Goal: Task Accomplishment & Management: Manage account settings

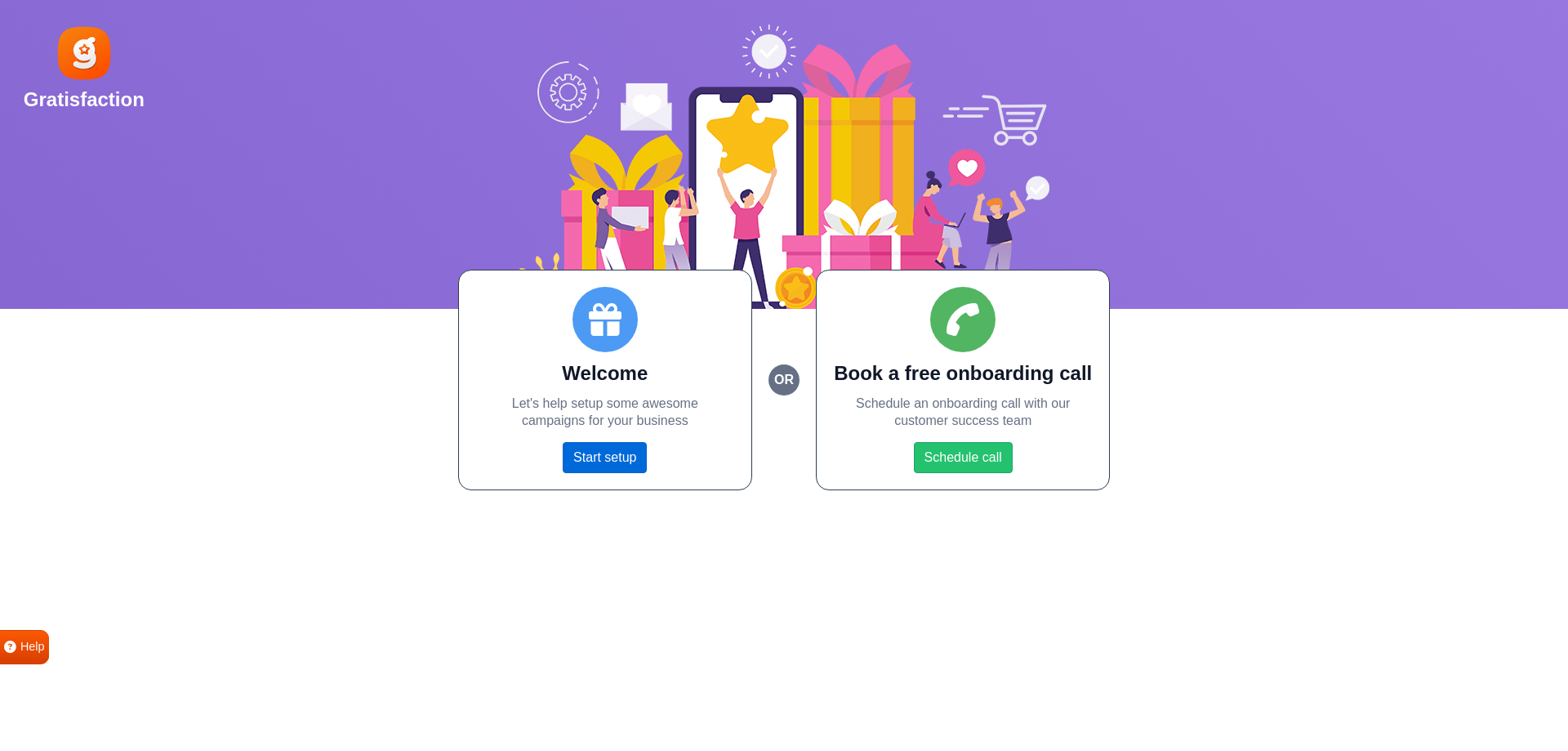
click at [614, 462] on link "Start setup" at bounding box center [605, 458] width 85 height 31
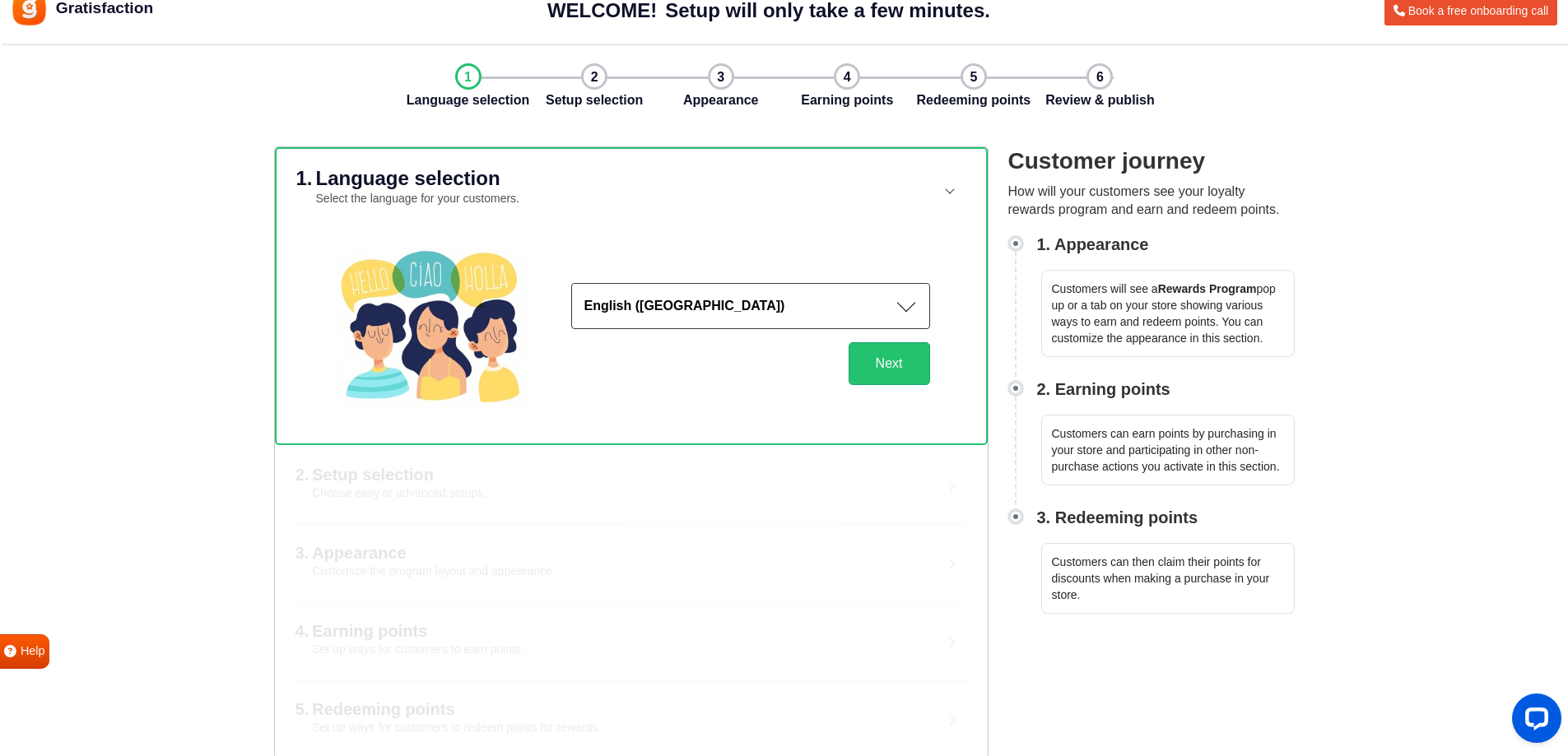
scroll to position [40, 0]
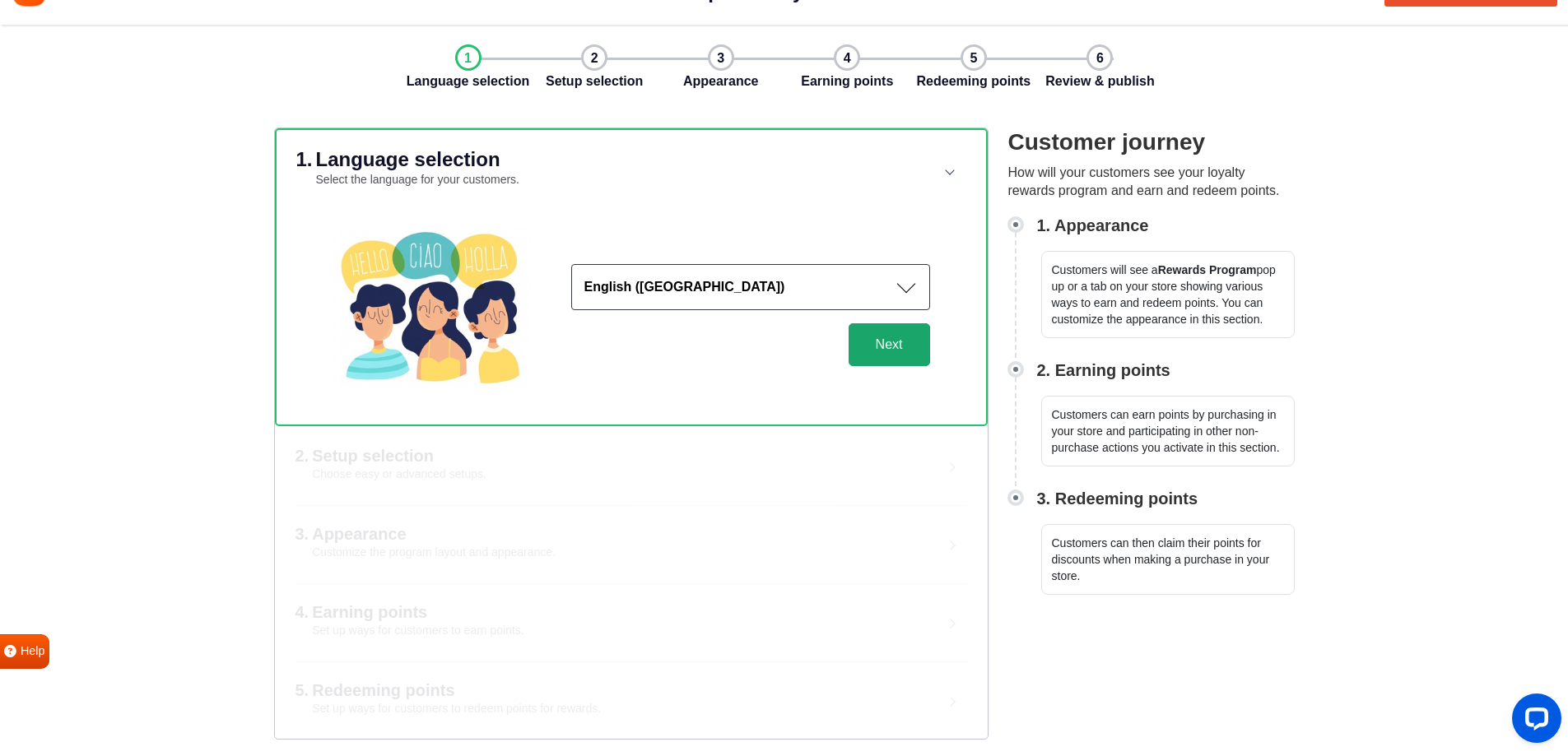
click at [878, 348] on button "Next" at bounding box center [890, 344] width 82 height 43
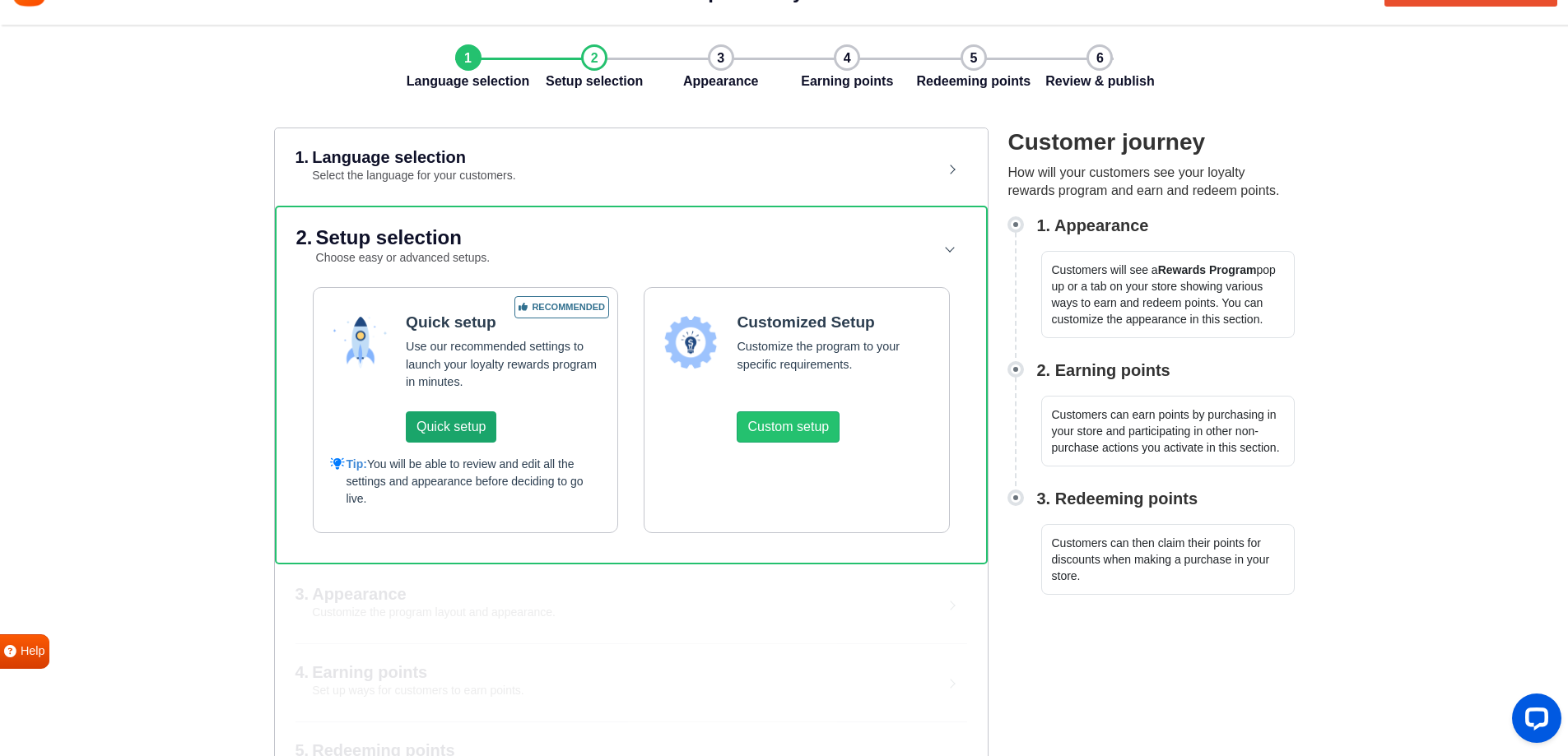
click at [457, 423] on button "Quick setup" at bounding box center [451, 426] width 91 height 32
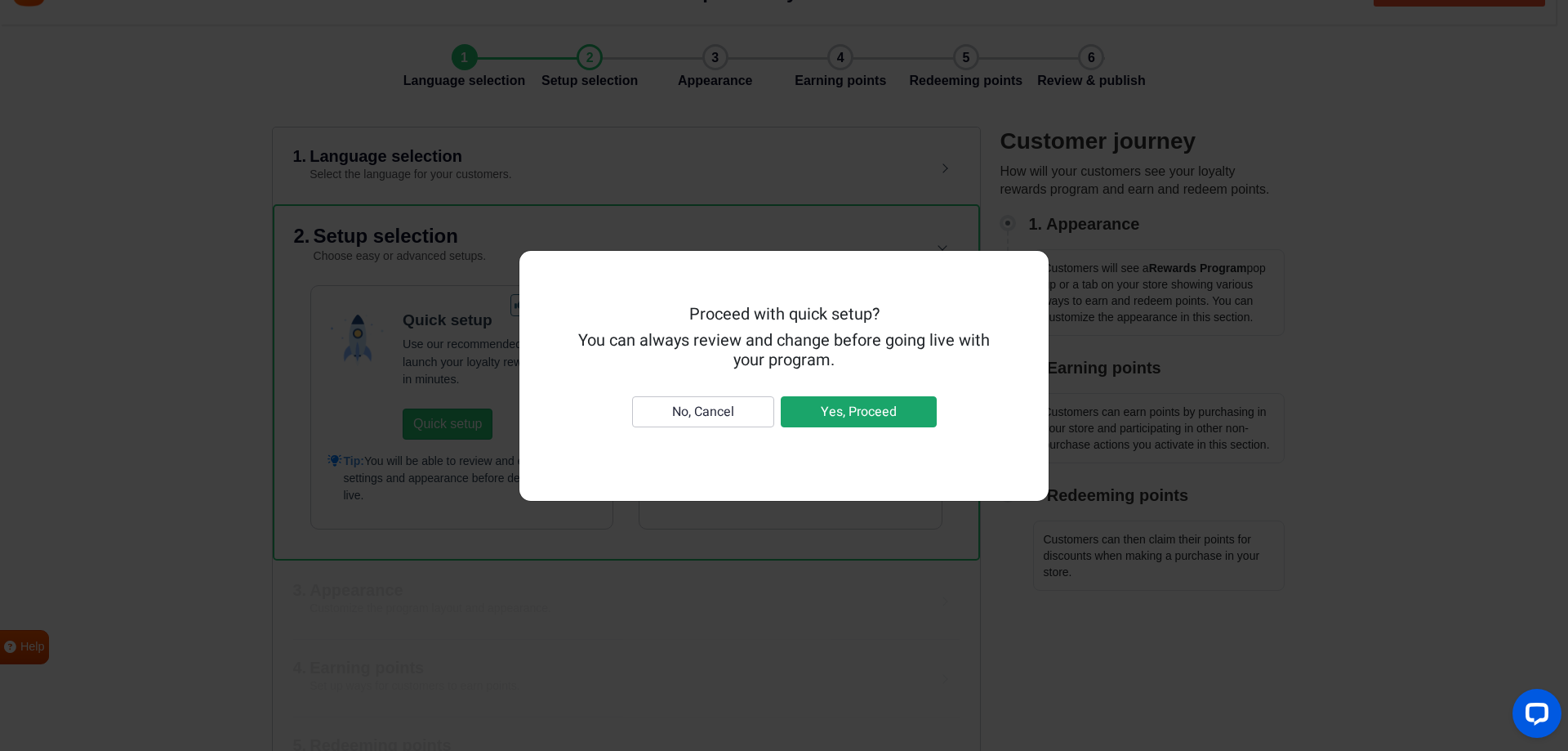
click at [853, 407] on button "Yes, Proceed" at bounding box center [860, 412] width 156 height 31
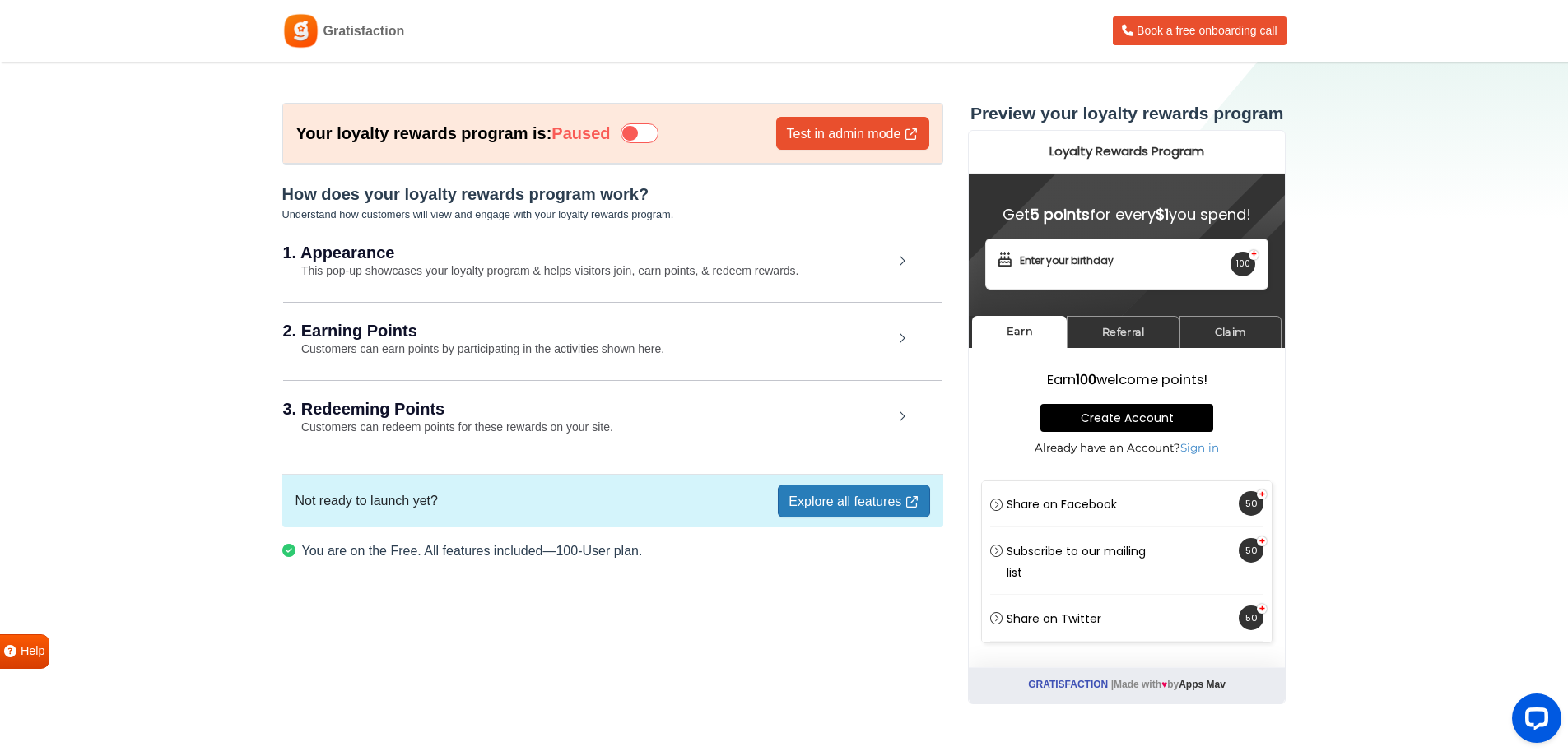
click at [659, 132] on icon at bounding box center [640, 133] width 38 height 20
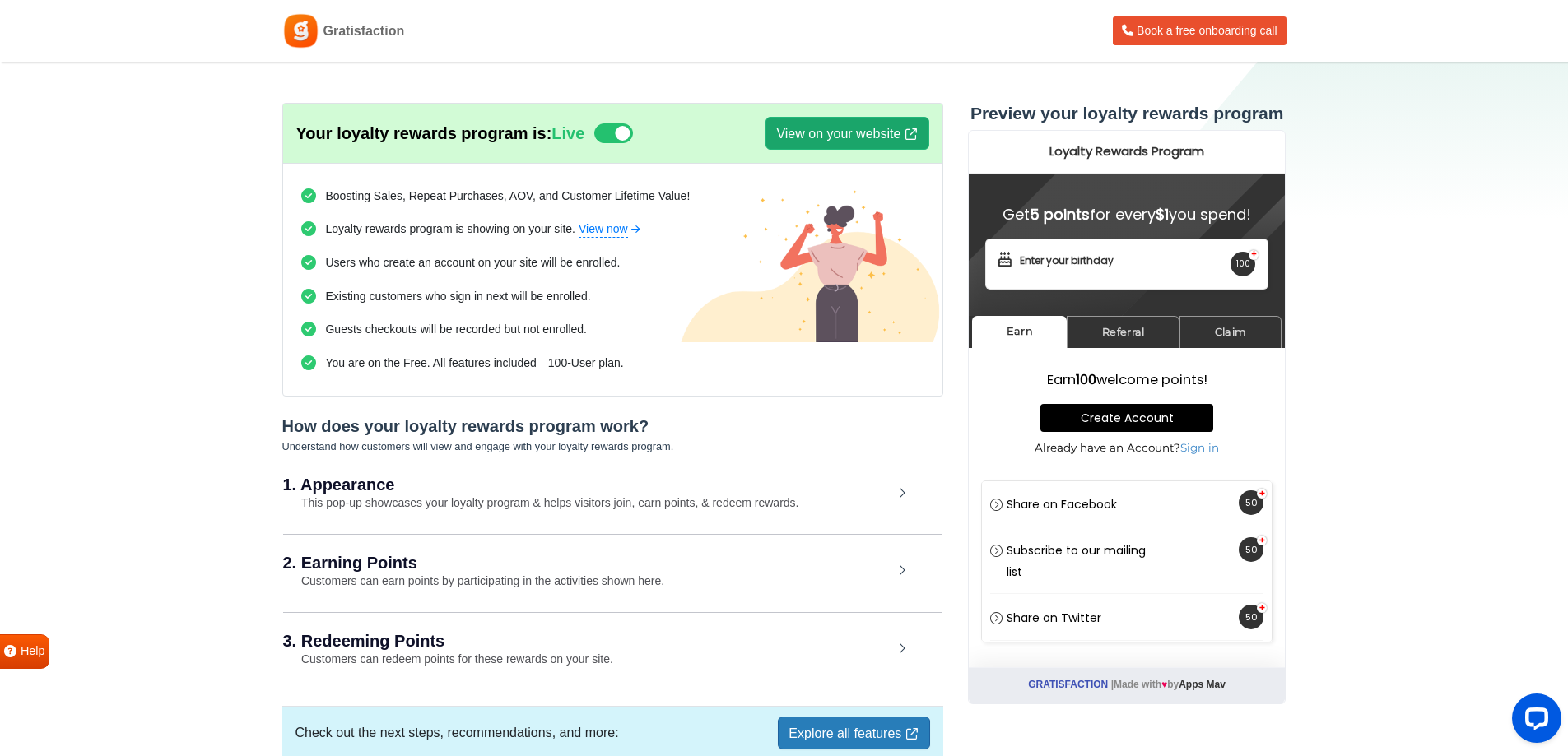
click at [838, 126] on link "View on your website" at bounding box center [847, 133] width 163 height 33
click at [626, 133] on icon at bounding box center [613, 133] width 38 height 20
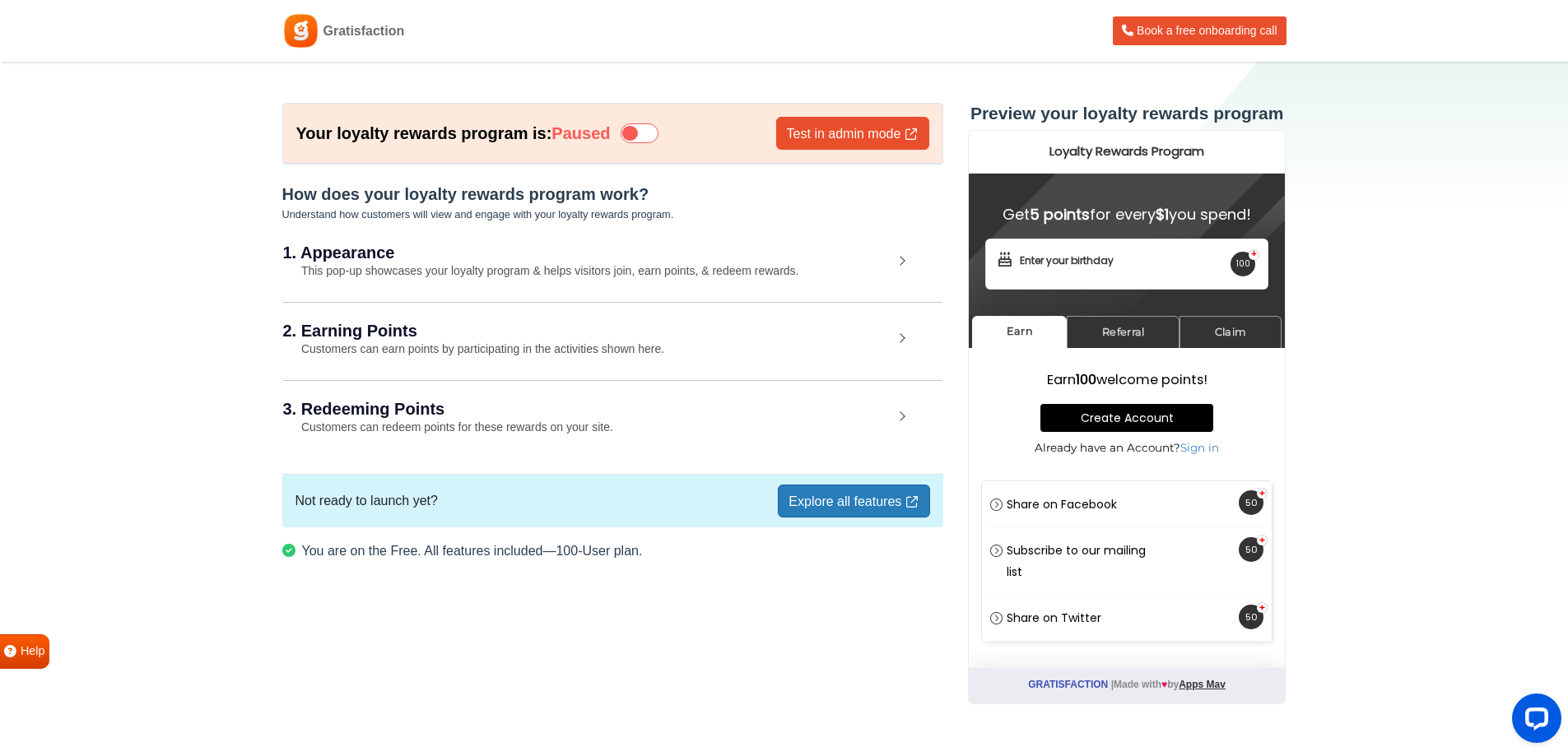
drag, startPoint x: 672, startPoint y: 250, endPoint x: 699, endPoint y: 256, distance: 27.7
click at [678, 252] on h2 "1. Appearance" at bounding box center [588, 253] width 610 height 16
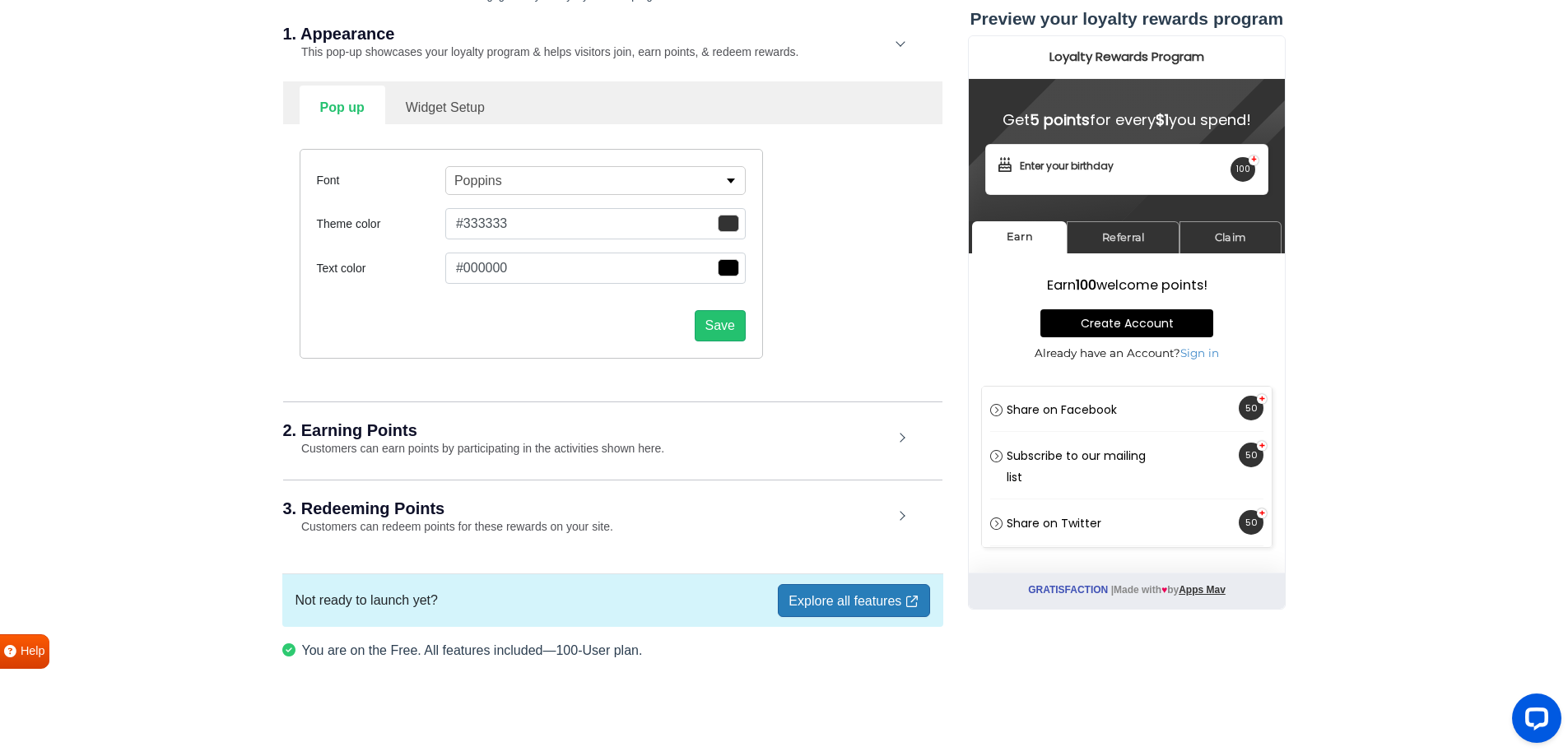
click at [802, 433] on h2 "2. Earning Points" at bounding box center [588, 430] width 610 height 16
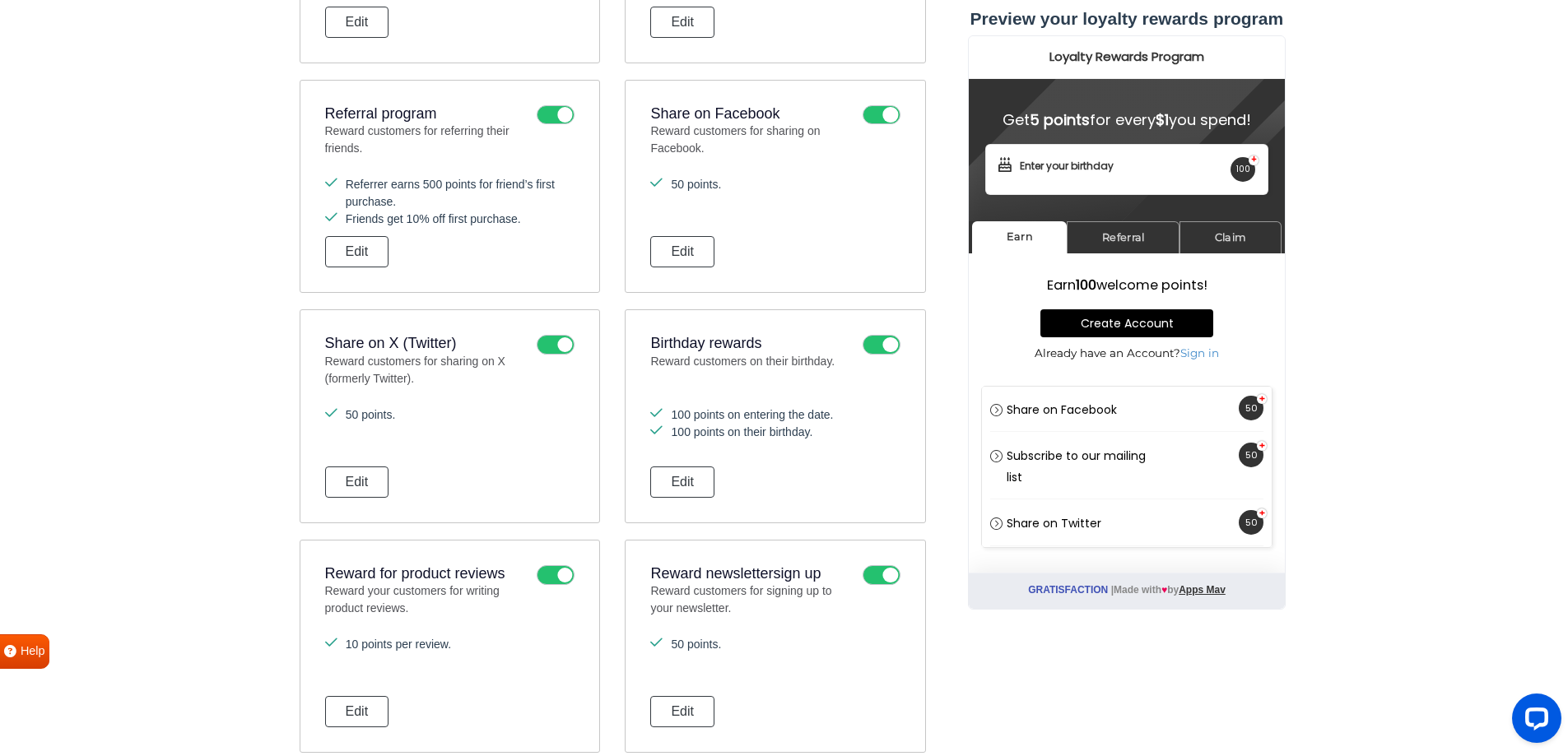
scroll to position [877, 0]
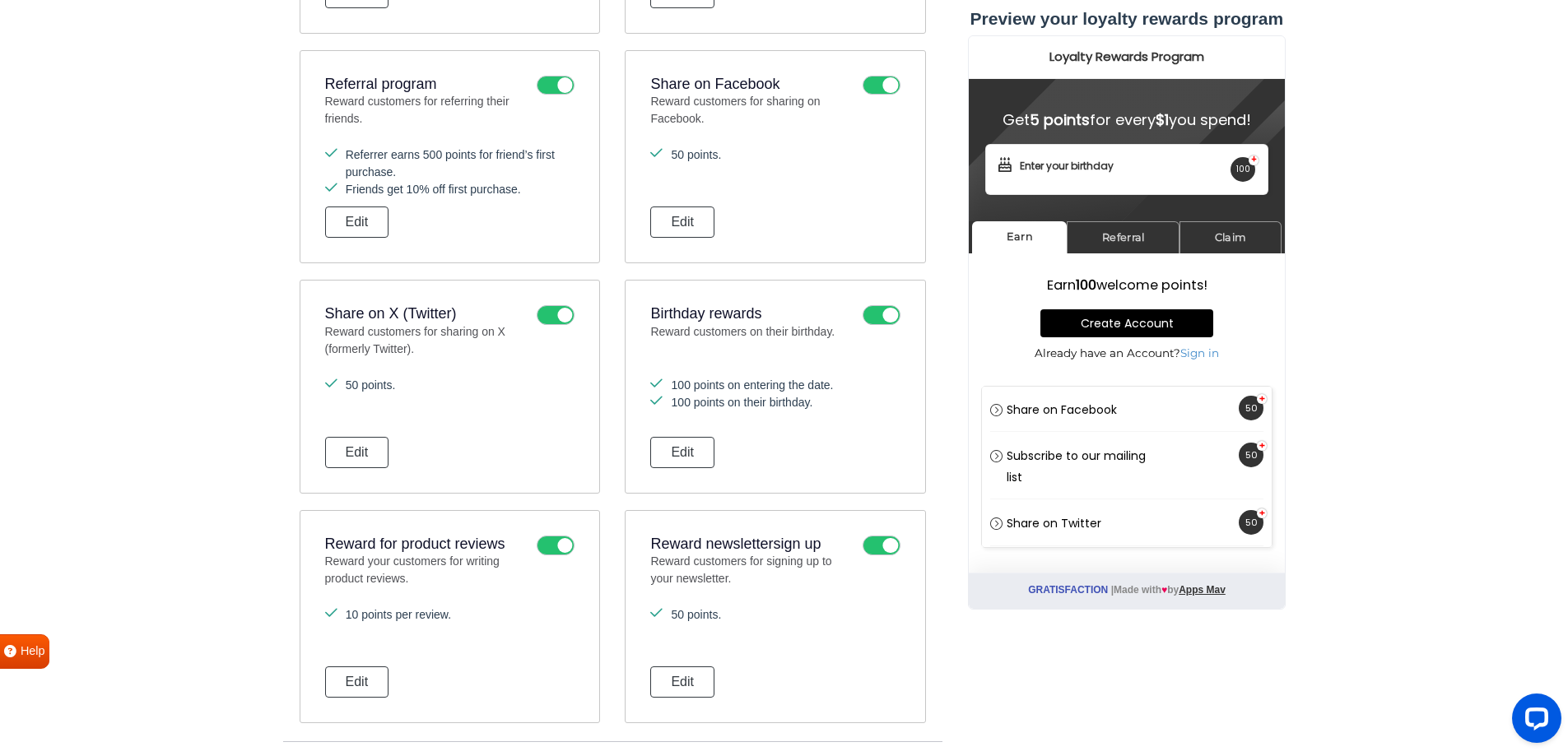
click at [874, 313] on icon at bounding box center [881, 315] width 38 height 20
click at [0, 0] on input "checkbox" at bounding box center [0, 0] width 0 height 0
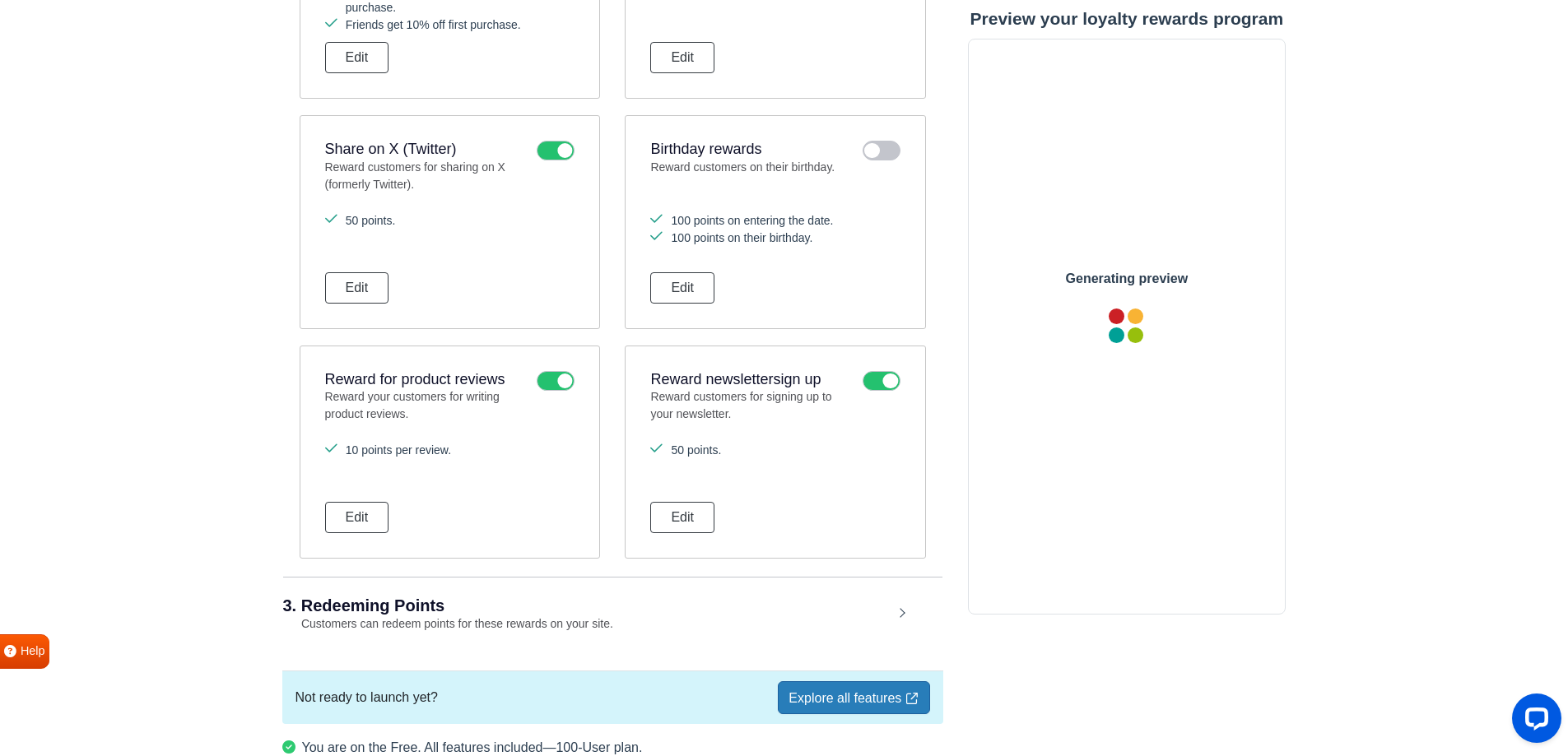
scroll to position [0, 0]
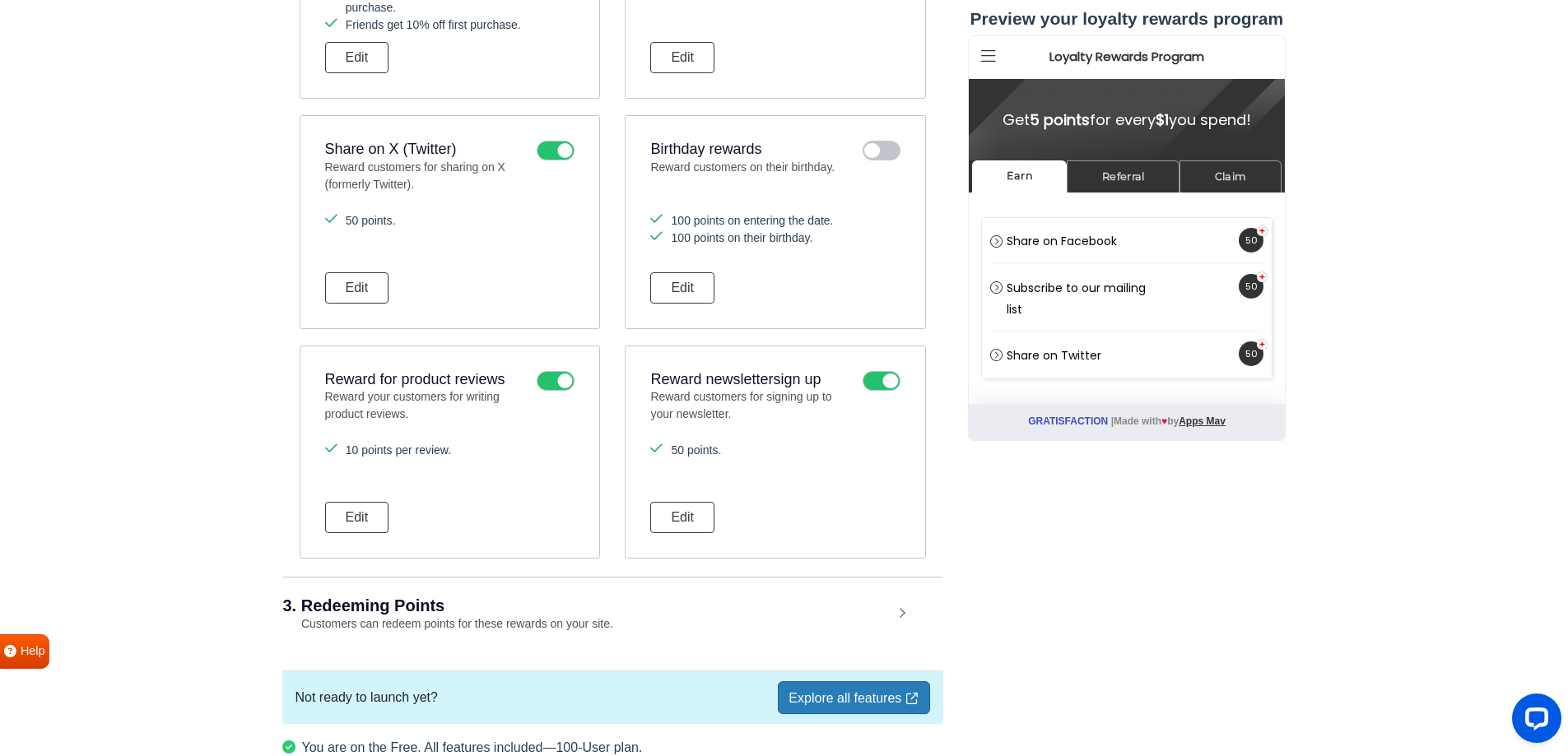
click at [562, 376] on icon at bounding box center [555, 381] width 38 height 20
click at [0, 0] on input "checkbox" at bounding box center [0, 0] width 0 height 0
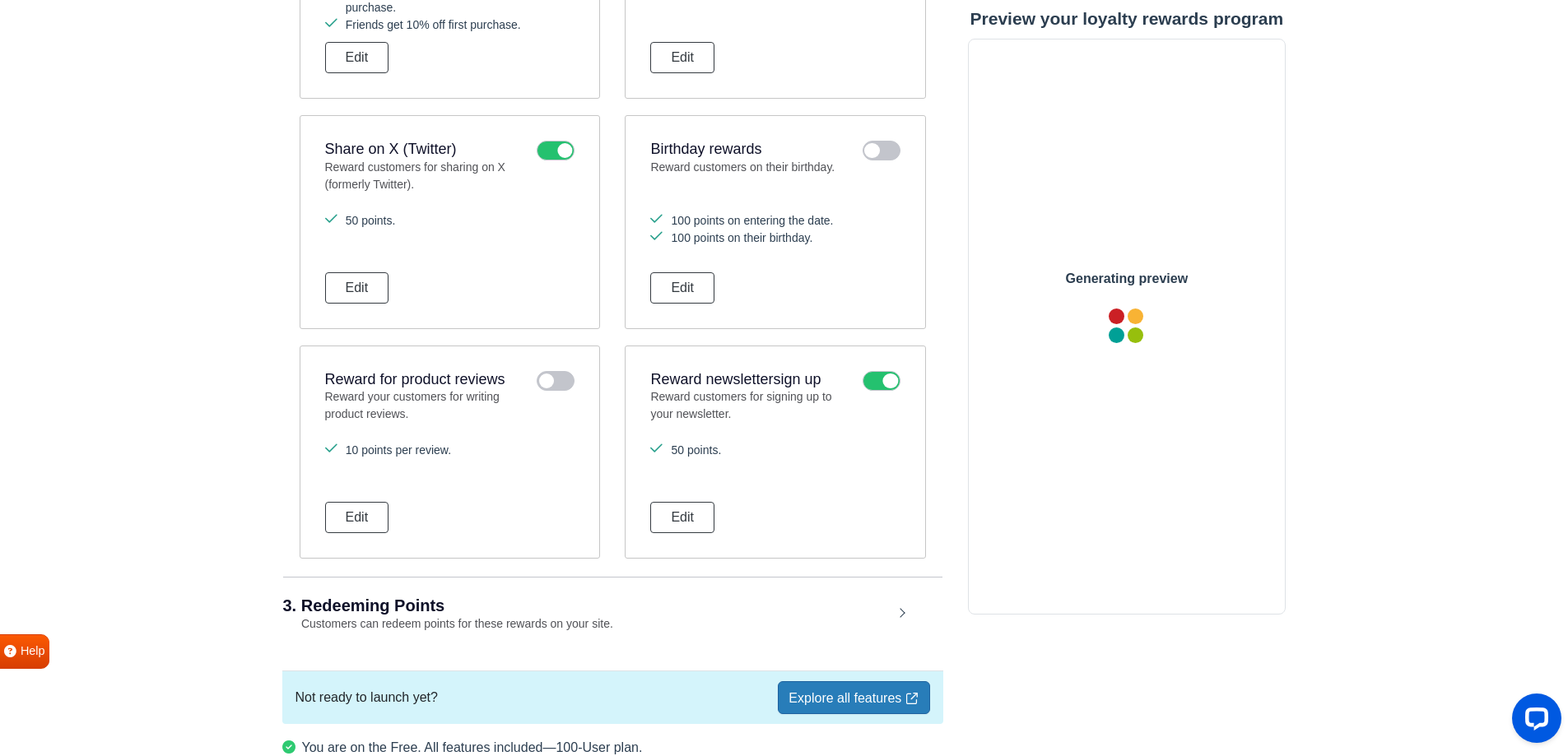
click at [878, 382] on icon at bounding box center [881, 381] width 38 height 20
click at [0, 0] on input "checkbox" at bounding box center [0, 0] width 0 height 0
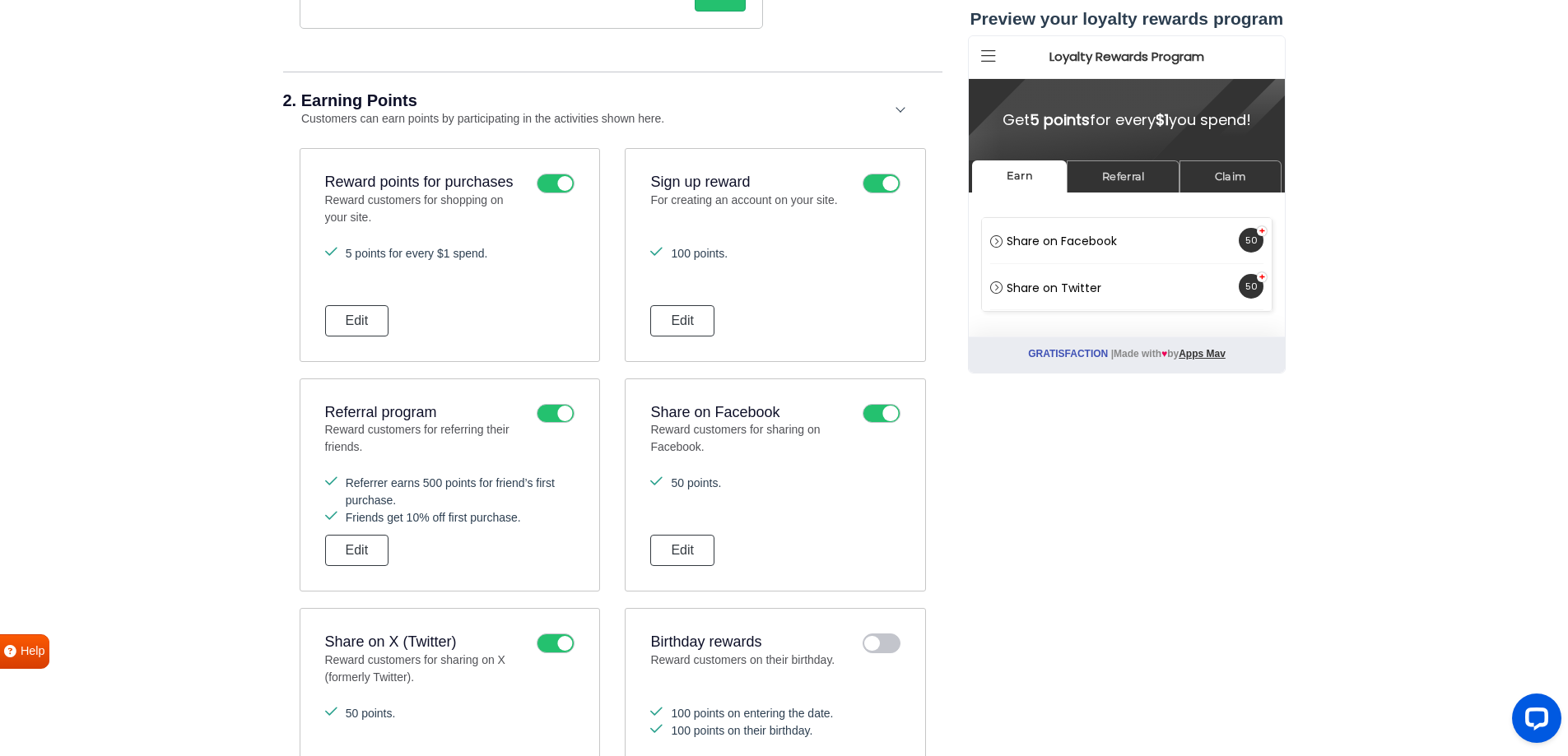
scroll to position [548, 0]
click at [372, 312] on button "Edit" at bounding box center [357, 321] width 64 height 32
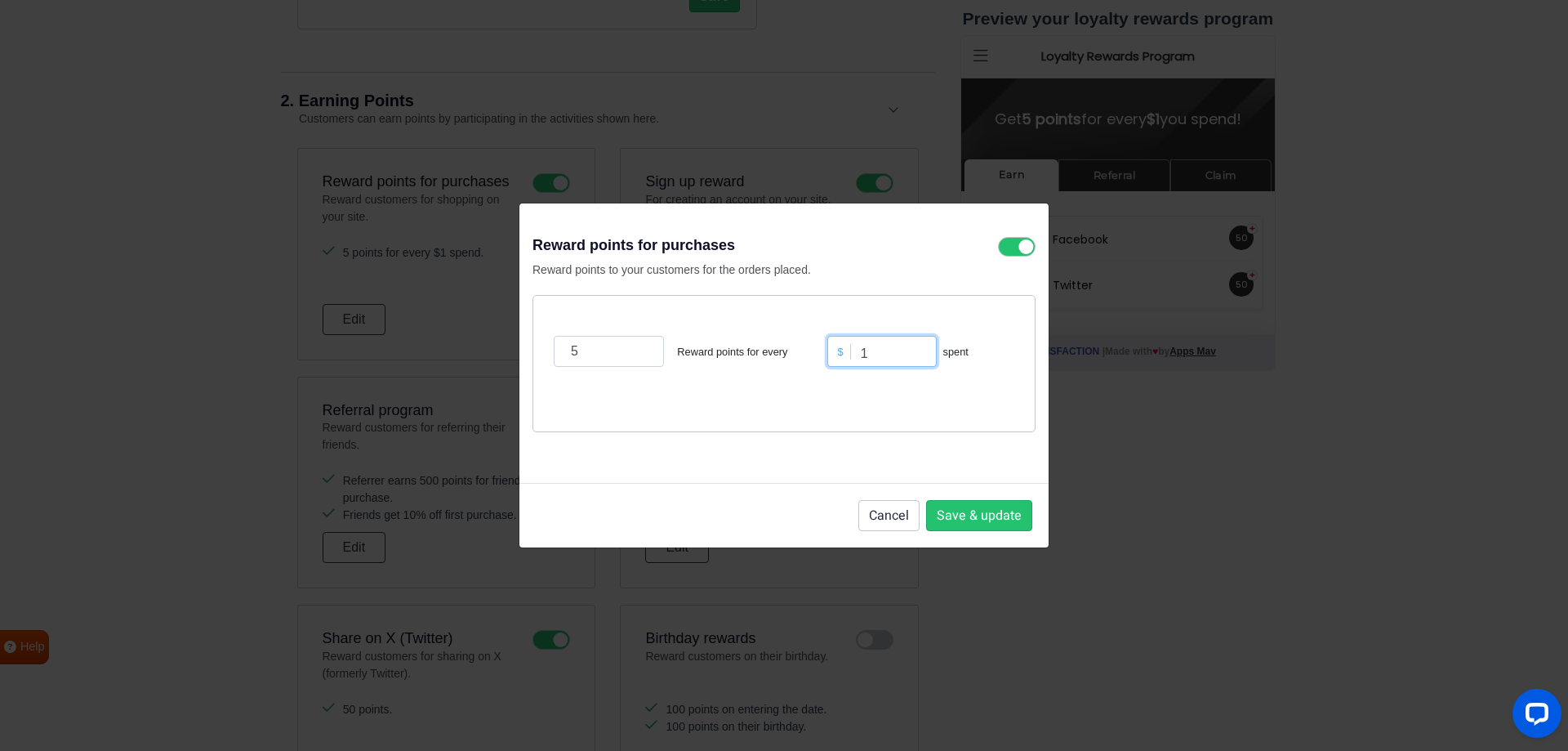
click at [878, 351] on input "1" at bounding box center [882, 351] width 110 height 31
click at [905, 514] on button "Cancel" at bounding box center [889, 515] width 61 height 31
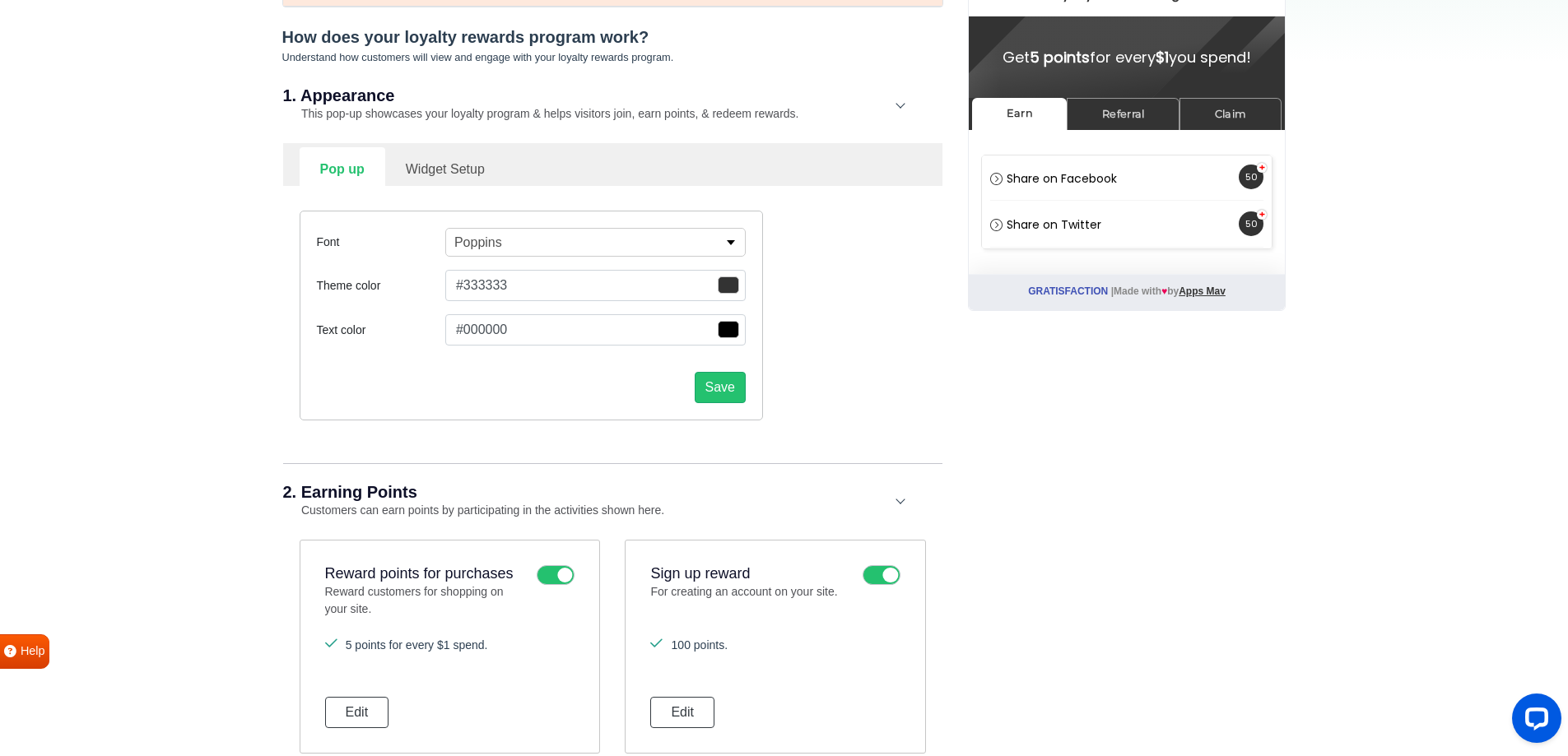
scroll to position [0, 0]
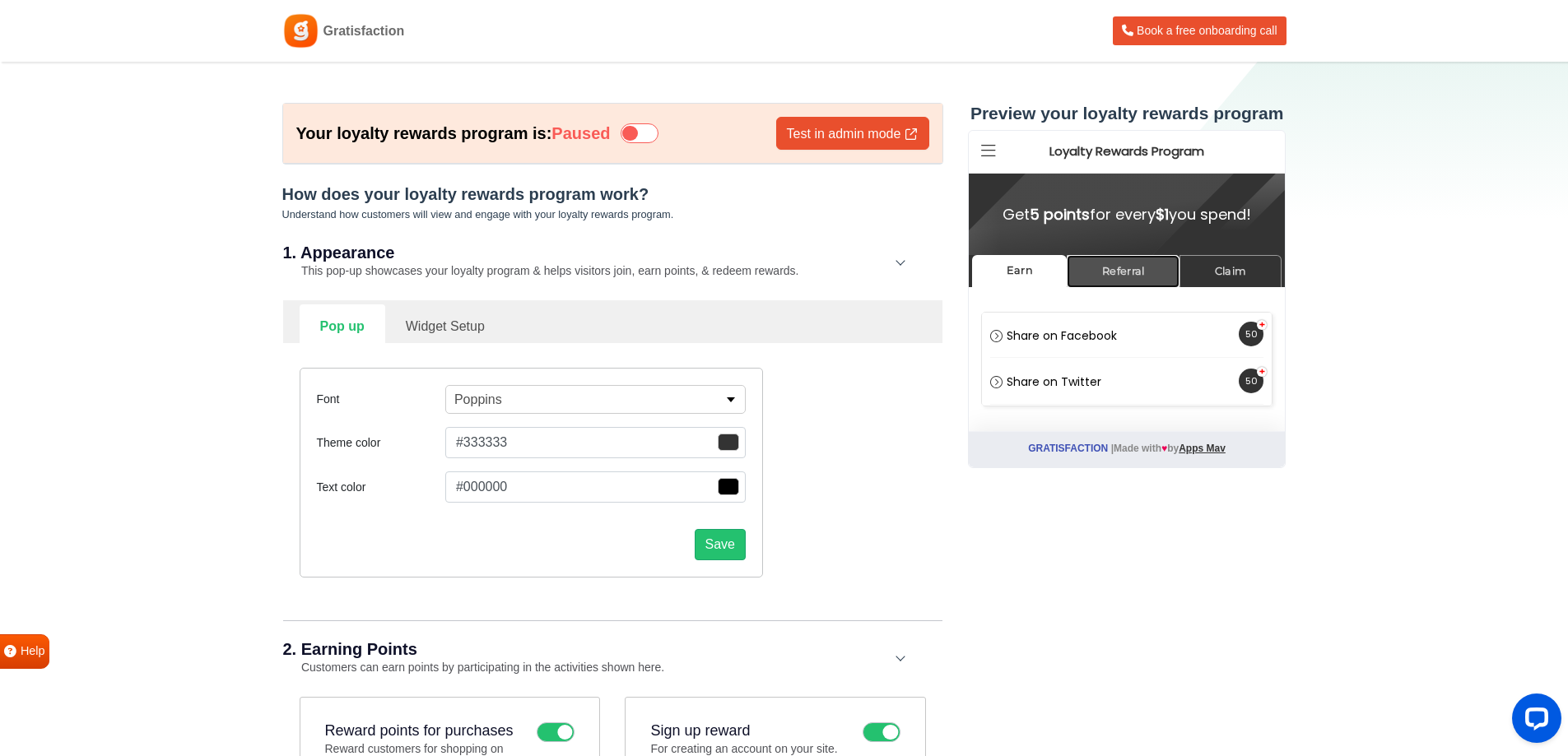
click at [1105, 273] on link "Referral" at bounding box center [1123, 271] width 112 height 32
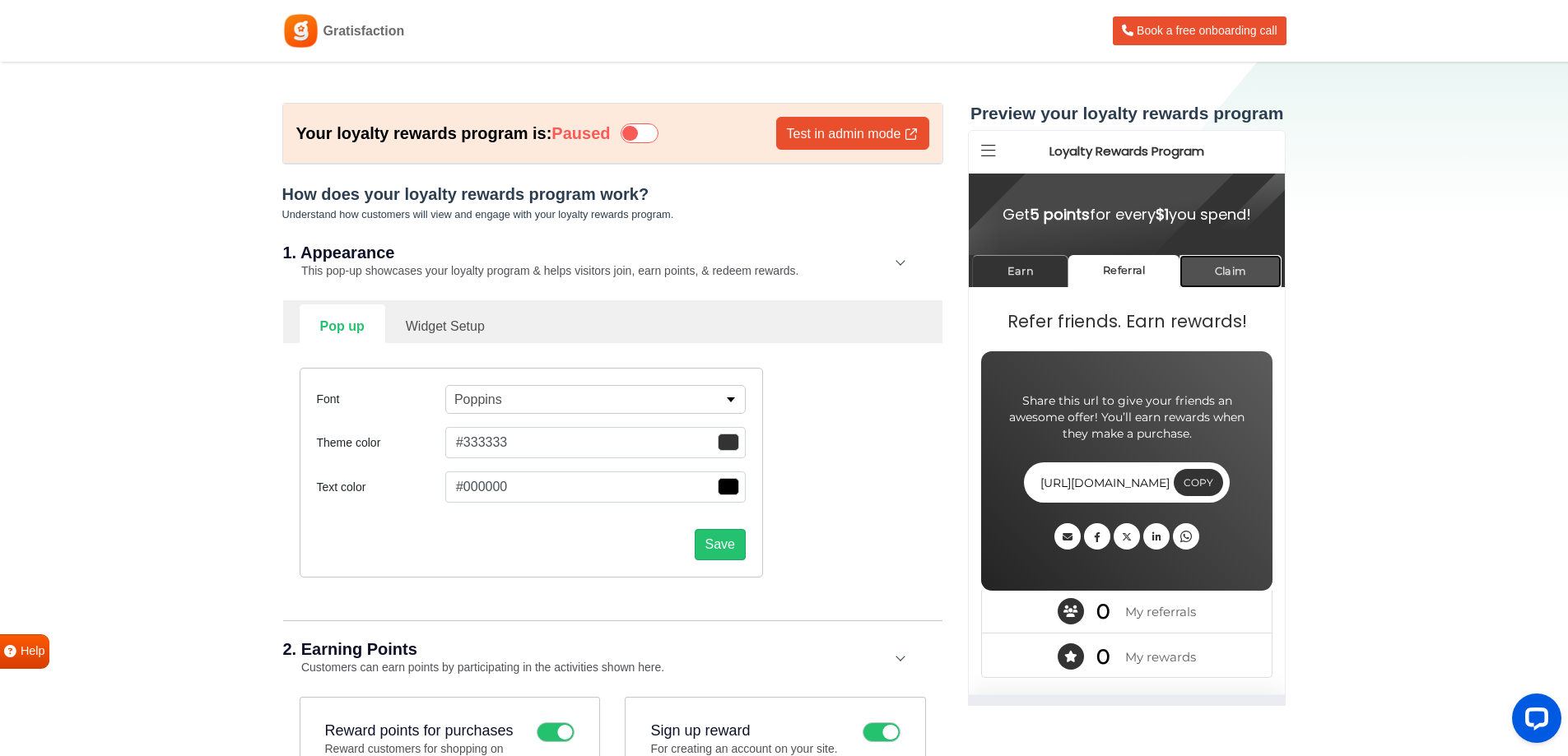
click at [1239, 264] on link "Claim" at bounding box center [1230, 271] width 102 height 32
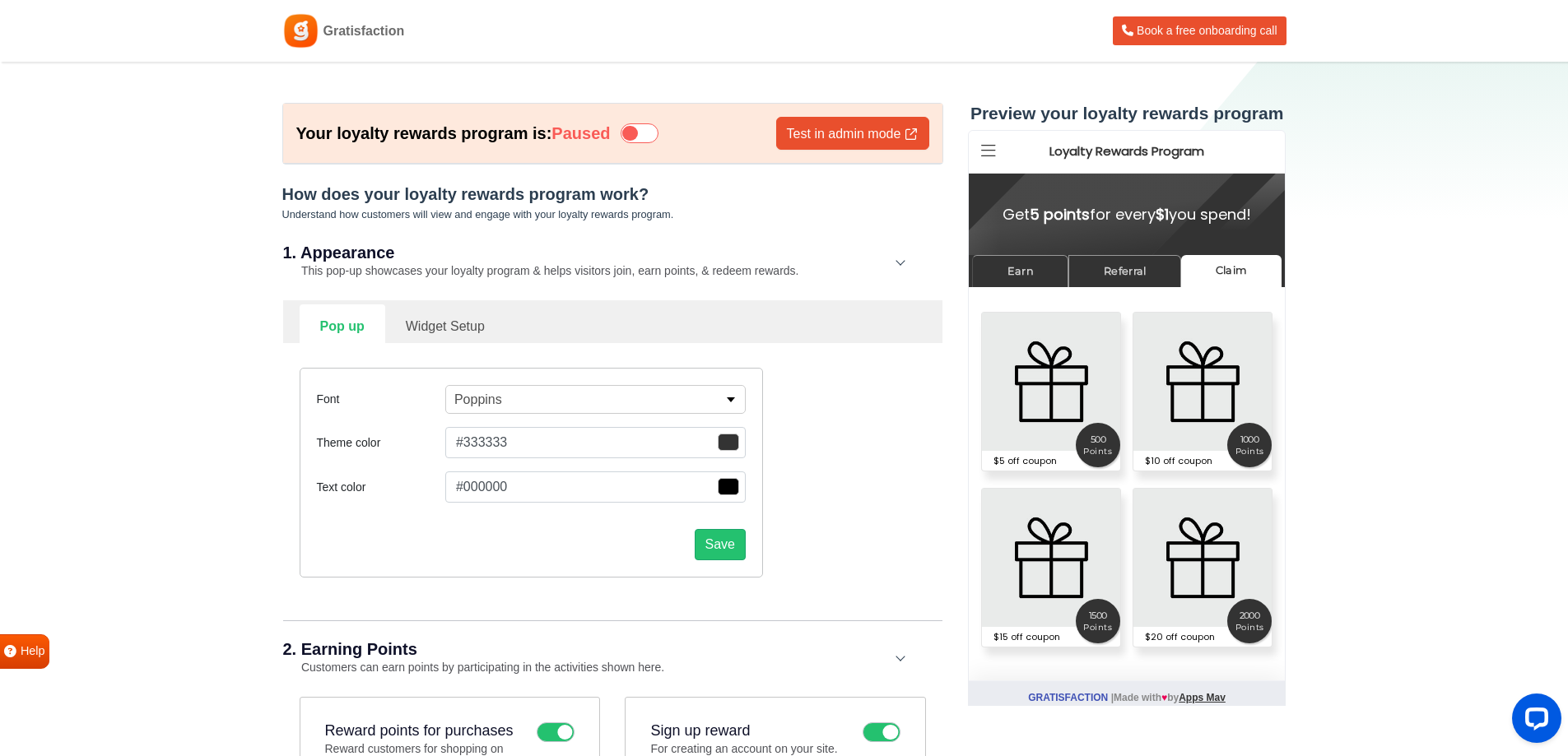
click at [655, 139] on icon at bounding box center [640, 133] width 38 height 20
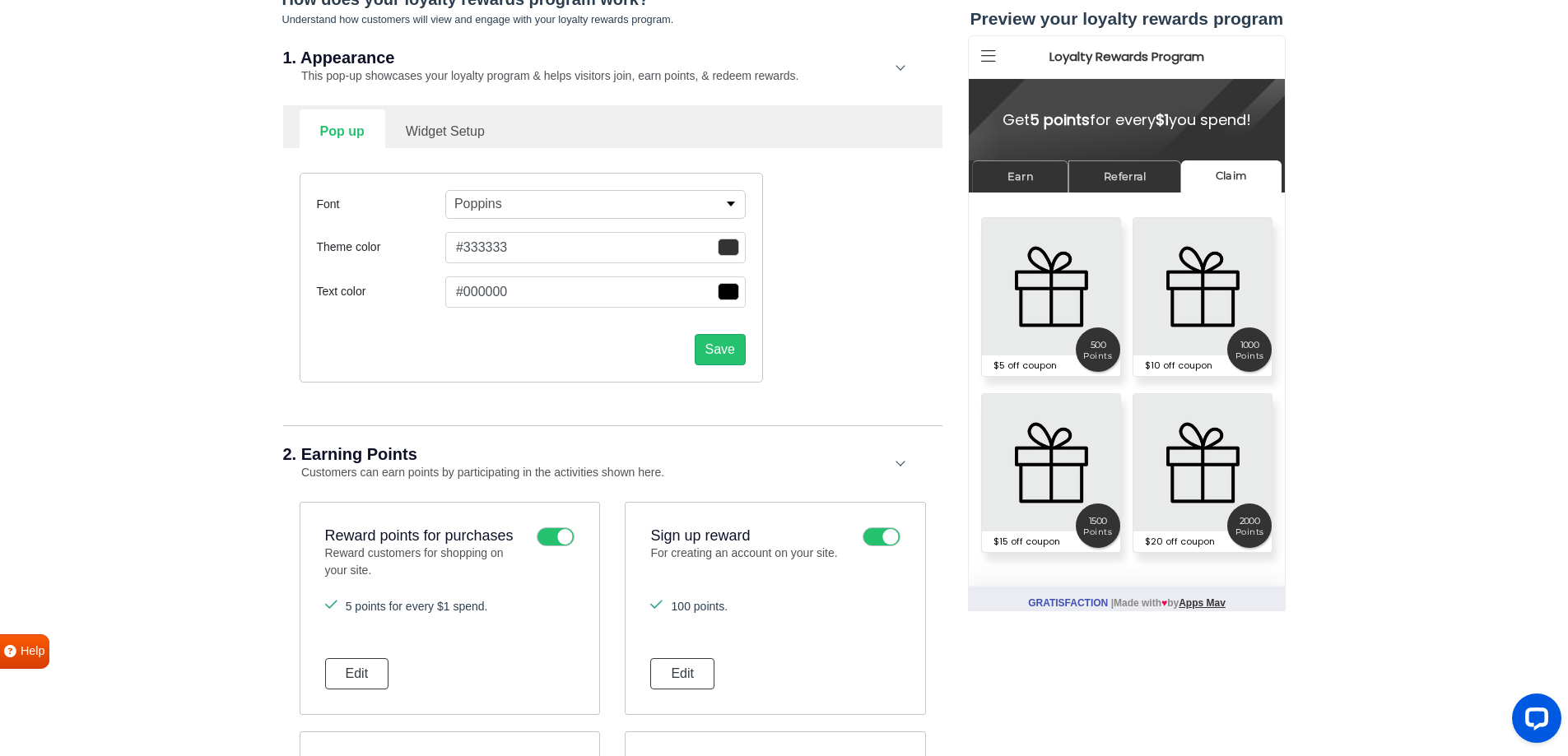
scroll to position [418, 0]
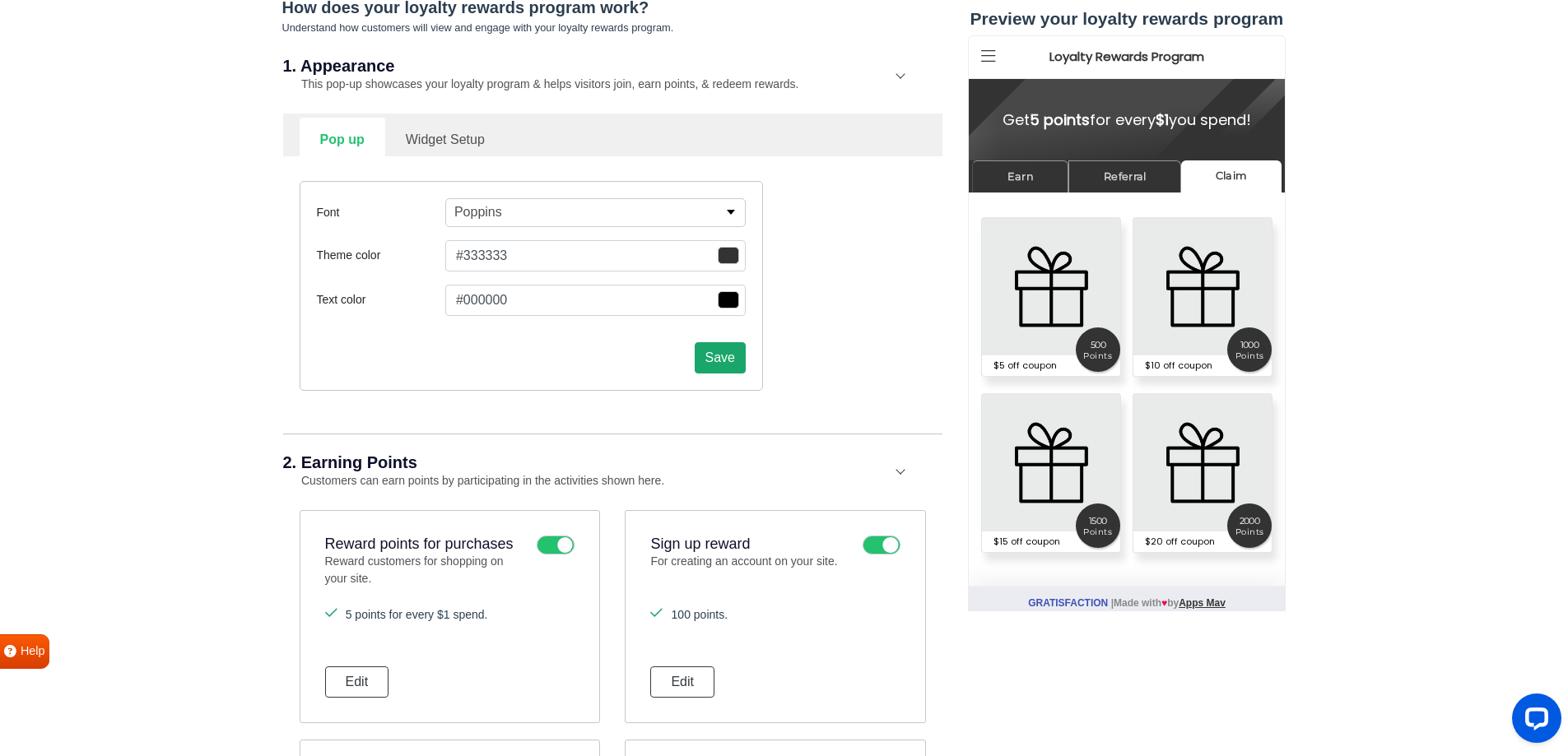
click at [725, 364] on button "Save" at bounding box center [720, 358] width 51 height 32
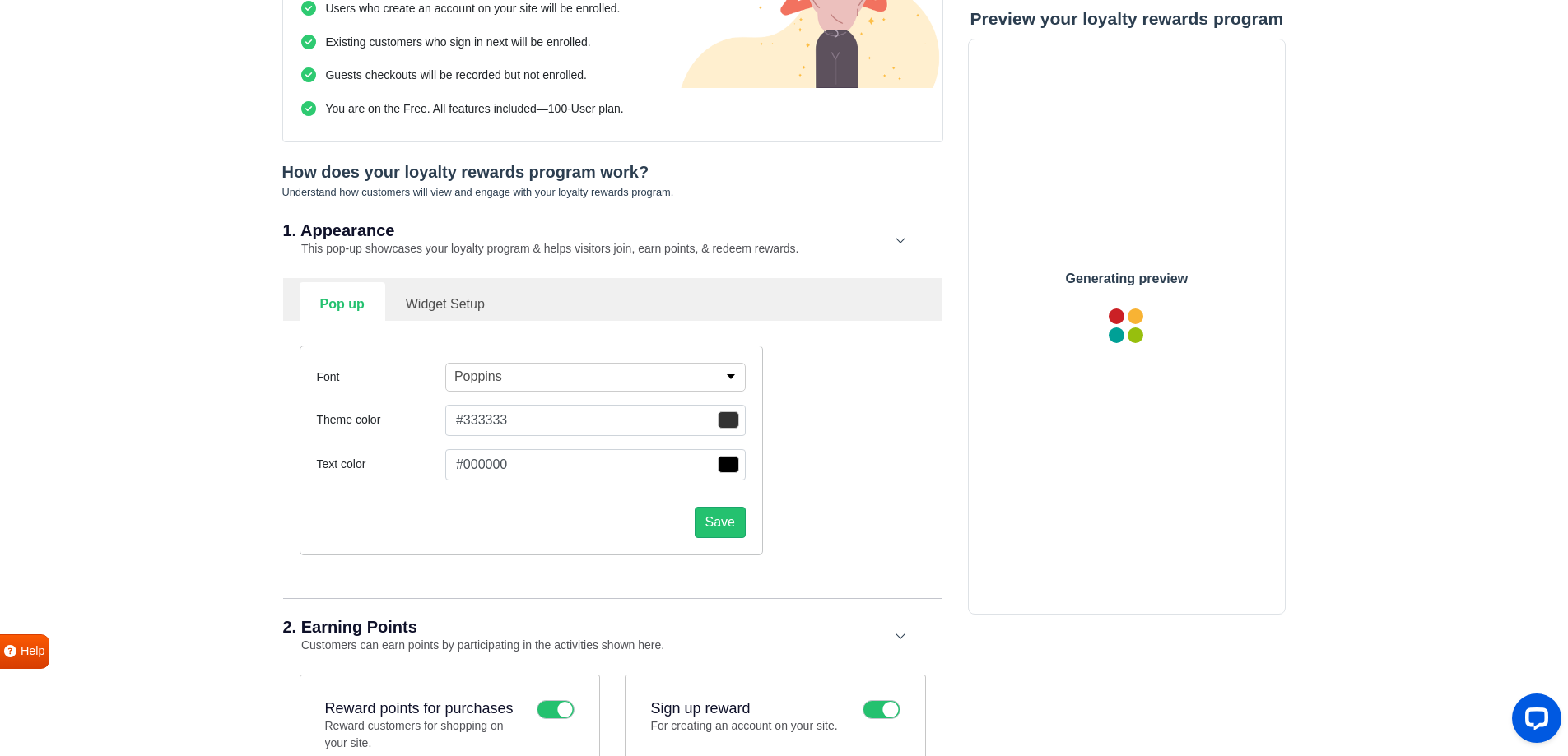
scroll to position [0, 0]
click at [457, 302] on link "Widget Setup" at bounding box center [445, 302] width 120 height 41
select select "right"
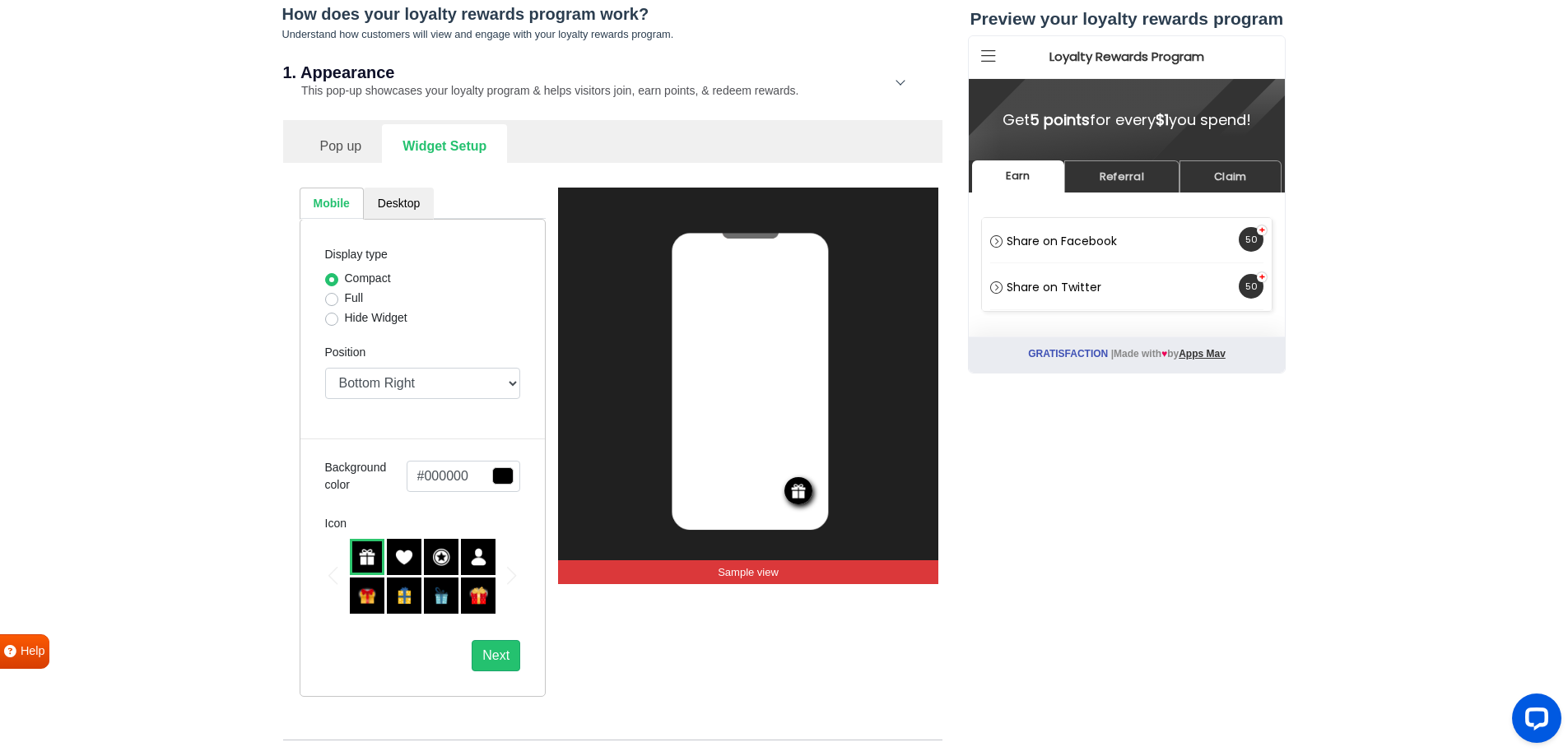
scroll to position [418, 0]
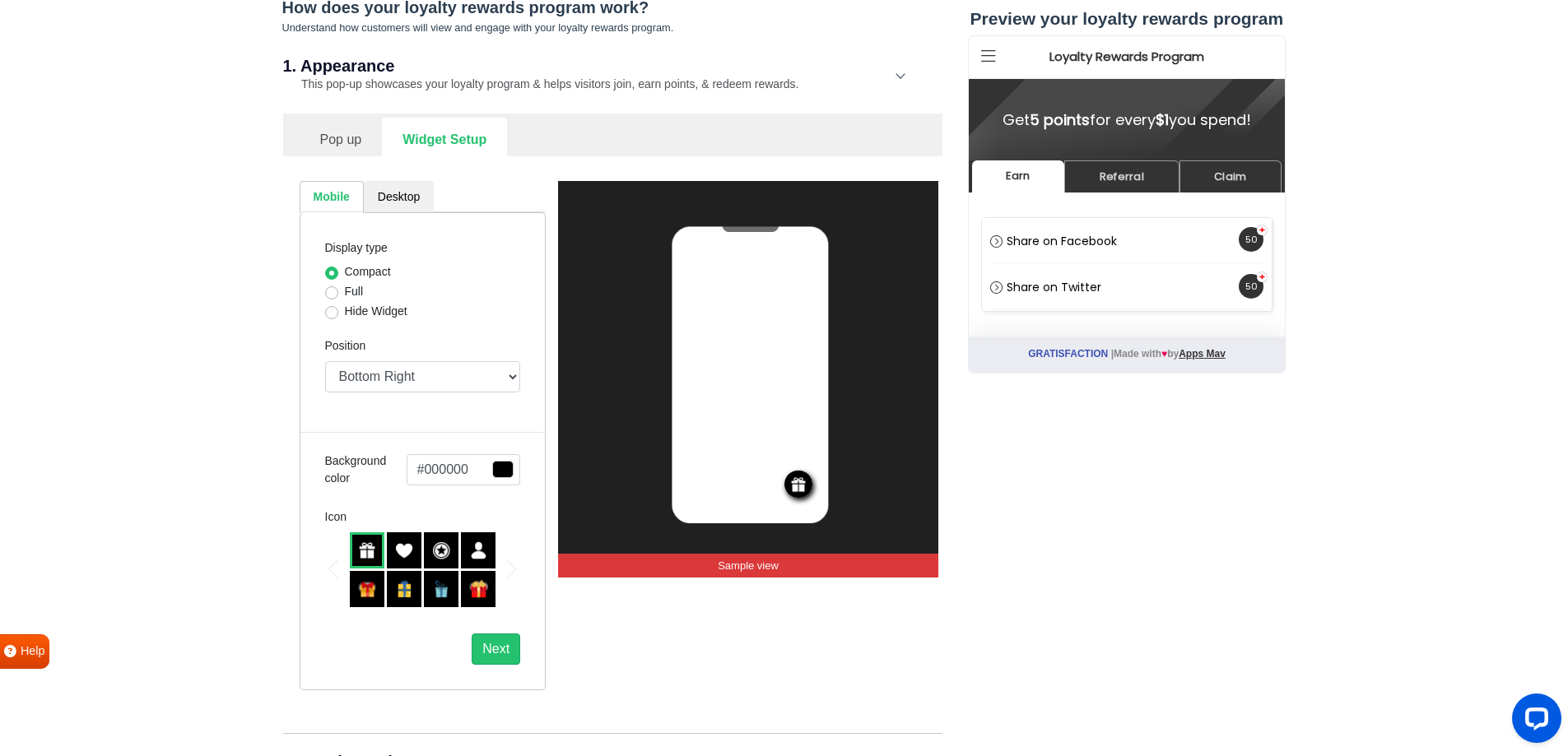
click at [345, 292] on label "Full" at bounding box center [354, 292] width 19 height 17
click at [333, 292] on input "Full" at bounding box center [332, 292] width 14 height 16
radio input "true"
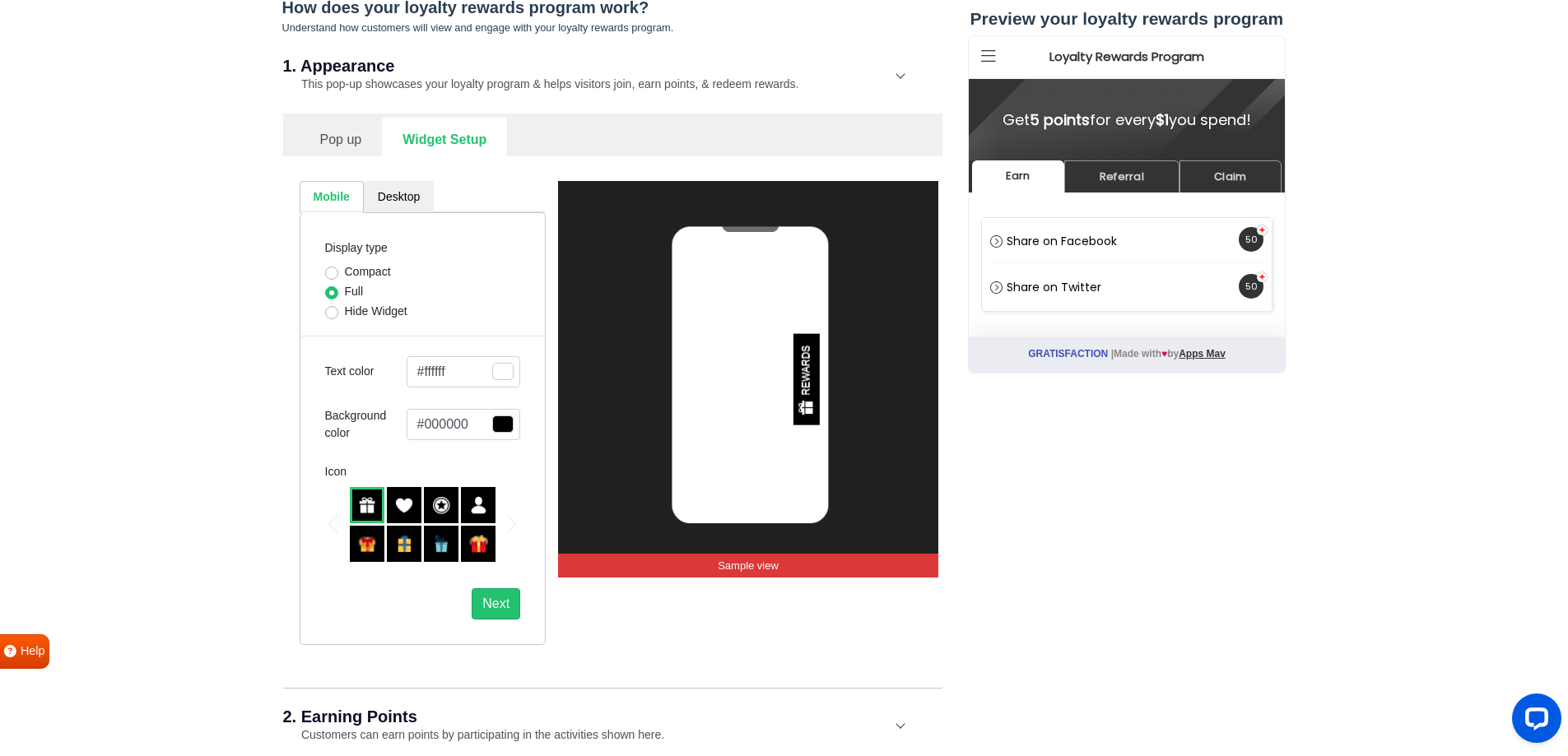
click at [345, 308] on label "Hide Widget" at bounding box center [376, 311] width 63 height 17
click at [336, 308] on input "Hide Widget" at bounding box center [332, 311] width 14 height 16
radio input "true"
click at [345, 271] on label "Compact" at bounding box center [368, 272] width 46 height 17
click at [332, 271] on input "Compact" at bounding box center [332, 272] width 14 height 16
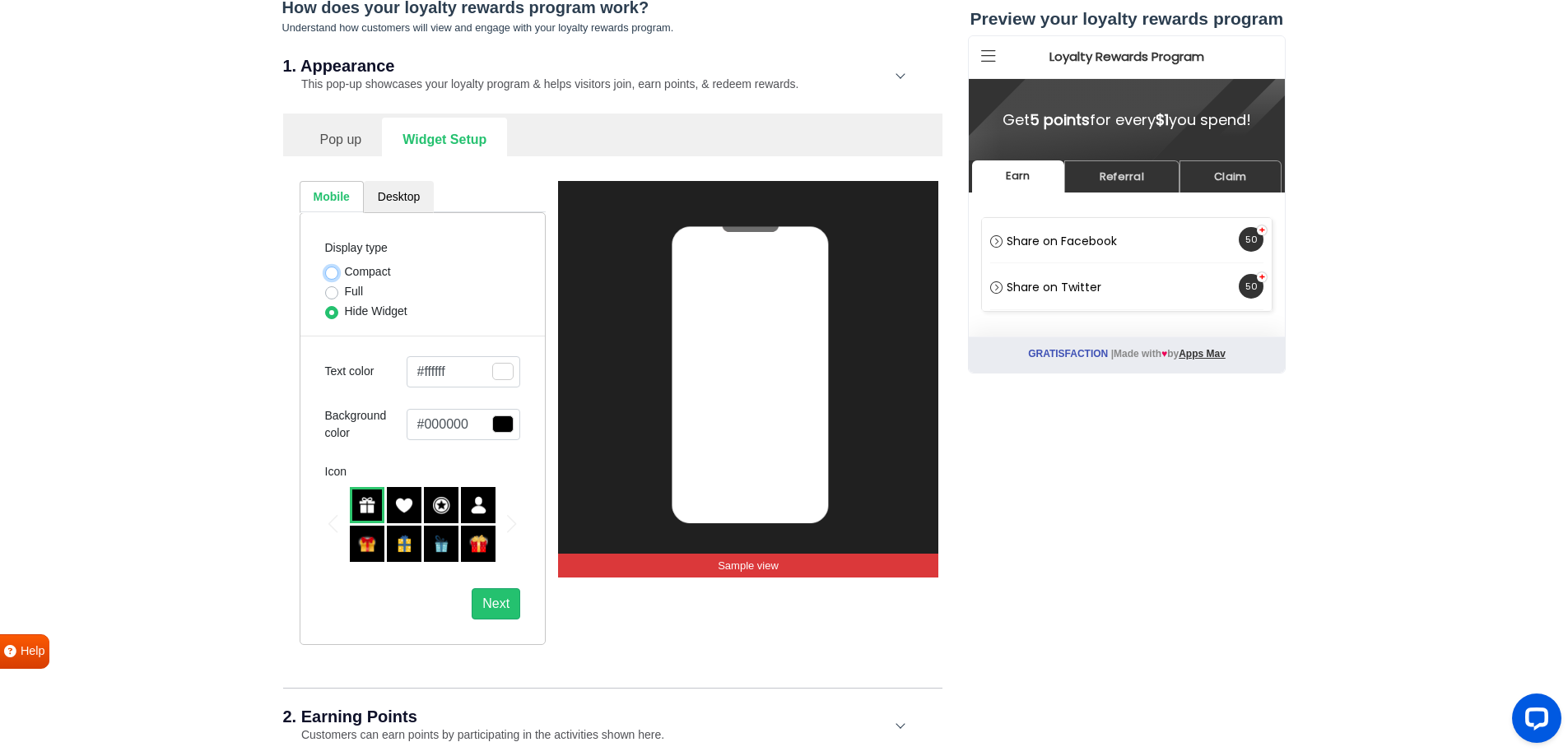
radio input "true"
select select "right"
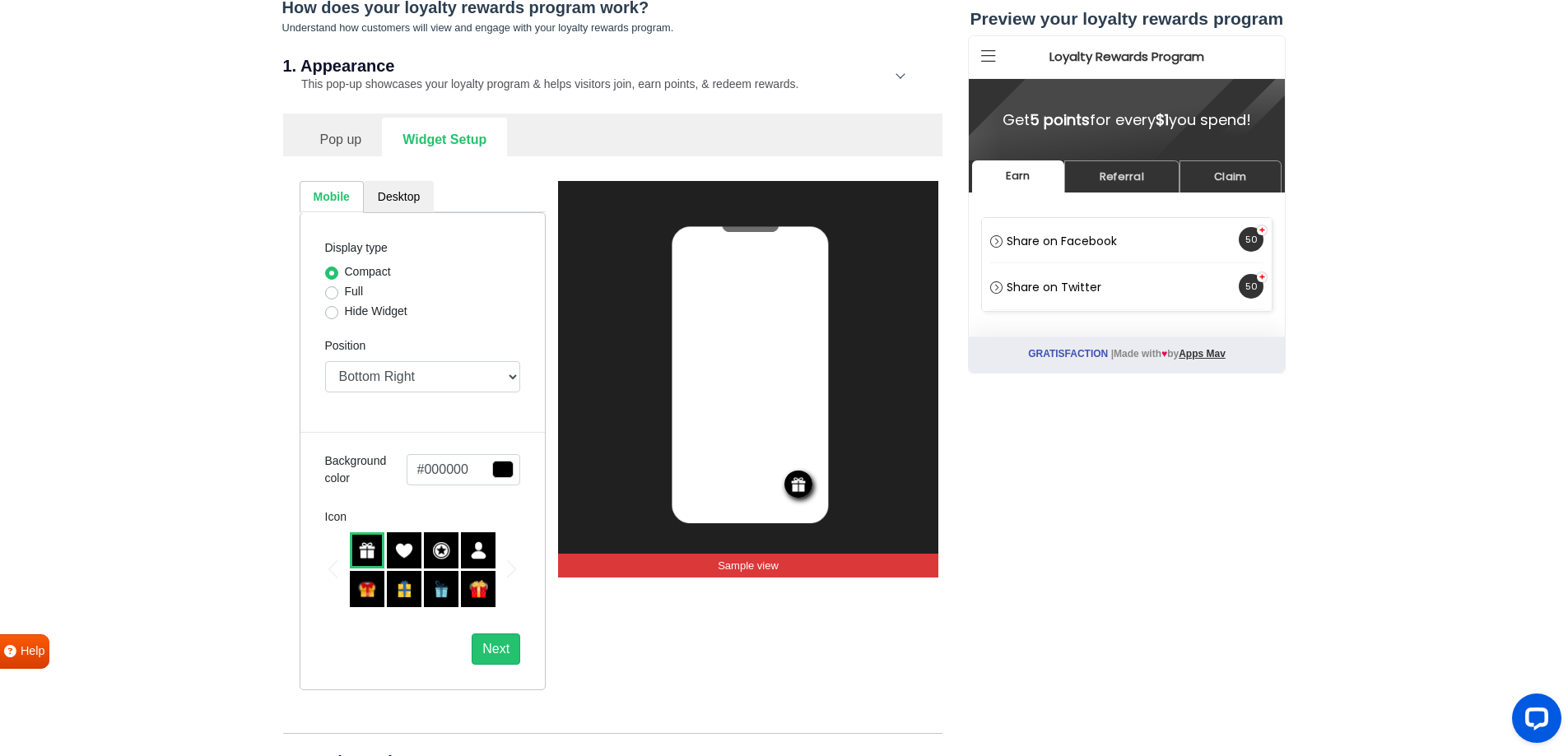
click at [409, 550] on img at bounding box center [404, 550] width 18 height 18
click at [374, 556] on img at bounding box center [367, 550] width 18 height 18
click at [476, 588] on img at bounding box center [478, 589] width 18 height 18
click at [399, 593] on img at bounding box center [404, 589] width 18 height 18
click at [444, 594] on img at bounding box center [441, 589] width 18 height 18
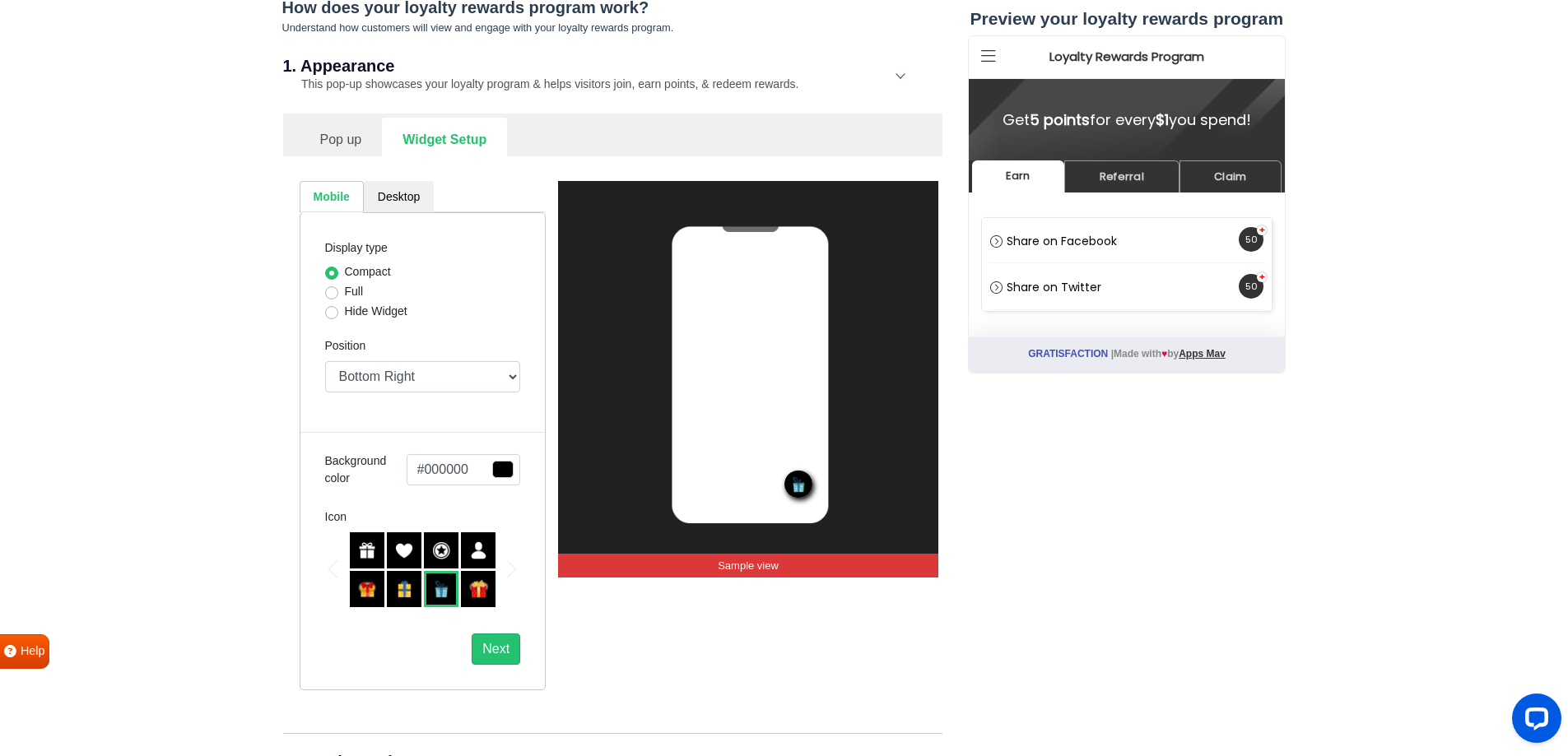
click at [377, 592] on div at bounding box center [367, 589] width 34 height 36
click at [375, 557] on img at bounding box center [367, 550] width 18 height 18
click at [500, 636] on button "Next" at bounding box center [496, 649] width 49 height 32
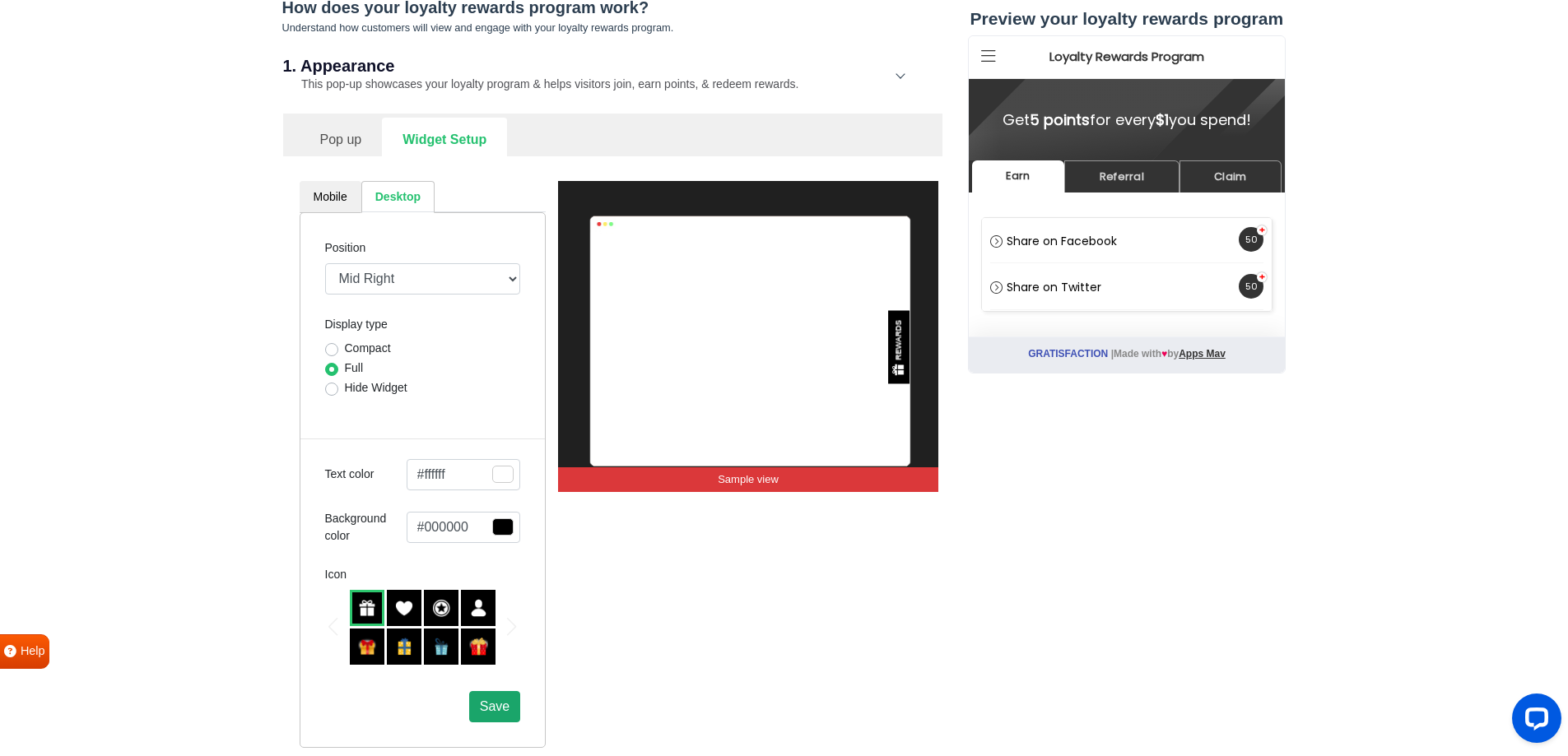
click at [514, 705] on button "Save" at bounding box center [495, 706] width 51 height 32
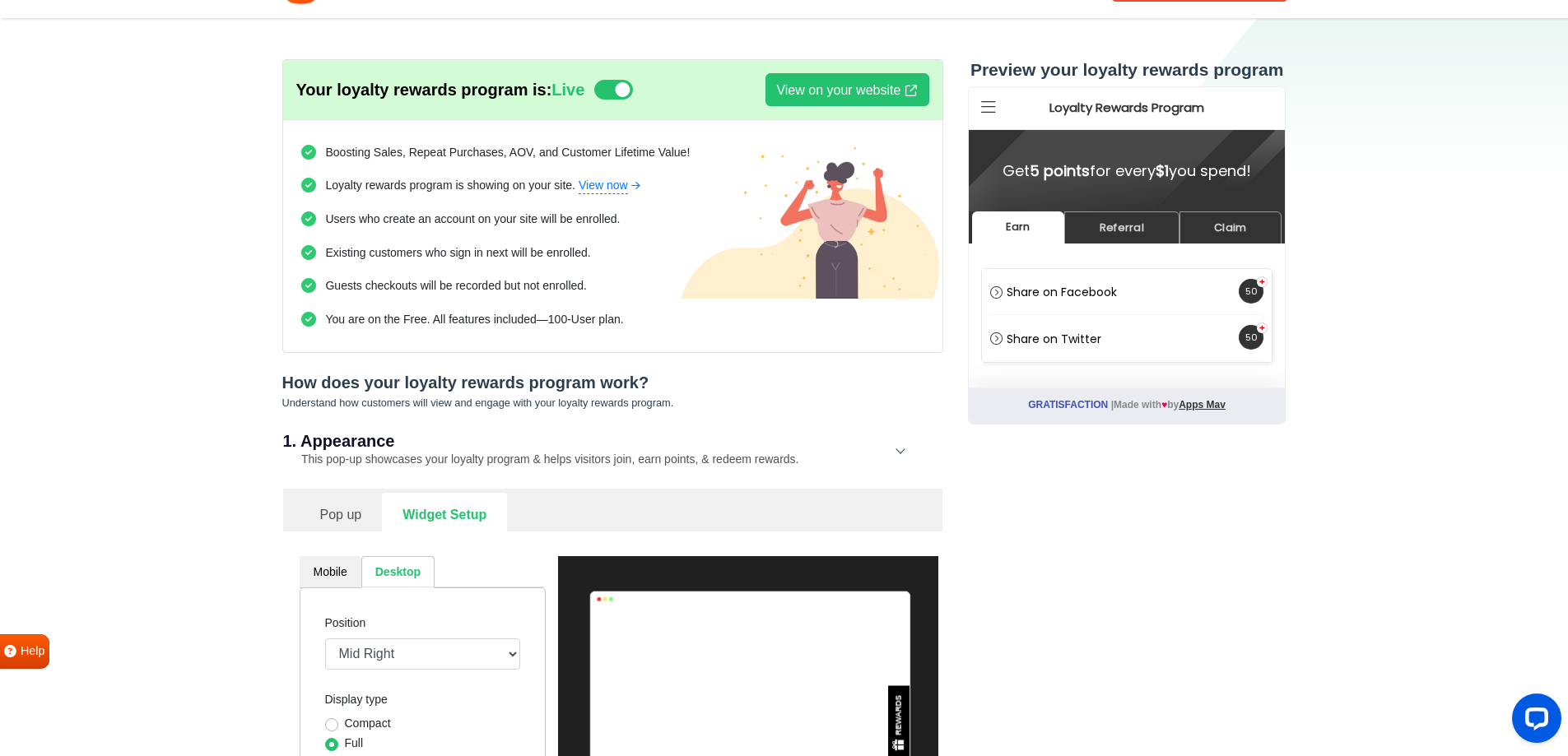
scroll to position [0, 0]
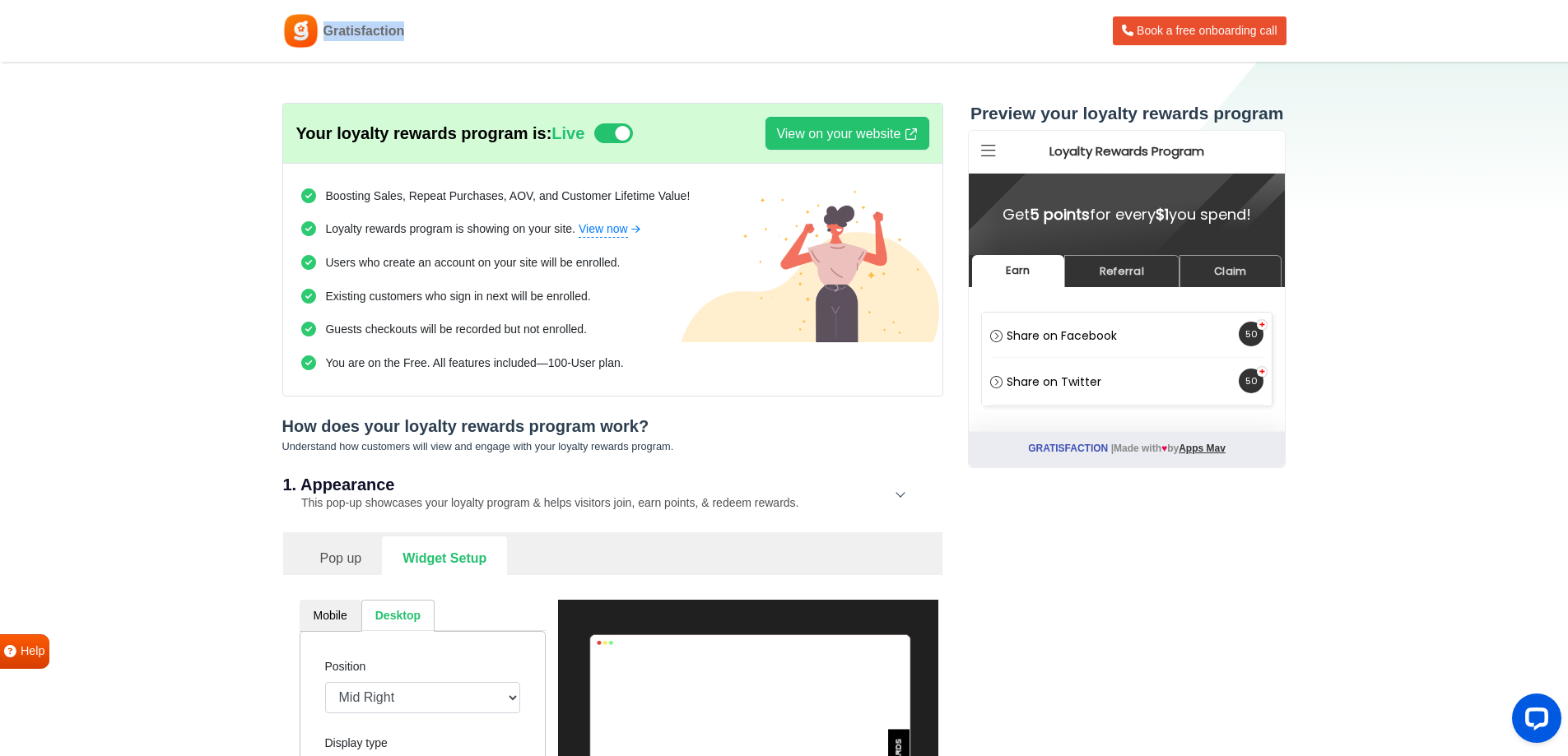
drag, startPoint x: 444, startPoint y: 34, endPoint x: 327, endPoint y: 33, distance: 117.0
click at [327, 33] on div "Gratisfaction Book a free onboarding call" at bounding box center [784, 31] width 1004 height 37
copy span "Gratisfaction"
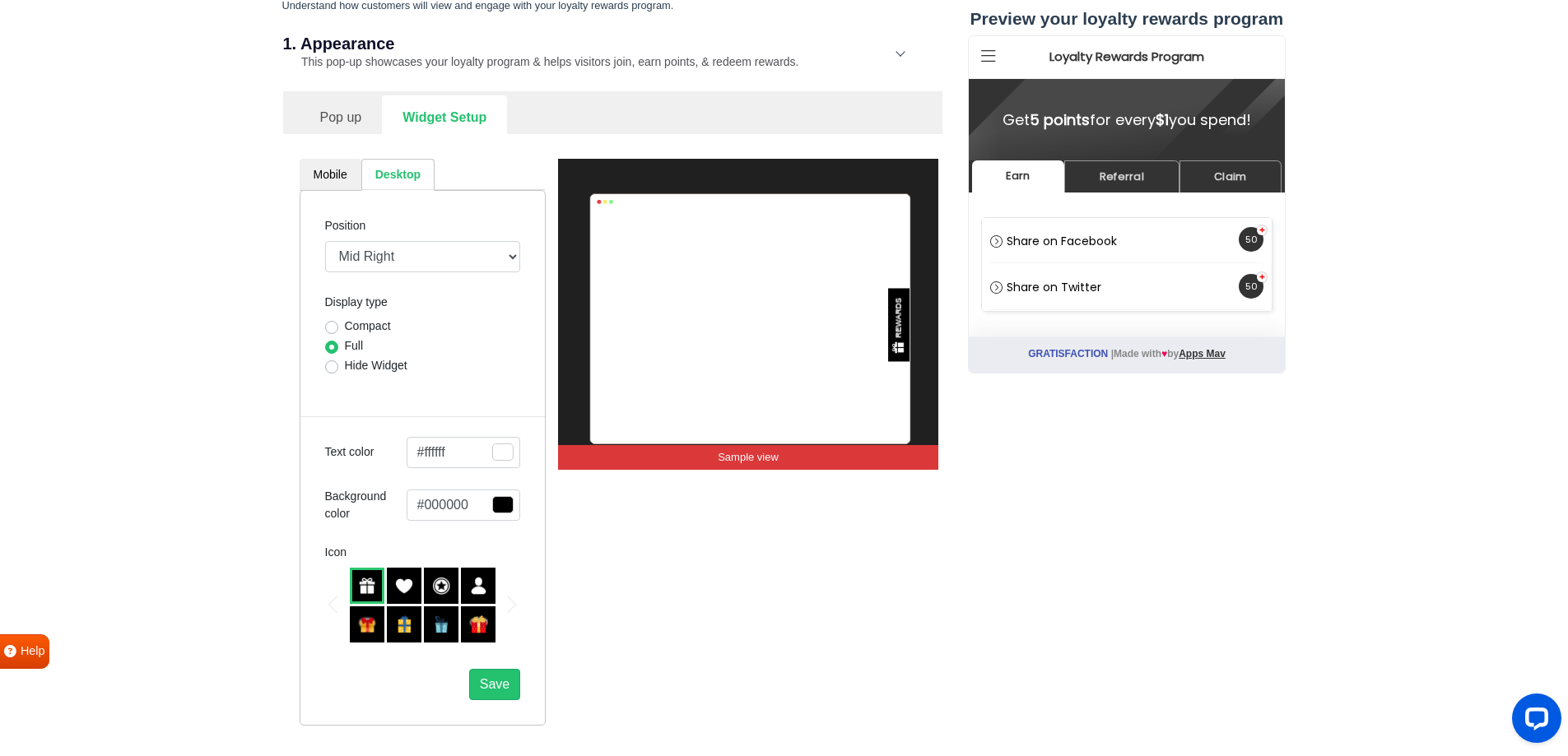
scroll to position [411, 0]
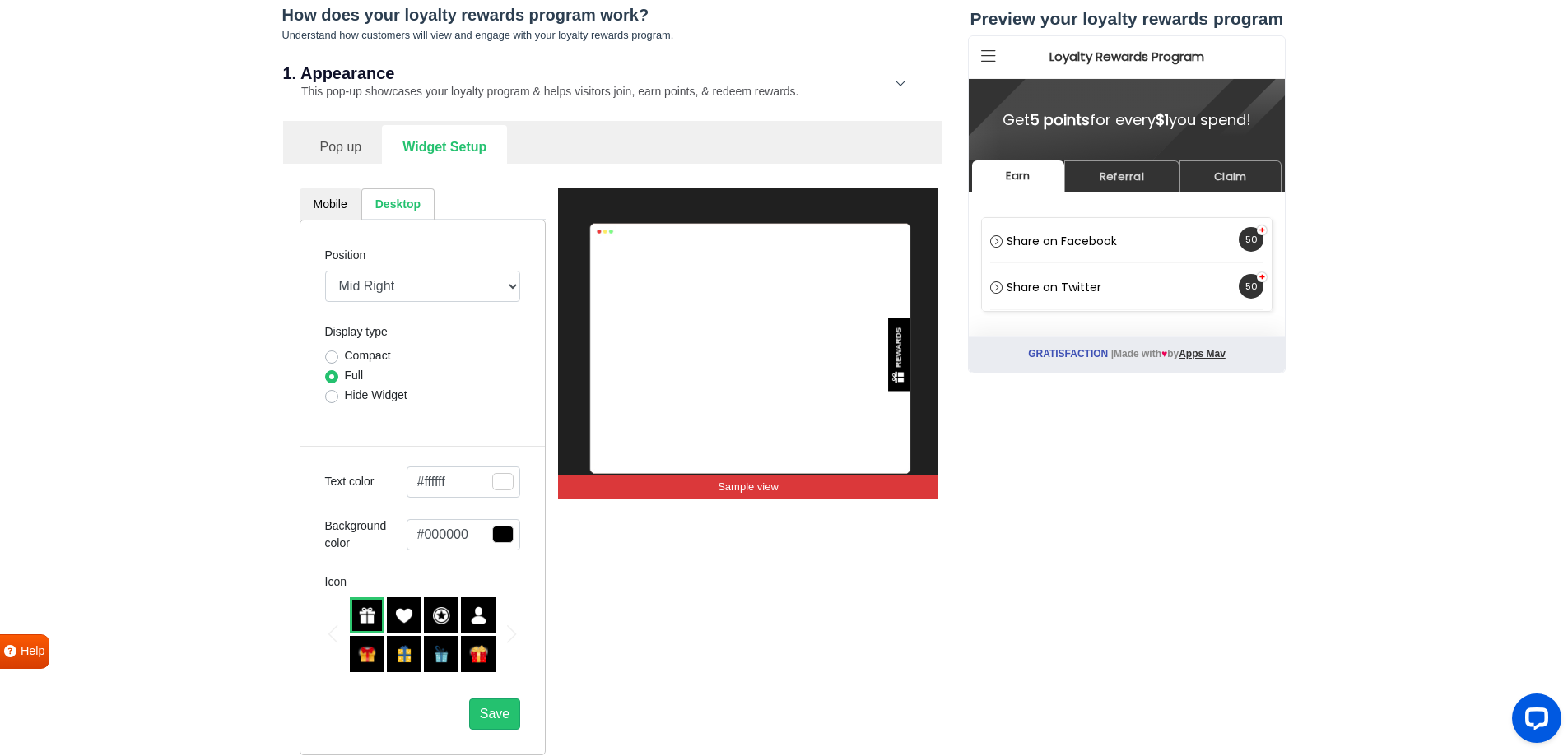
click at [359, 148] on link "Pop up" at bounding box center [341, 145] width 83 height 41
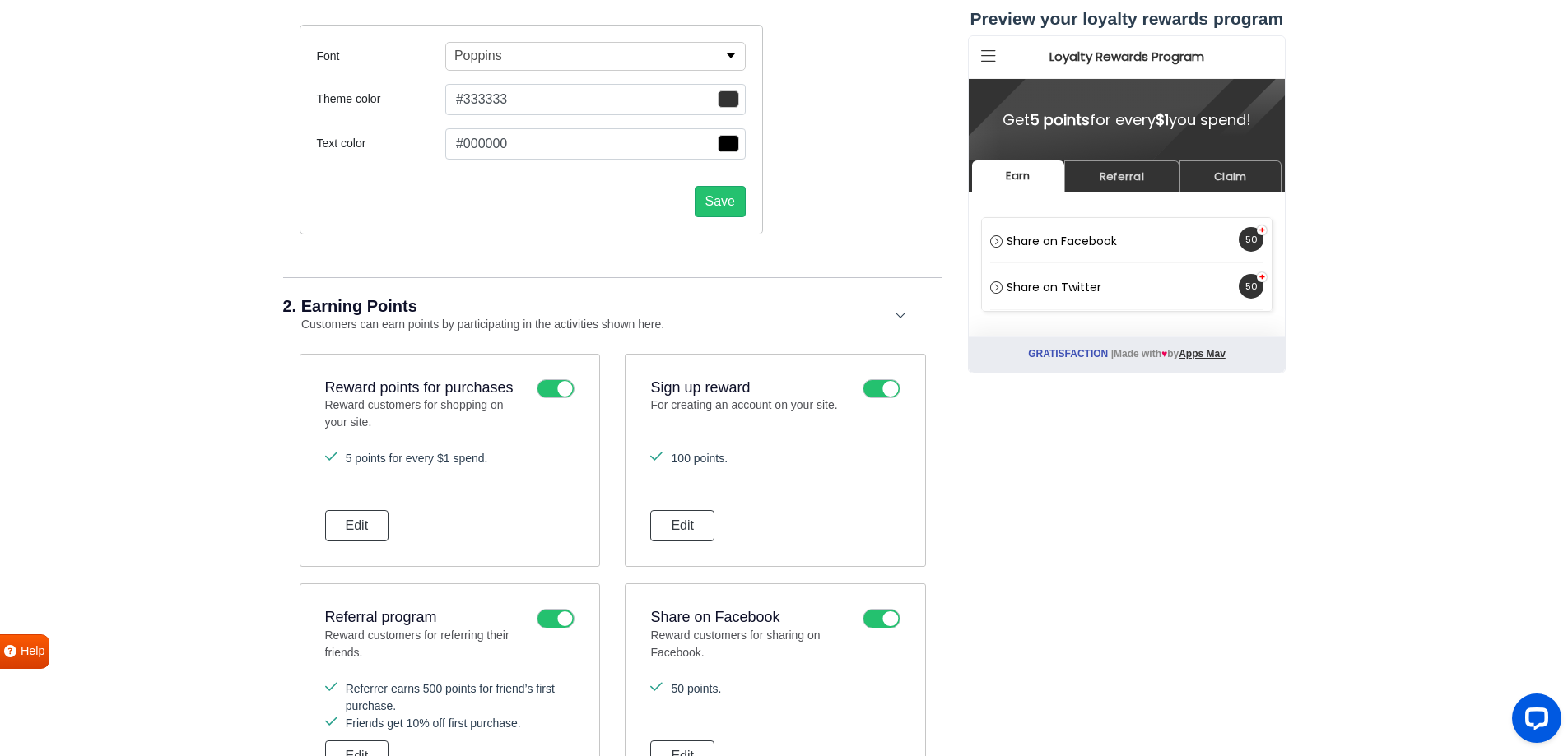
scroll to position [576, 0]
click at [563, 391] on icon at bounding box center [555, 388] width 38 height 20
click at [0, 0] on input "checkbox" at bounding box center [0, 0] width 0 height 0
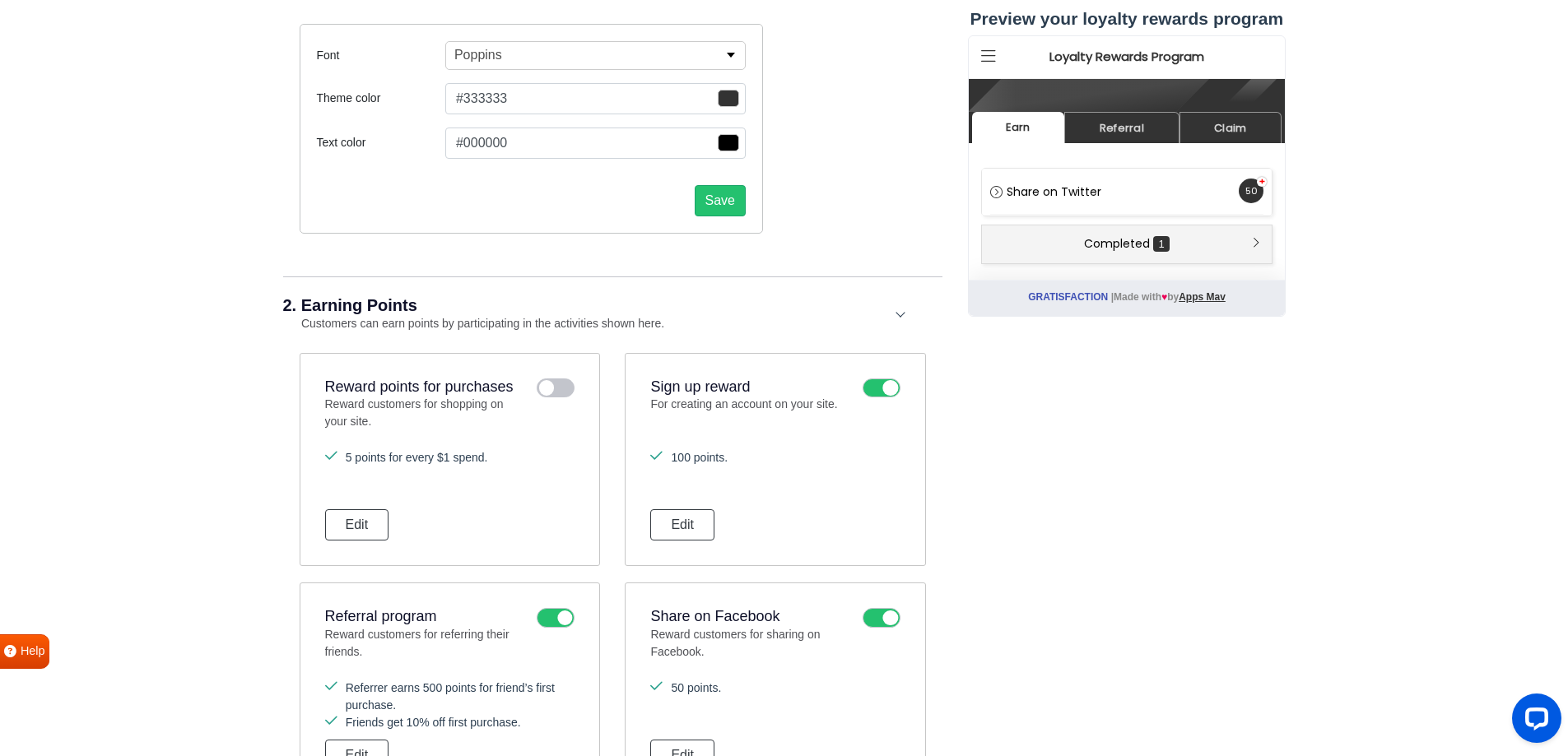
scroll to position [0, 0]
click at [1148, 244] on span "Completed" at bounding box center [1116, 243] width 66 height 16
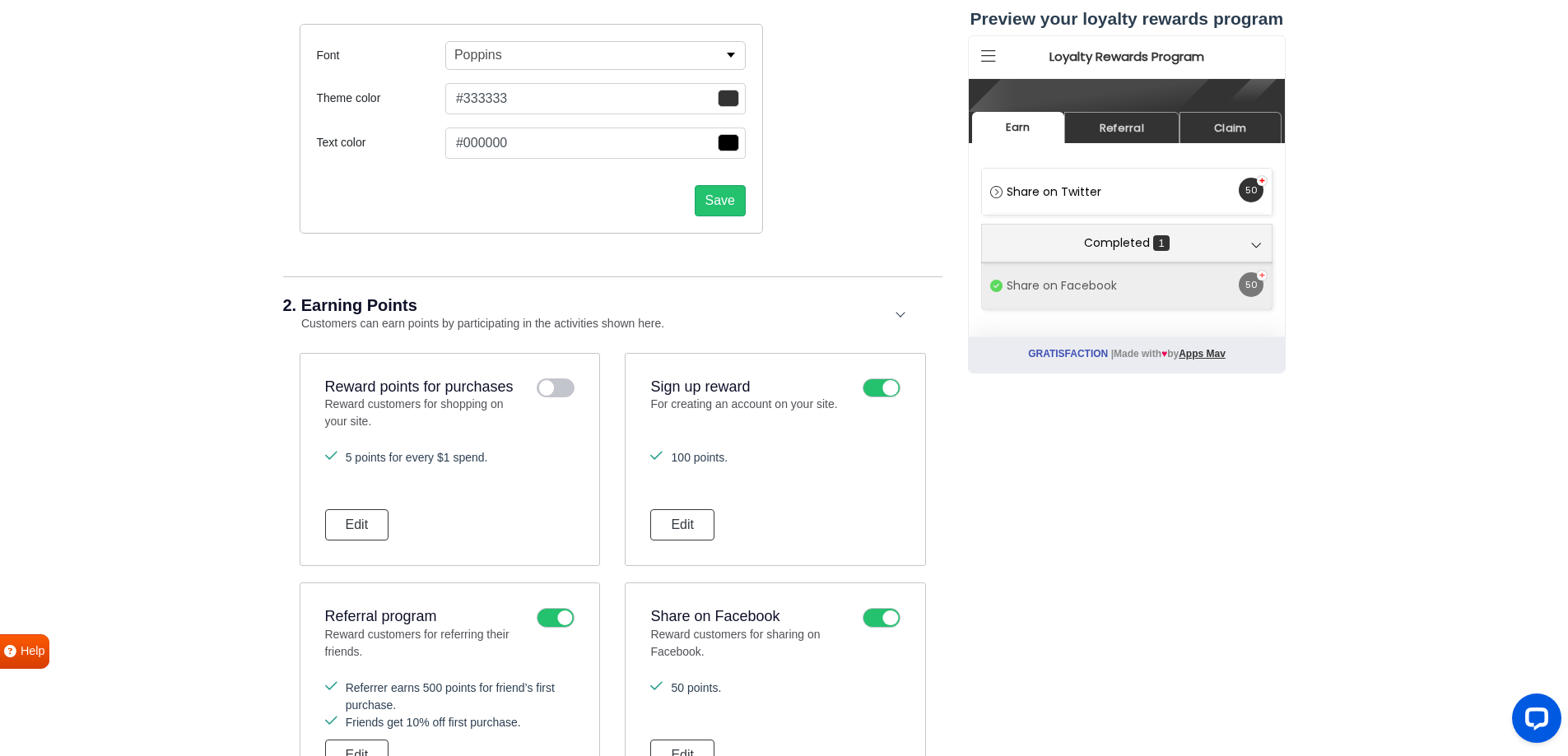
click at [1148, 244] on span "Completed" at bounding box center [1116, 243] width 66 height 16
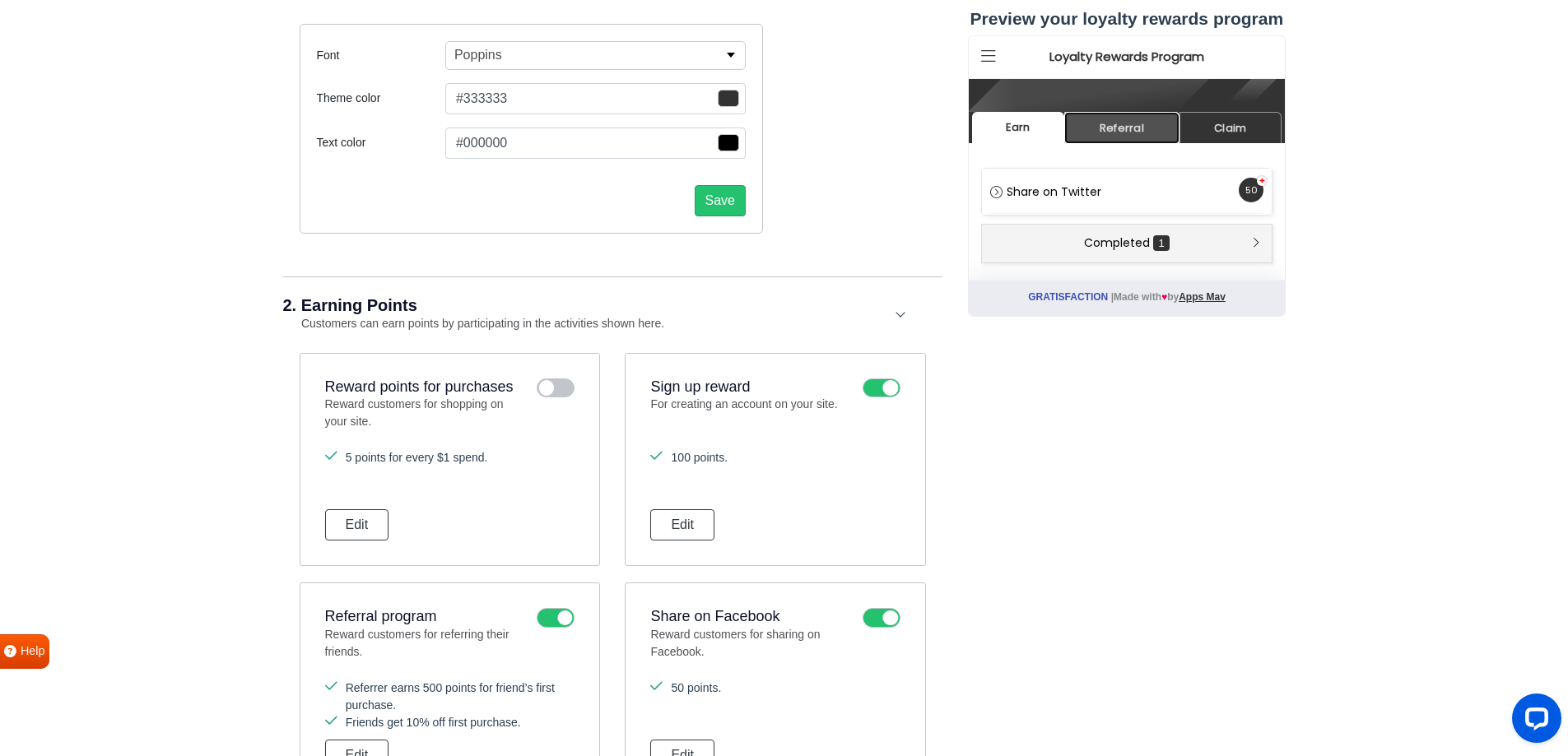
click at [1142, 134] on link "Referral" at bounding box center [1121, 128] width 114 height 32
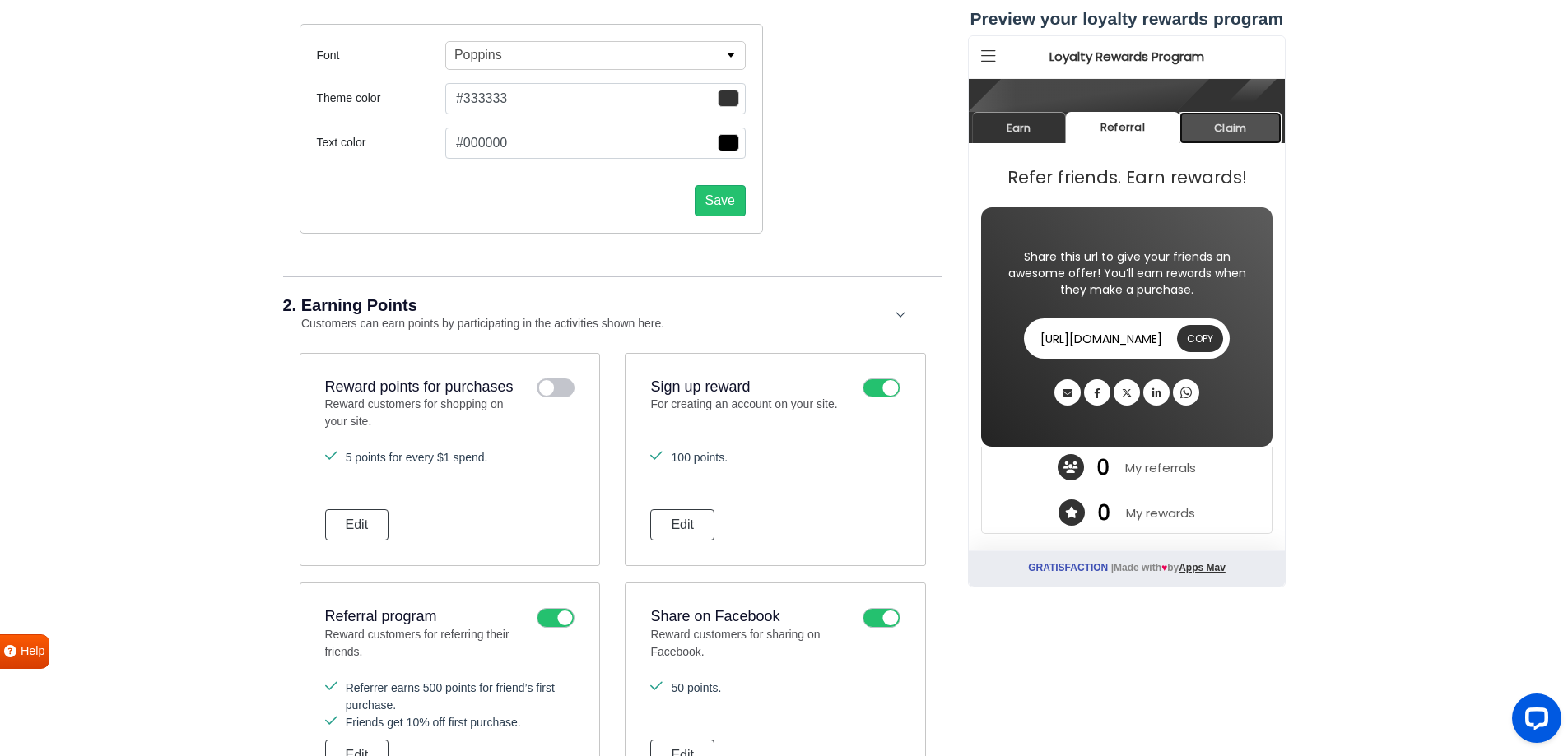
click at [1217, 124] on link "Claim" at bounding box center [1229, 128] width 102 height 32
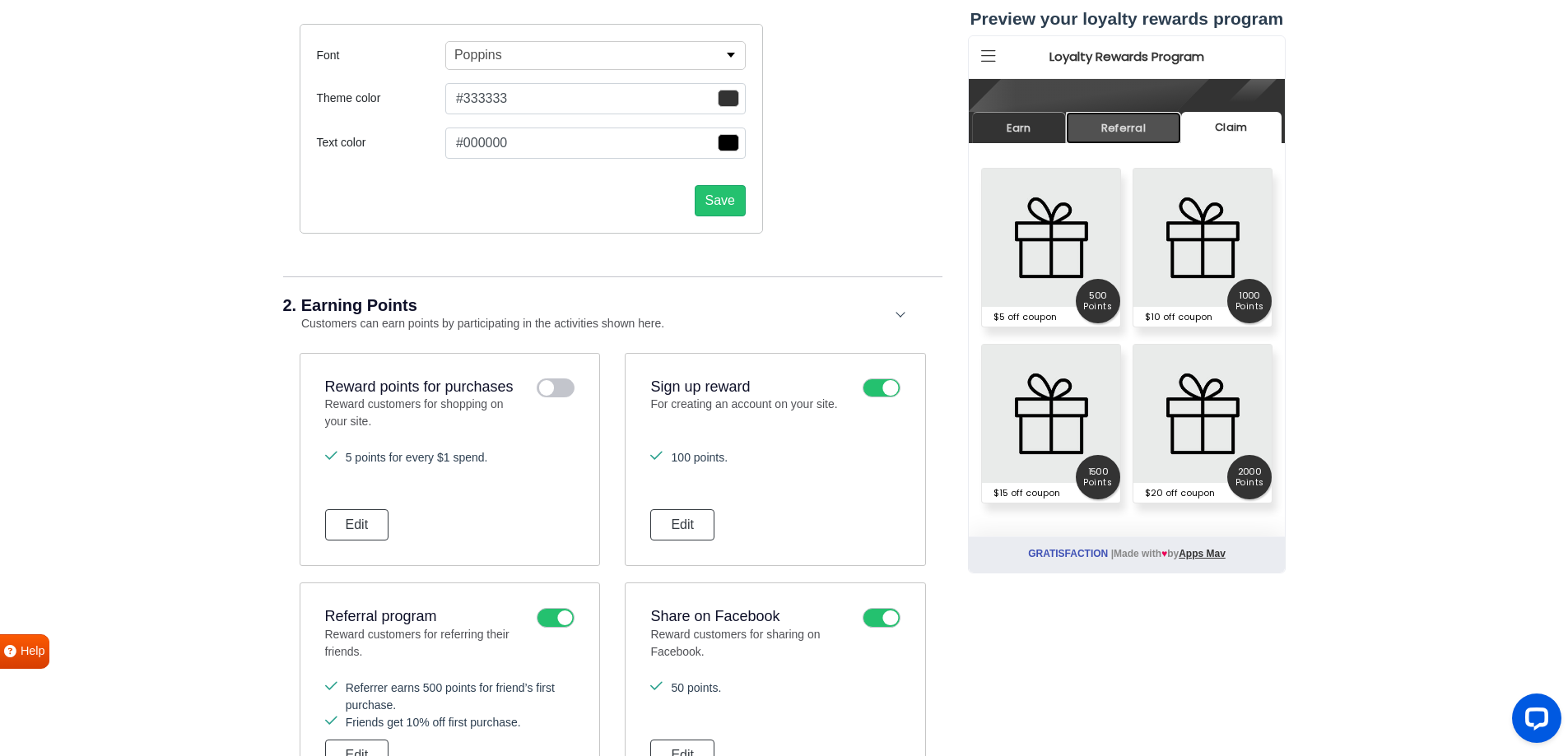
click at [1149, 127] on link "Referral" at bounding box center [1122, 128] width 114 height 32
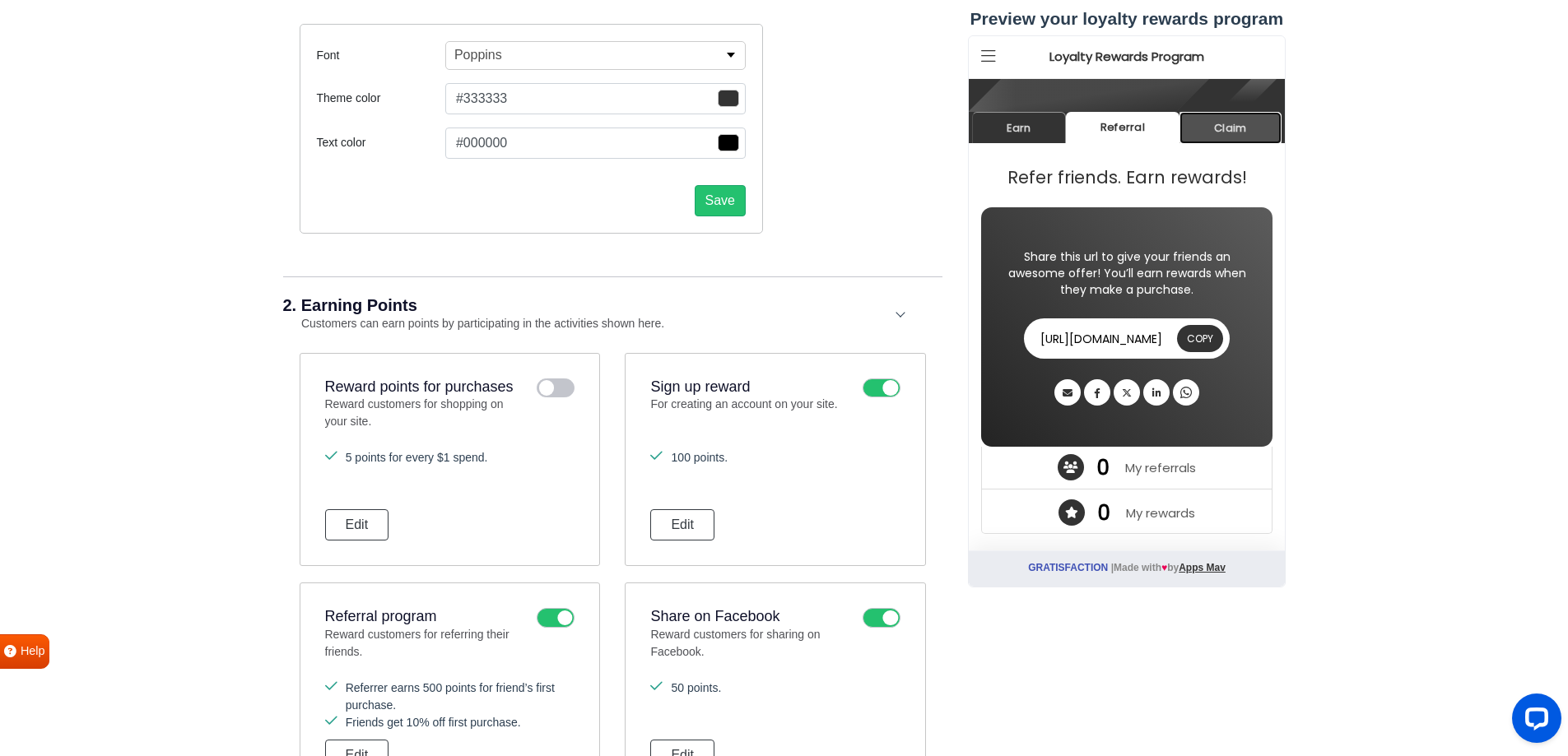
click at [1246, 120] on link "Claim" at bounding box center [1229, 128] width 102 height 32
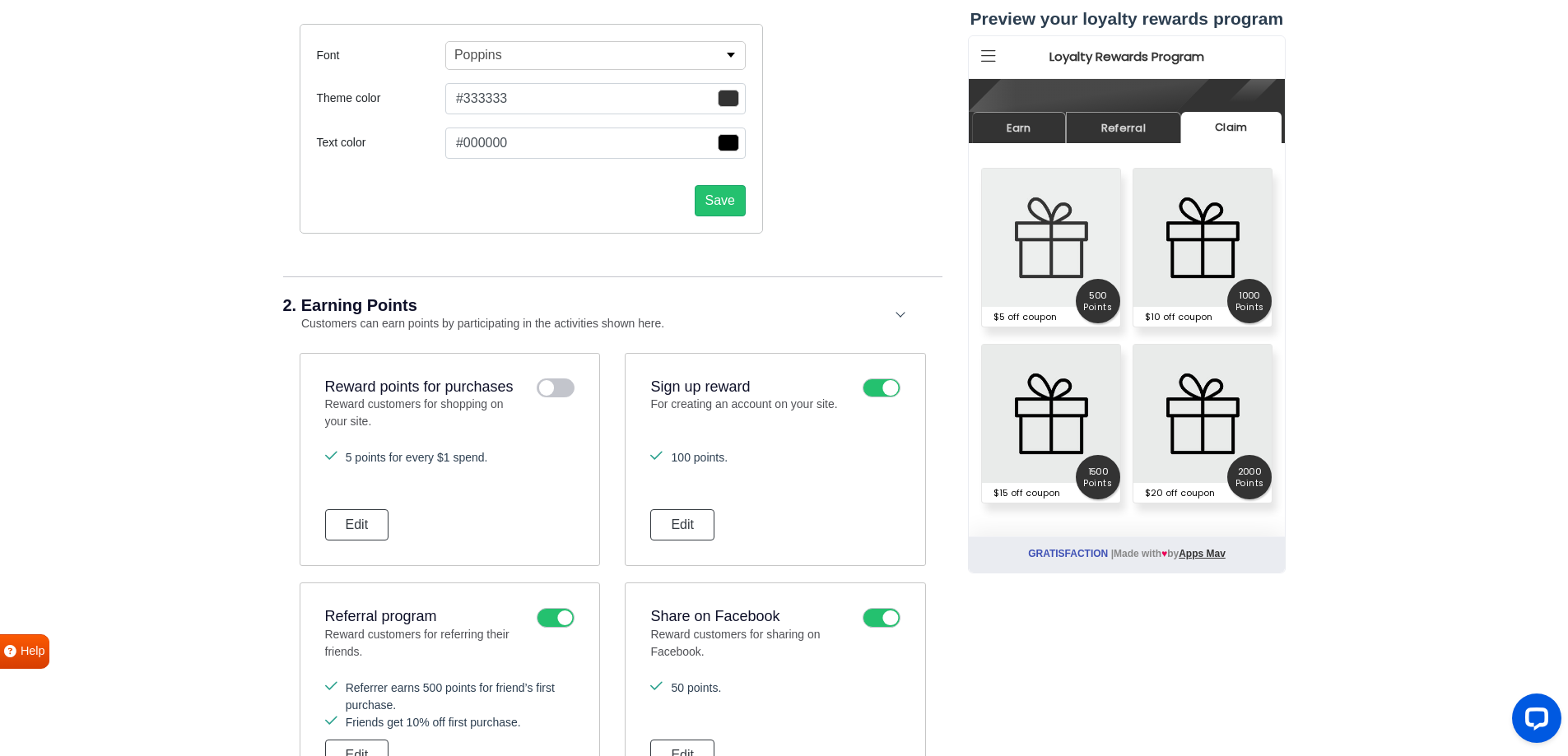
click at [1102, 306] on span "500 points" at bounding box center [1097, 301] width 44 height 44
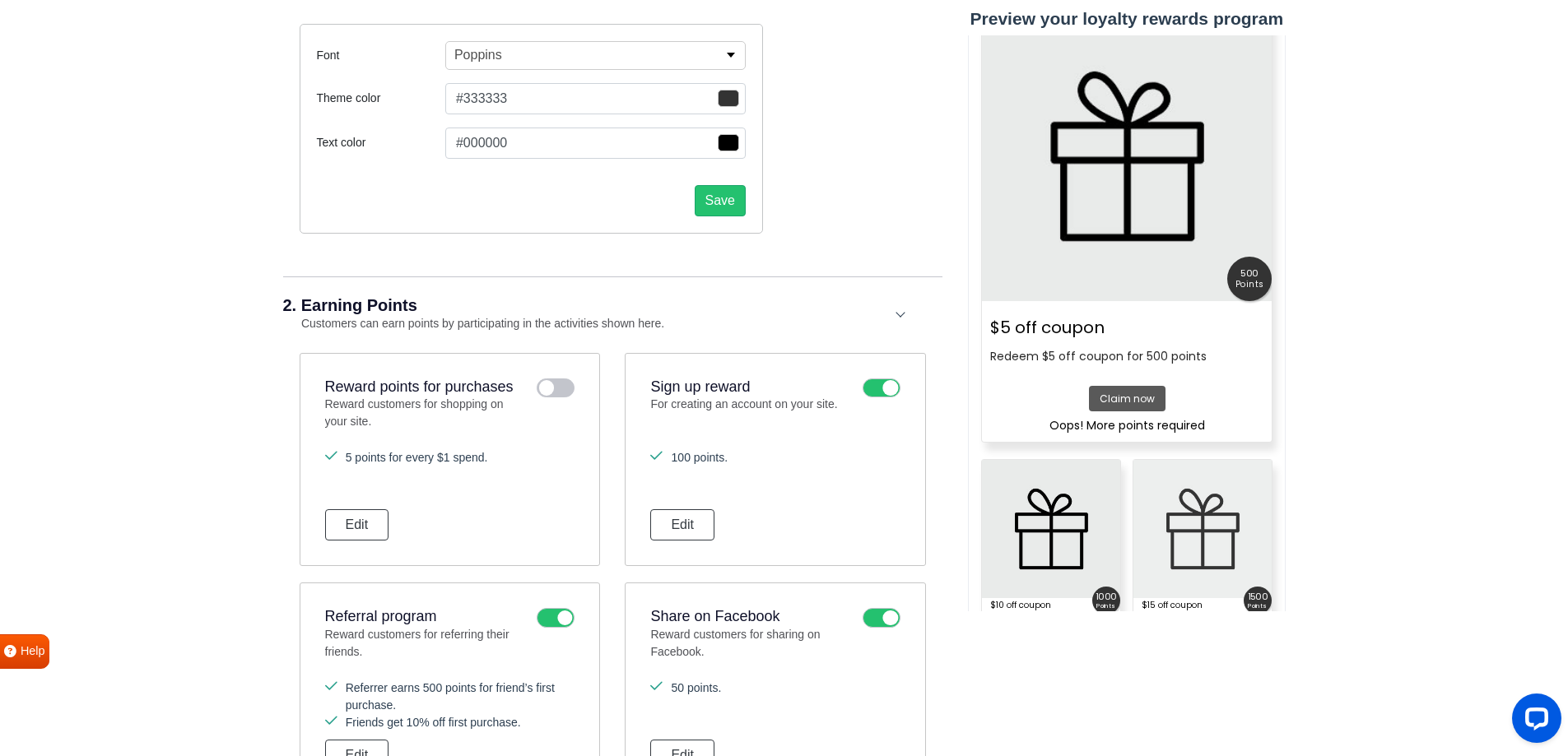
scroll to position [165, 0]
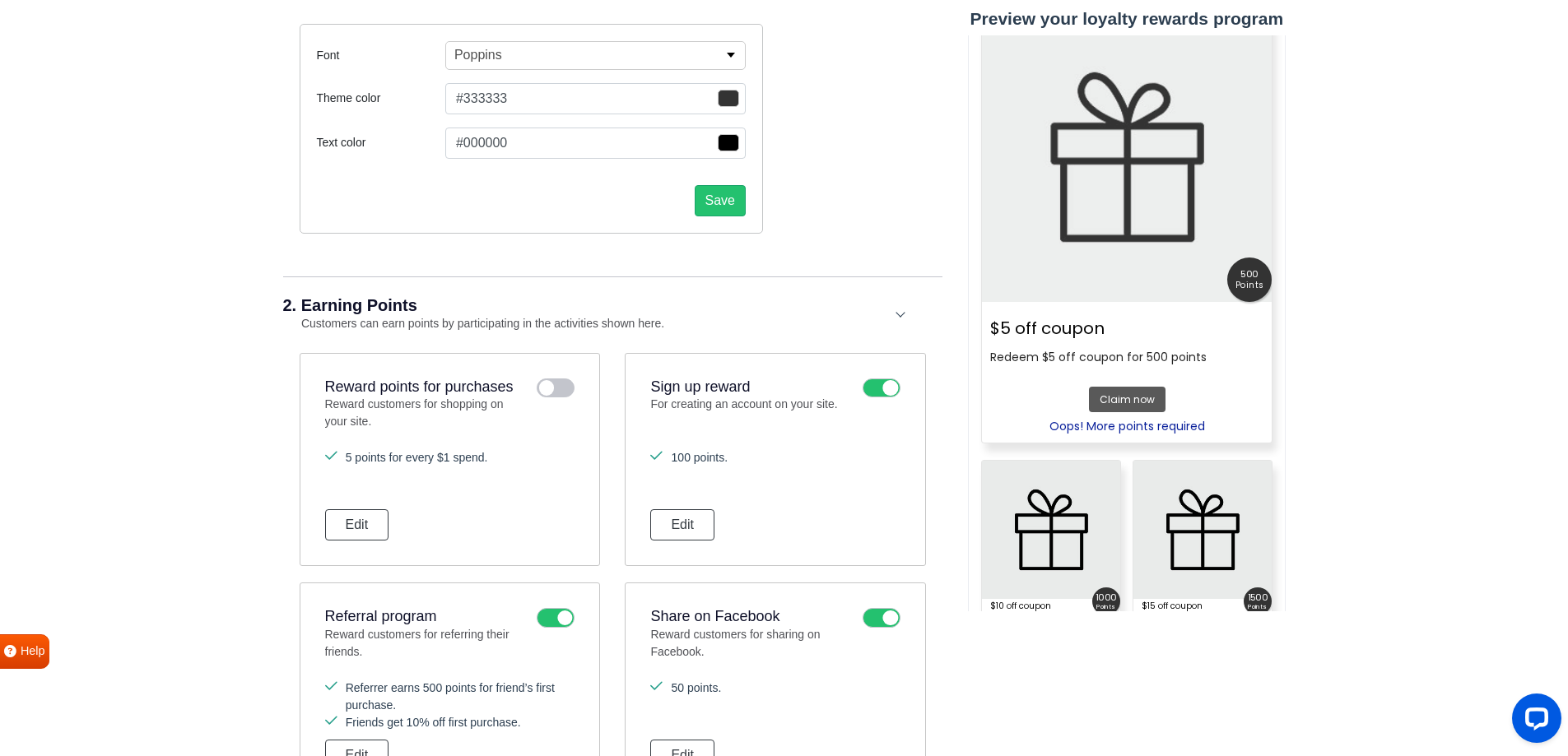
click at [1152, 393] on div "Claim now Oops! More points required" at bounding box center [1127, 412] width 156 height 60
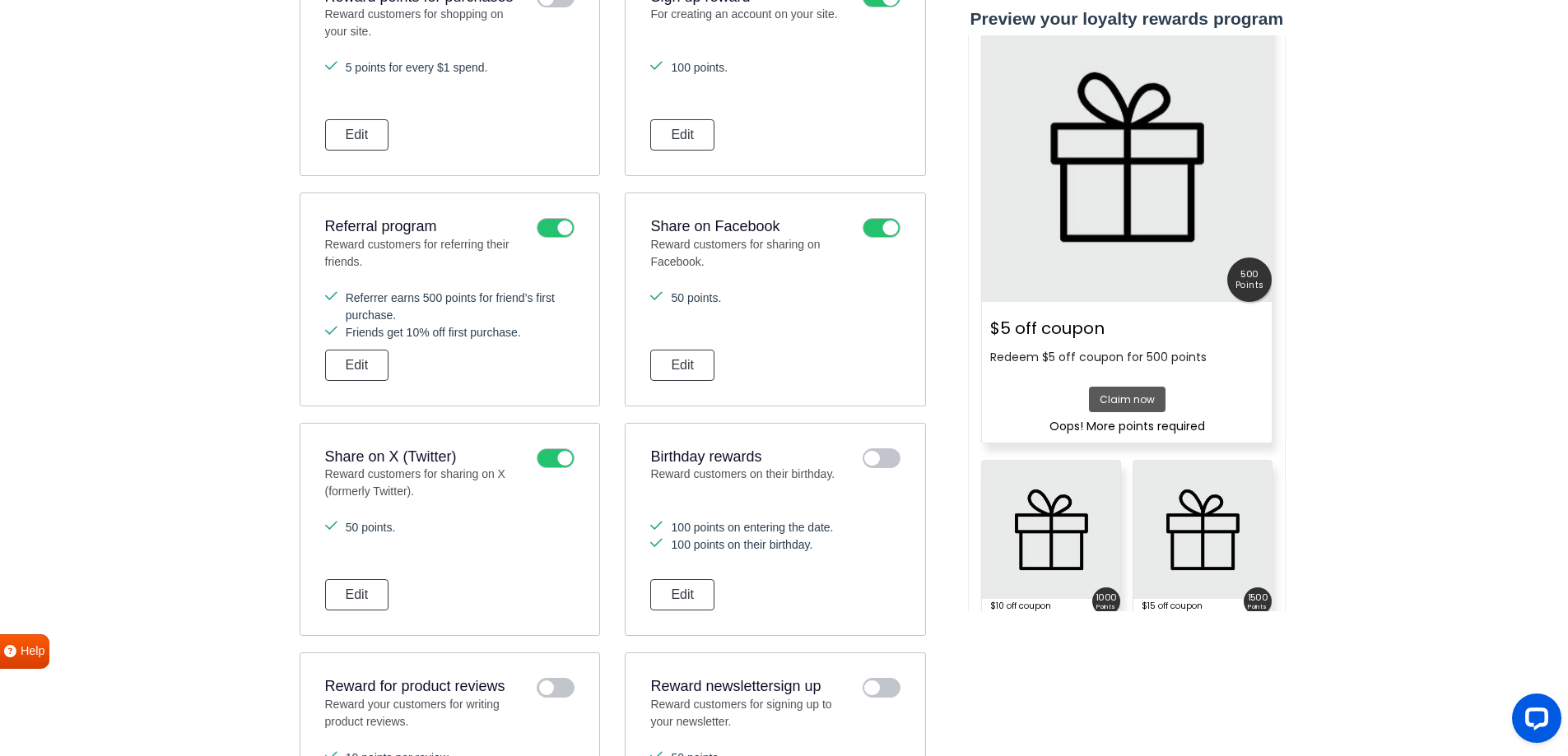
scroll to position [987, 0]
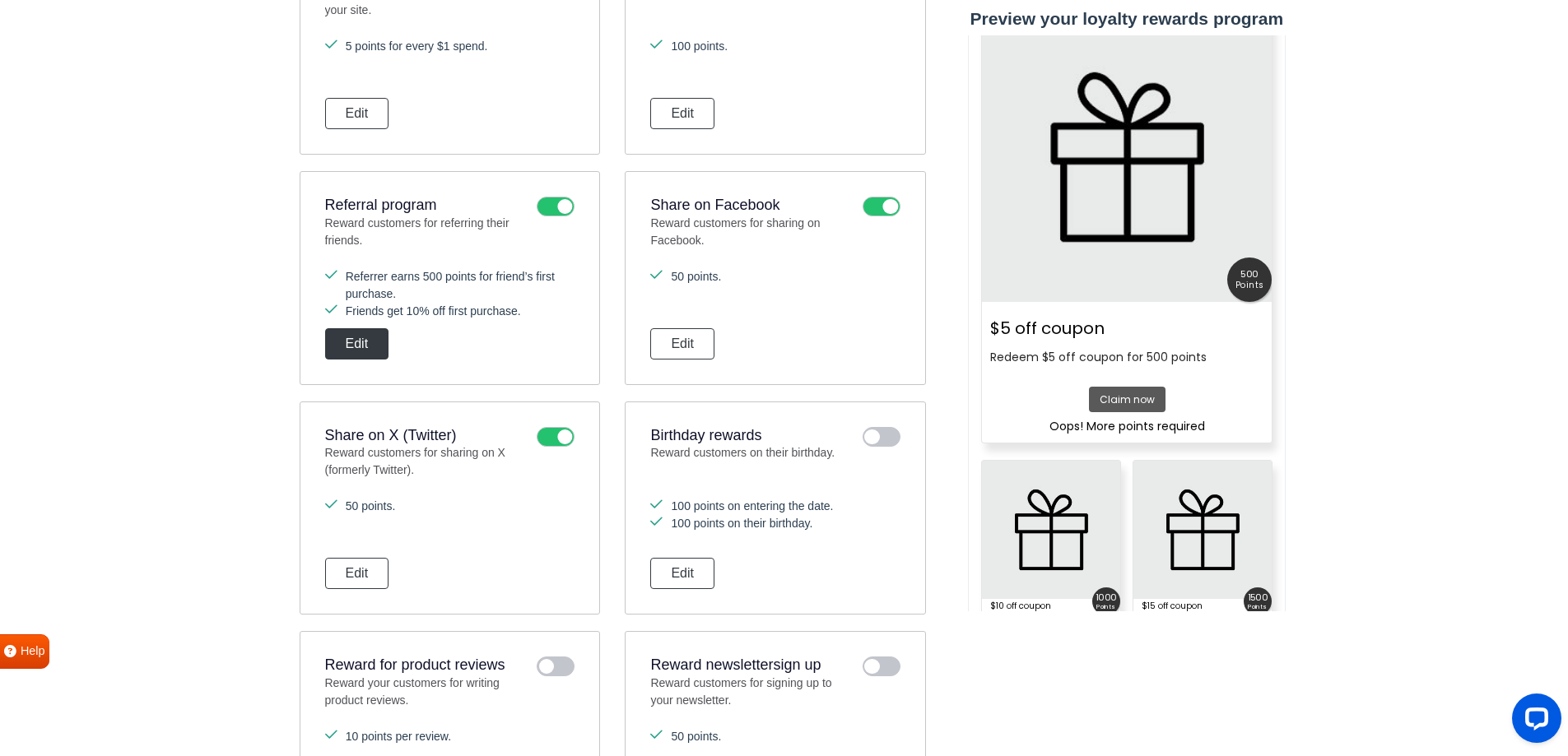
click at [359, 347] on button "Edit" at bounding box center [357, 344] width 64 height 32
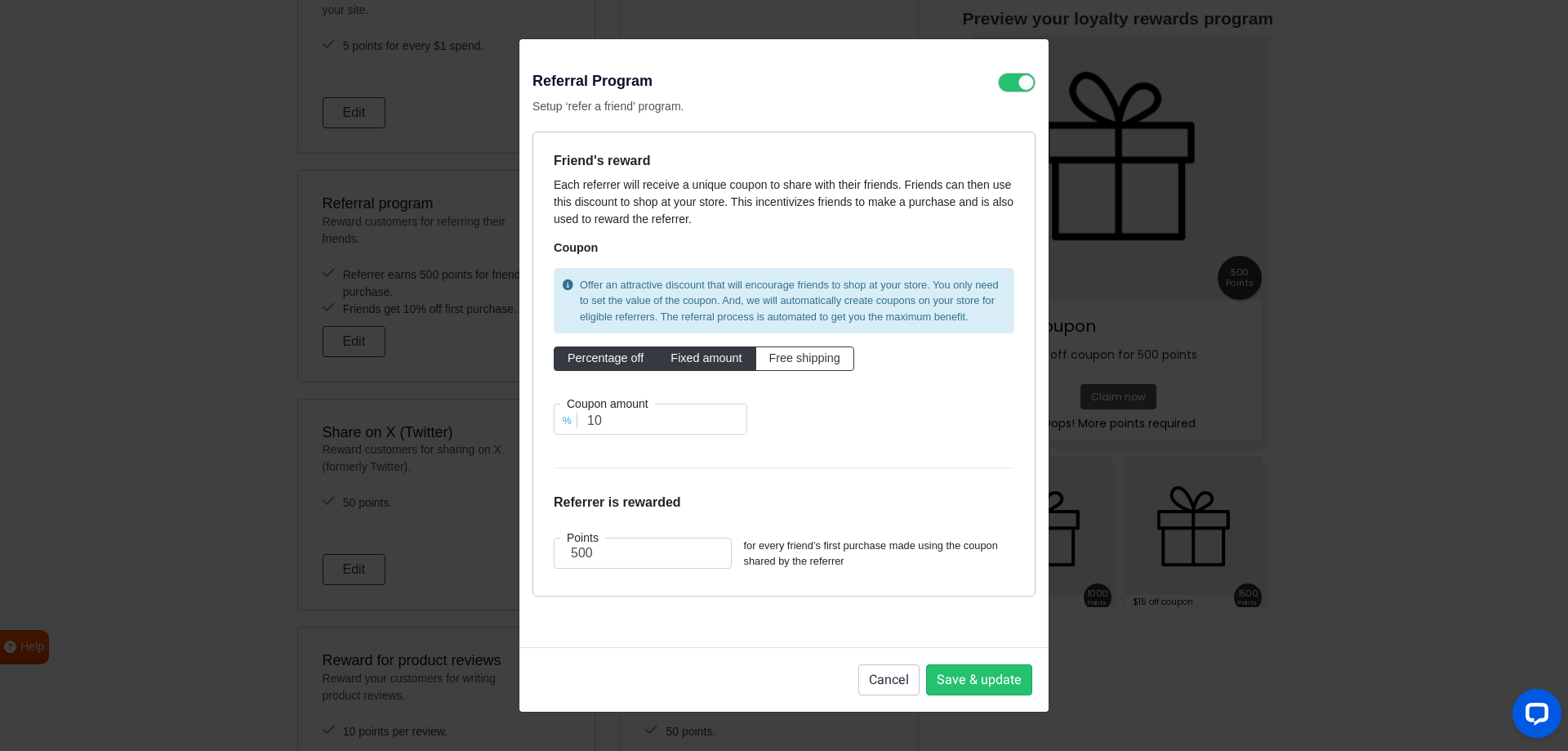
click at [721, 363] on span "Fixed amount" at bounding box center [706, 358] width 71 height 13
click at [682, 361] on input "Fixed amount" at bounding box center [676, 355] width 11 height 11
radio input "true"
click at [811, 362] on span "Free shipping" at bounding box center [805, 358] width 71 height 13
click at [780, 361] on input "Free shipping" at bounding box center [775, 355] width 11 height 11
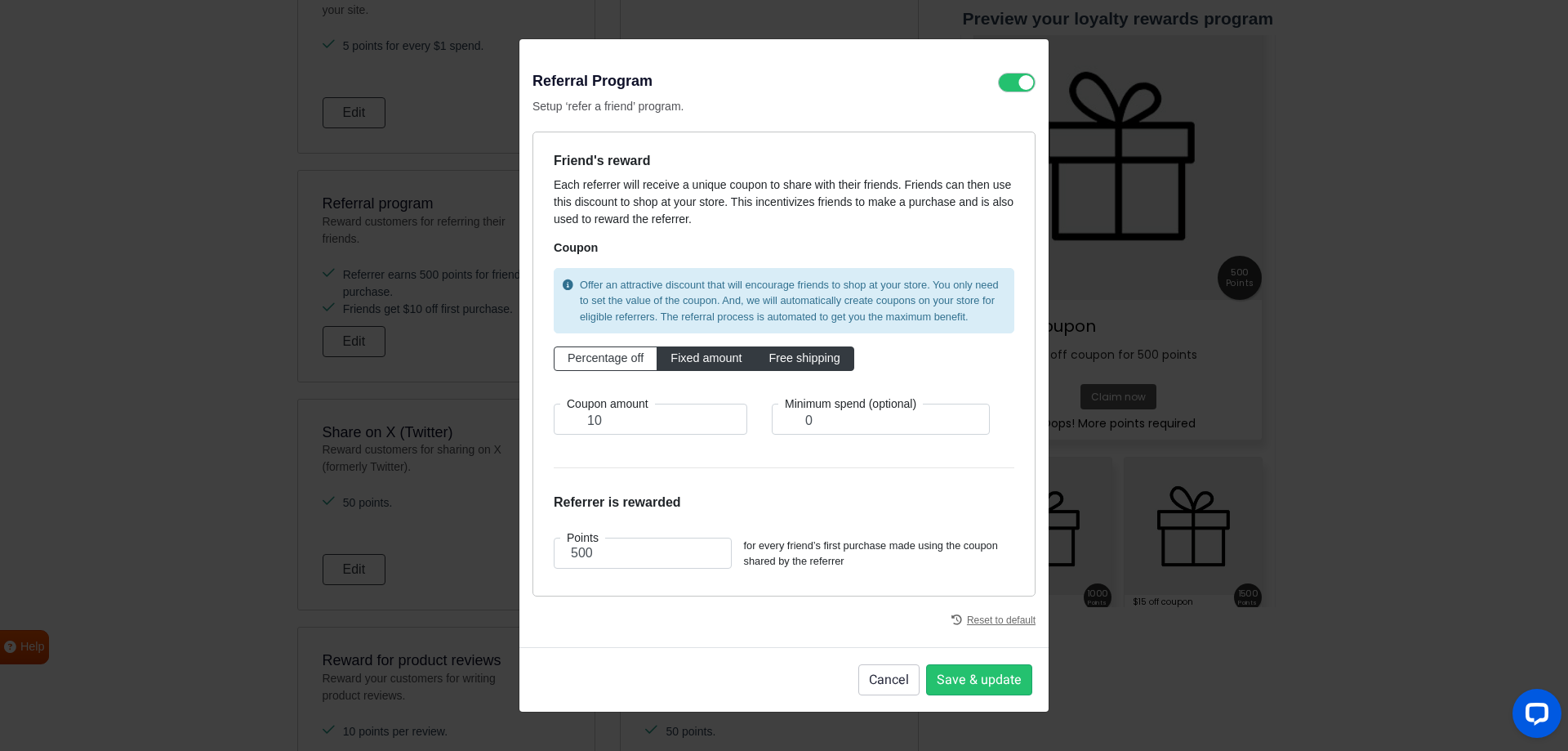
radio input "true"
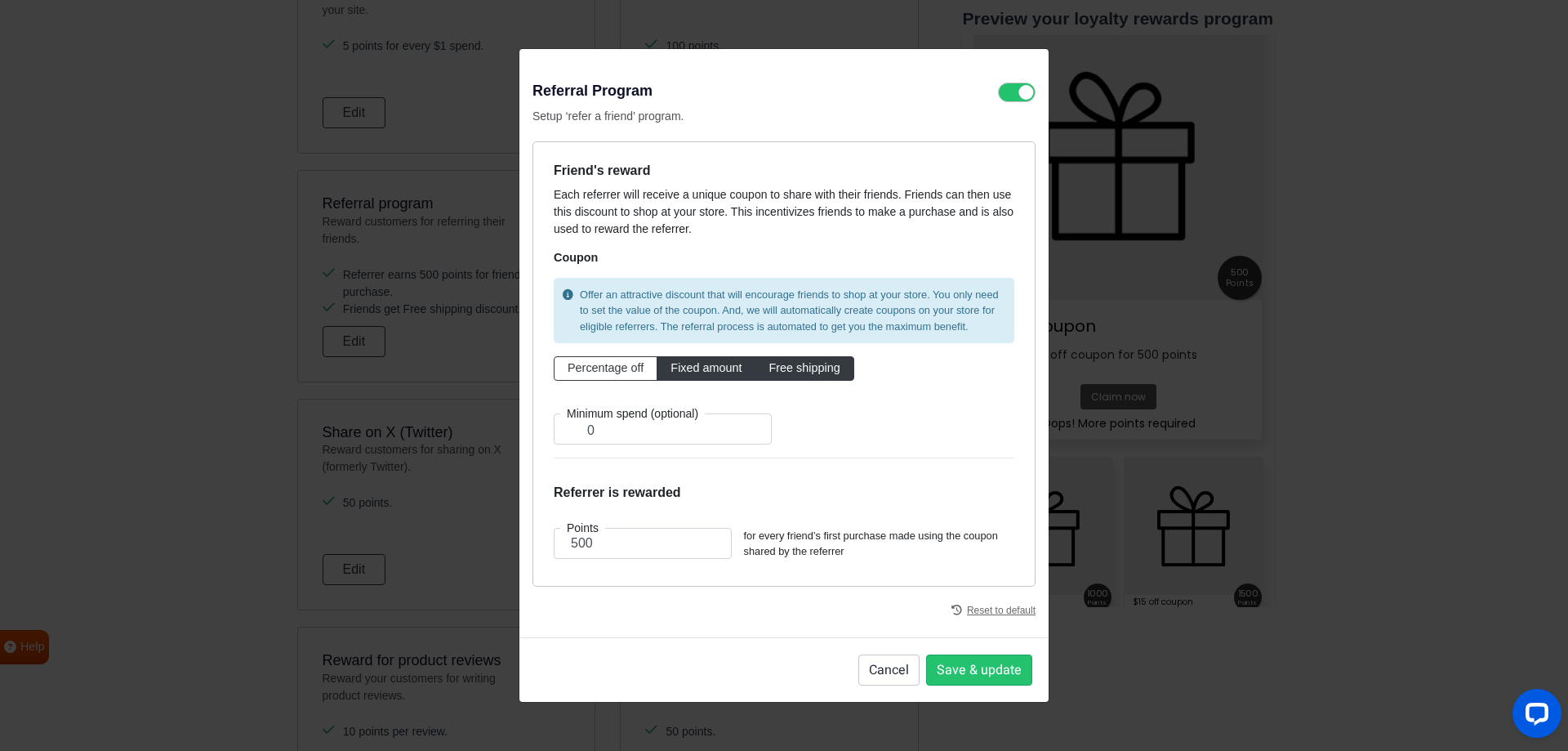
click at [728, 378] on label "Fixed amount" at bounding box center [707, 368] width 99 height 24
click at [682, 371] on input "Fixed amount" at bounding box center [676, 365] width 11 height 11
radio input "true"
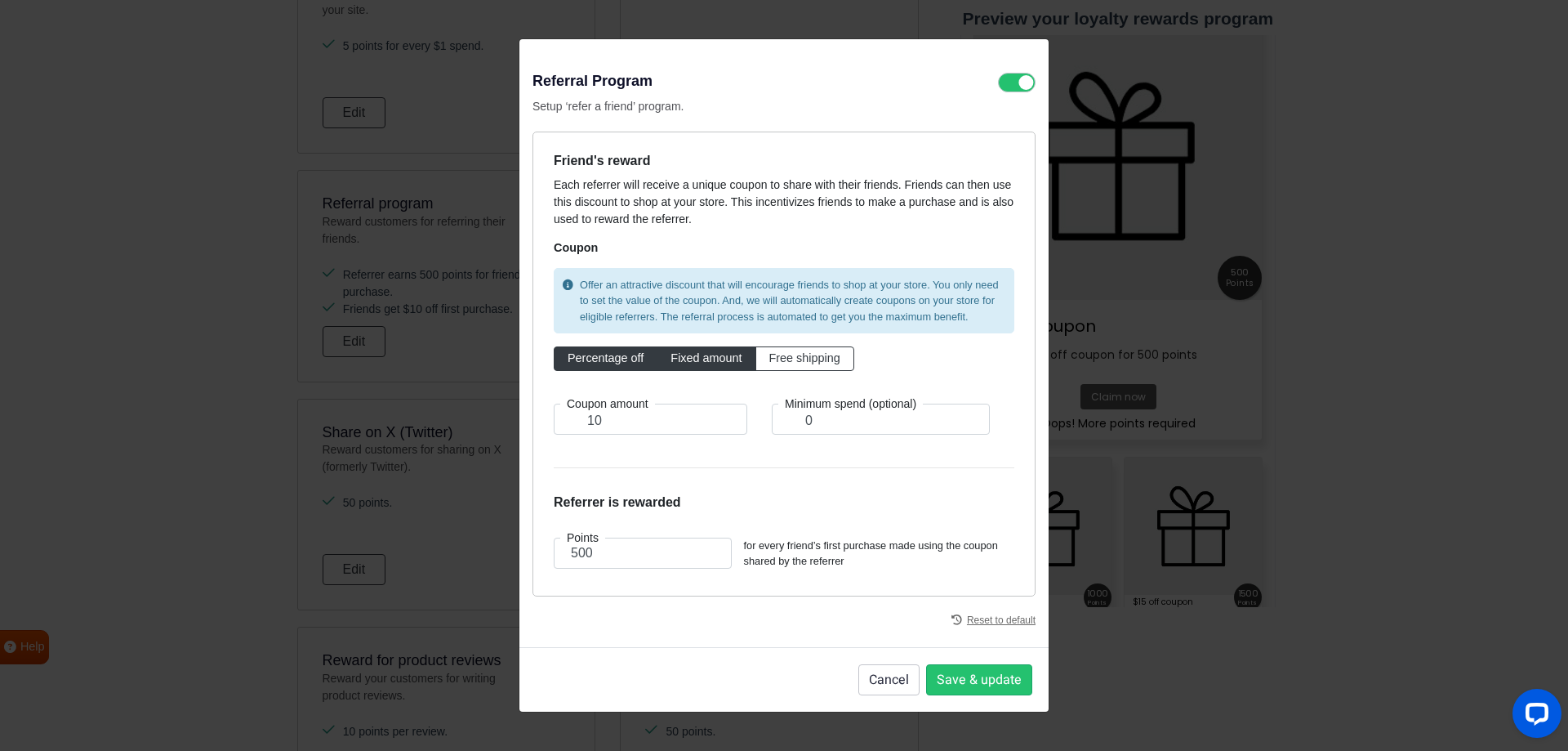
click at [625, 362] on span "Percentage off" at bounding box center [605, 358] width 76 height 13
click at [578, 361] on input "Percentage off" at bounding box center [573, 355] width 11 height 11
radio input "true"
click at [714, 366] on label "Fixed amount" at bounding box center [707, 358] width 99 height 24
click at [682, 361] on input "Fixed amount" at bounding box center [676, 355] width 11 height 11
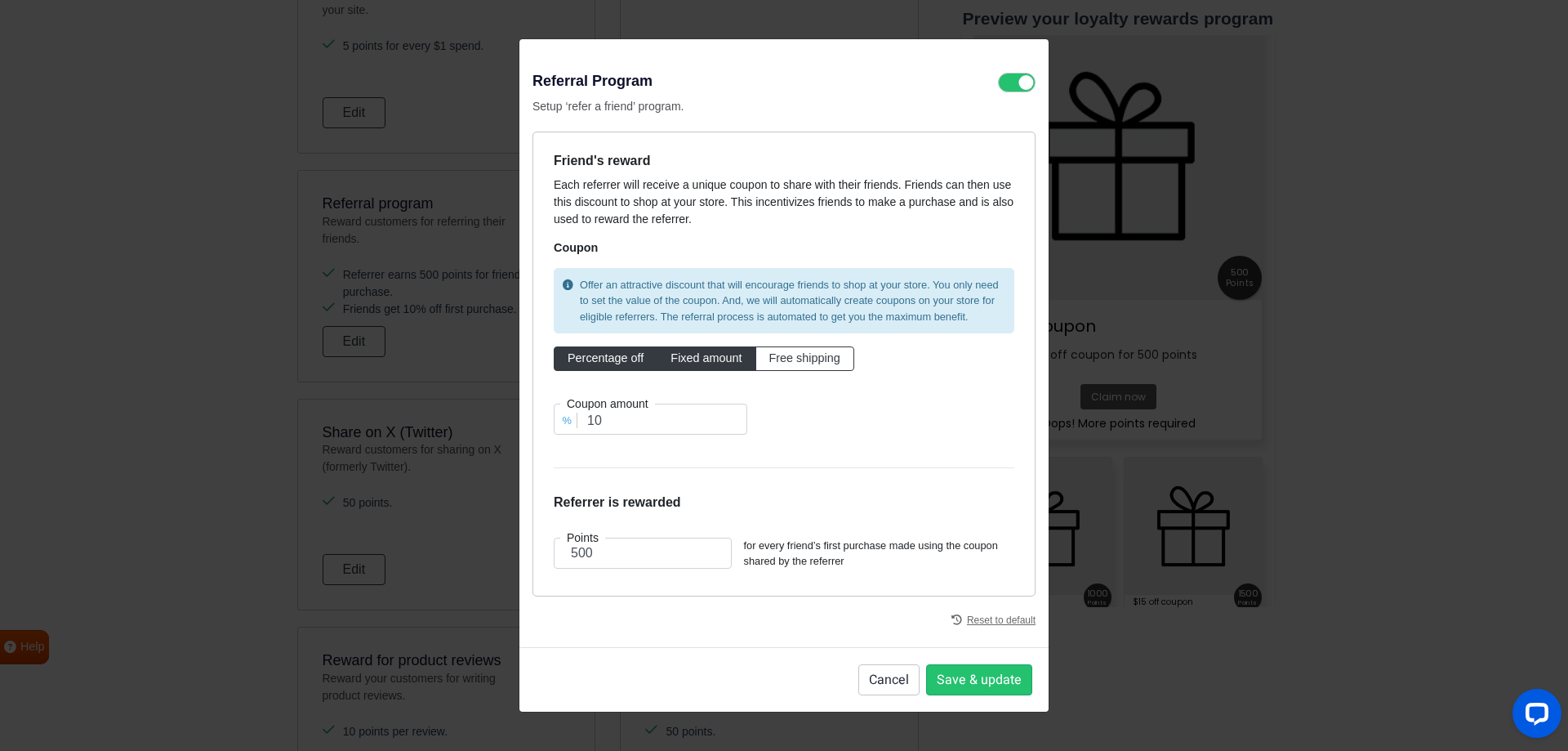
radio input "true"
click at [661, 407] on input "10" at bounding box center [650, 419] width 193 height 31
type input "1"
click at [773, 478] on form "Friend's reward Each referrer will receive a unique coupon to share with their …" at bounding box center [784, 364] width 460 height 423
click at [662, 428] on input "1" at bounding box center [650, 419] width 193 height 31
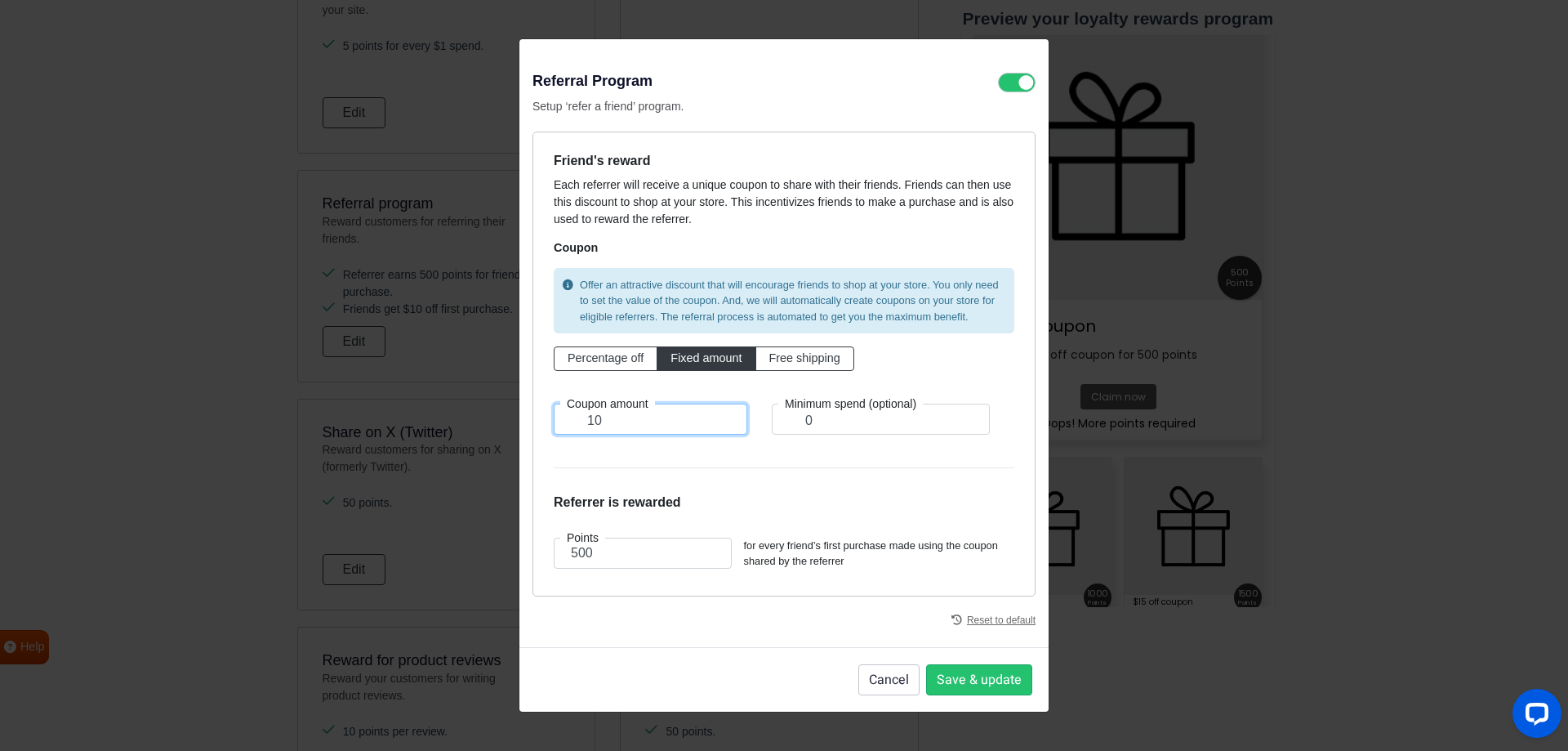
type input "1"
click at [1005, 686] on button "Save & update" at bounding box center [979, 680] width 106 height 31
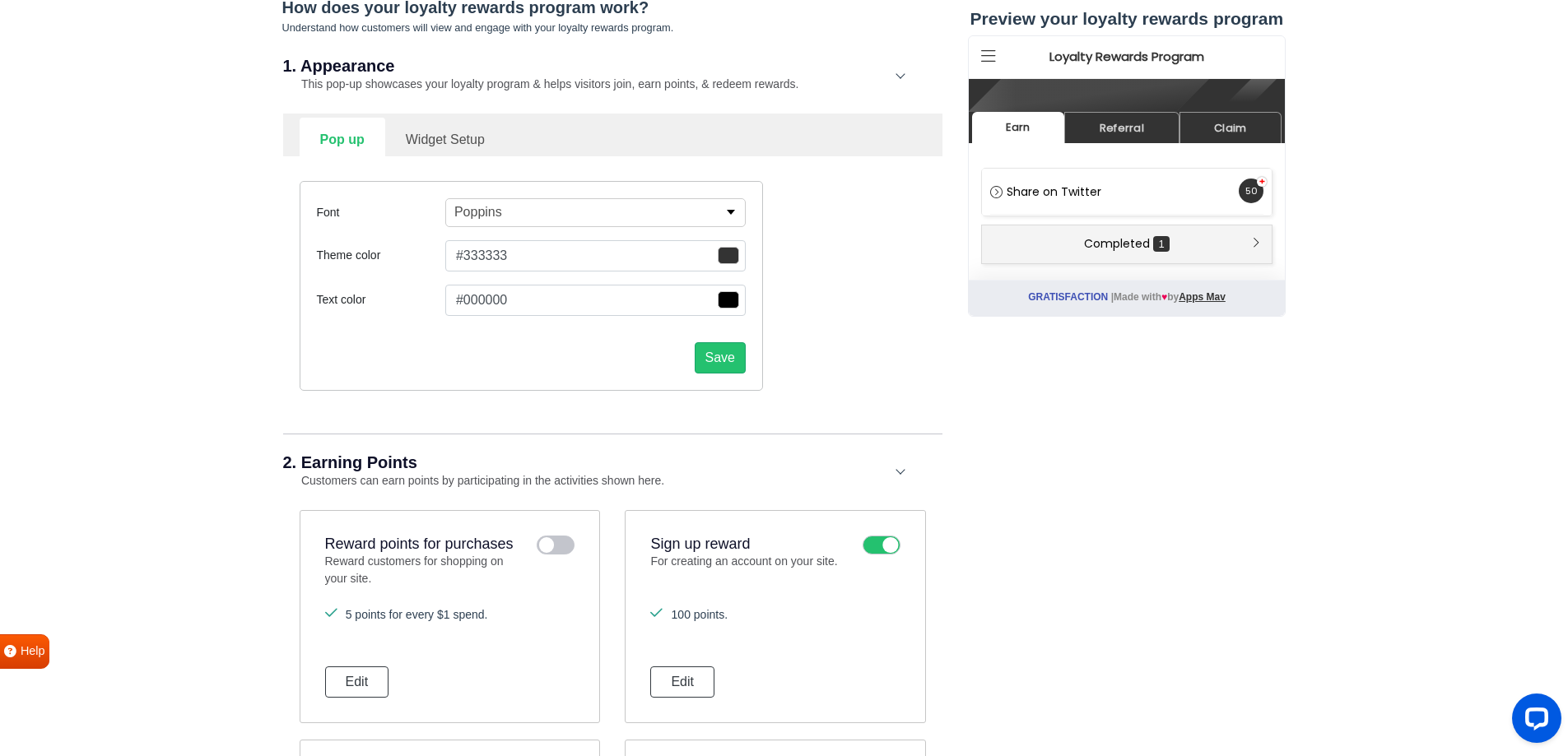
scroll to position [501, 0]
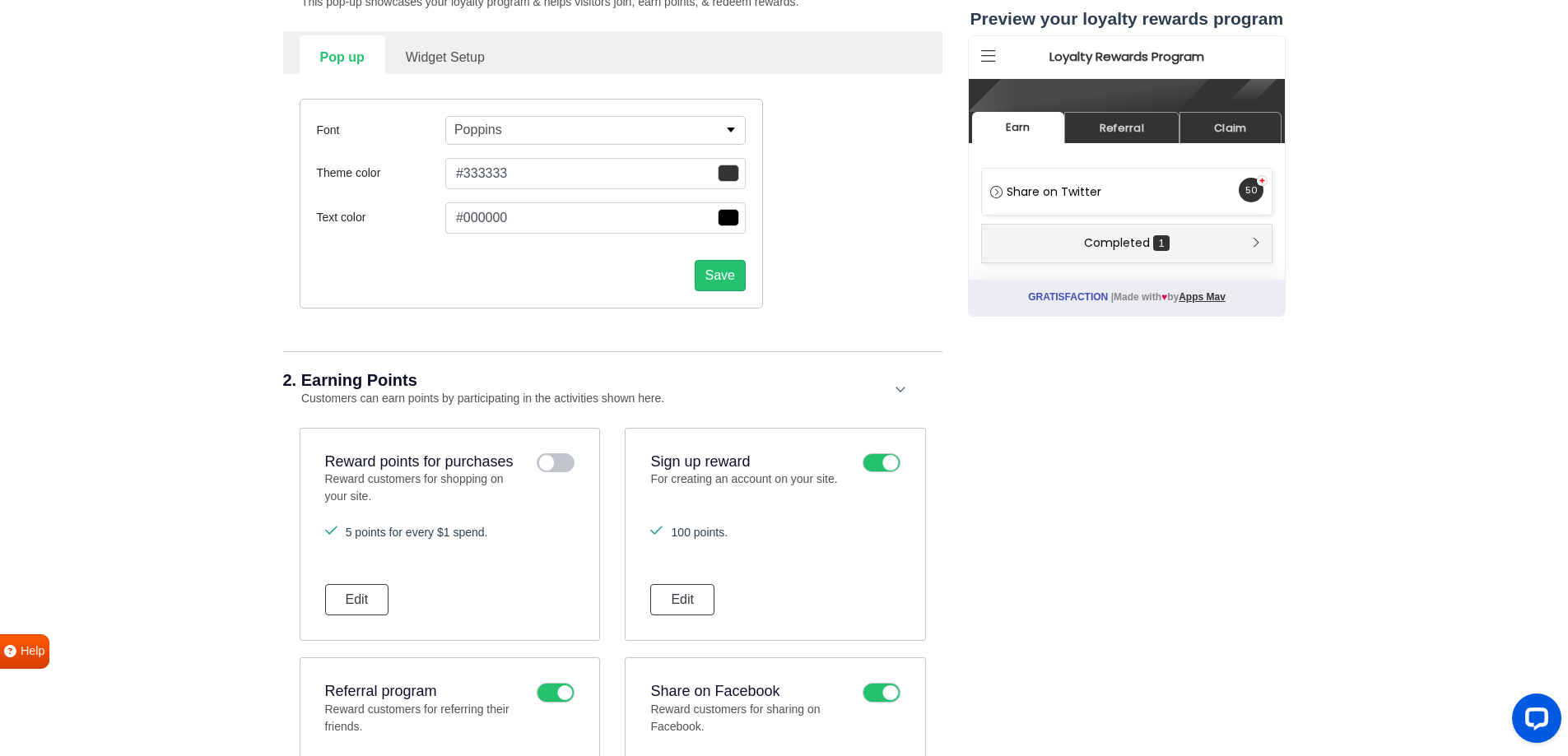
click at [551, 463] on icon at bounding box center [555, 464] width 38 height 20
click at [0, 0] on input "checkbox" at bounding box center [0, 0] width 0 height 0
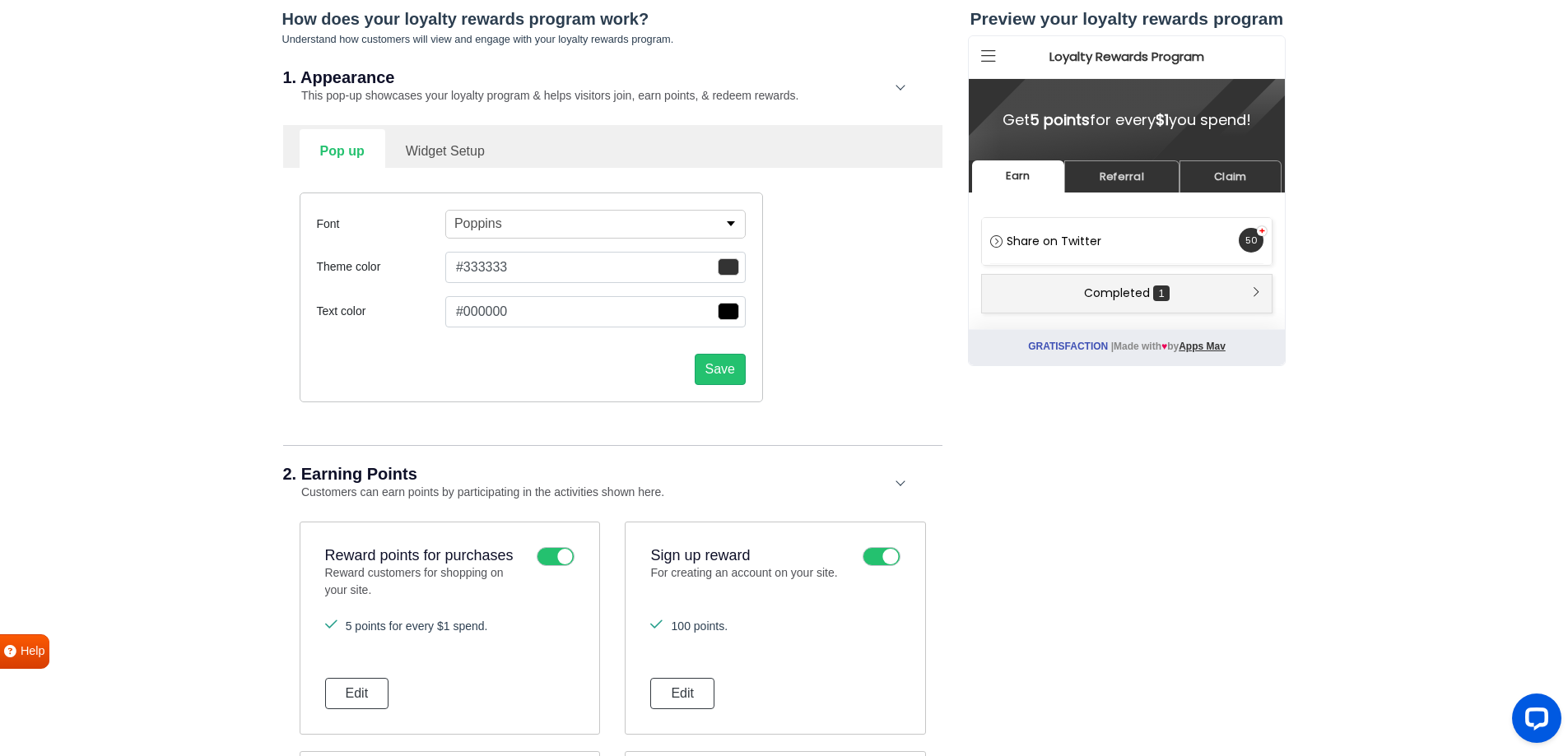
scroll to position [583, 0]
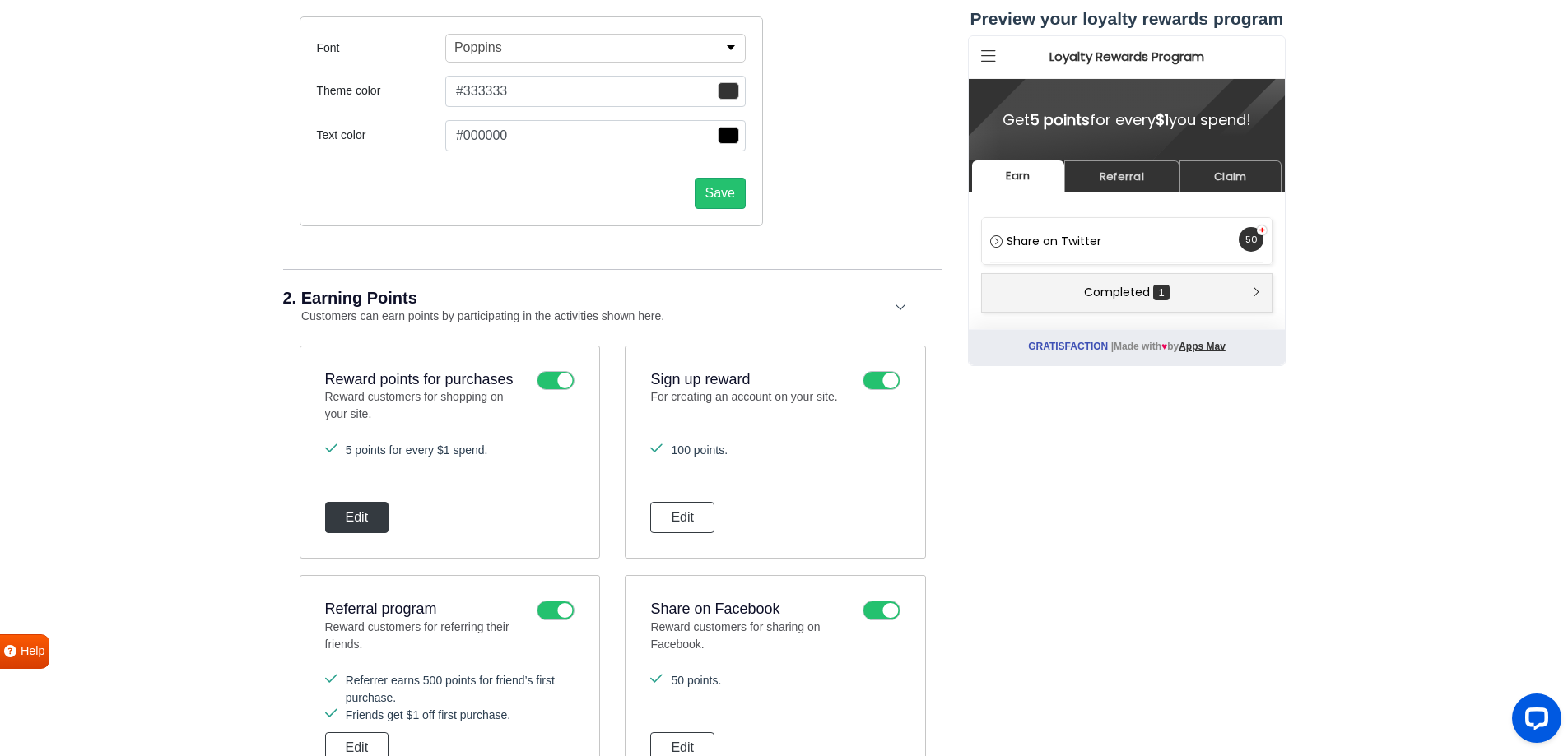
click at [381, 527] on button "Edit" at bounding box center [357, 517] width 64 height 32
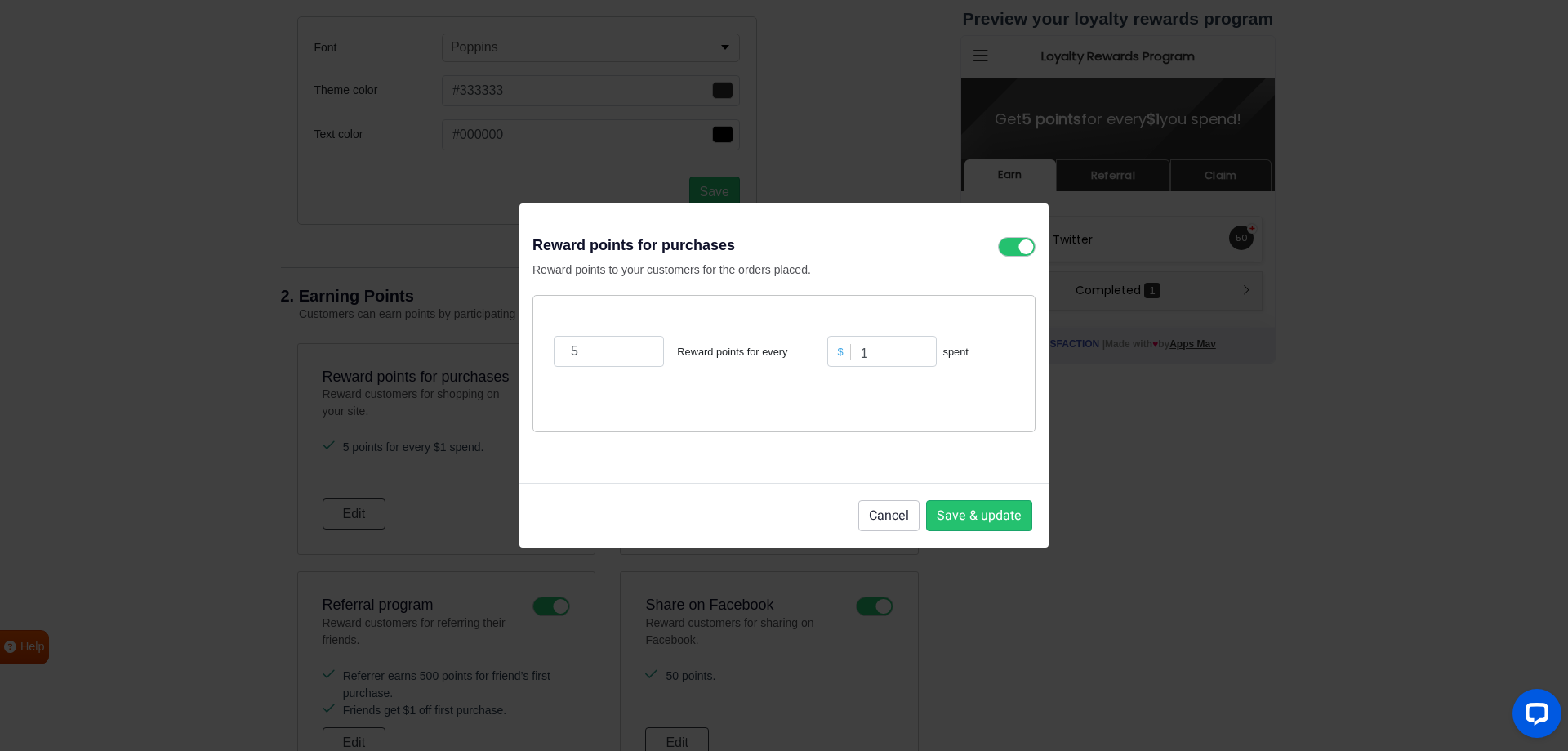
click at [841, 349] on div "$" at bounding box center [842, 352] width 20 height 15
click at [905, 356] on input "1" at bounding box center [882, 351] width 110 height 31
drag, startPoint x: 959, startPoint y: 510, endPoint x: 968, endPoint y: 507, distance: 9.5
click at [961, 510] on button "Save & update" at bounding box center [979, 515] width 106 height 31
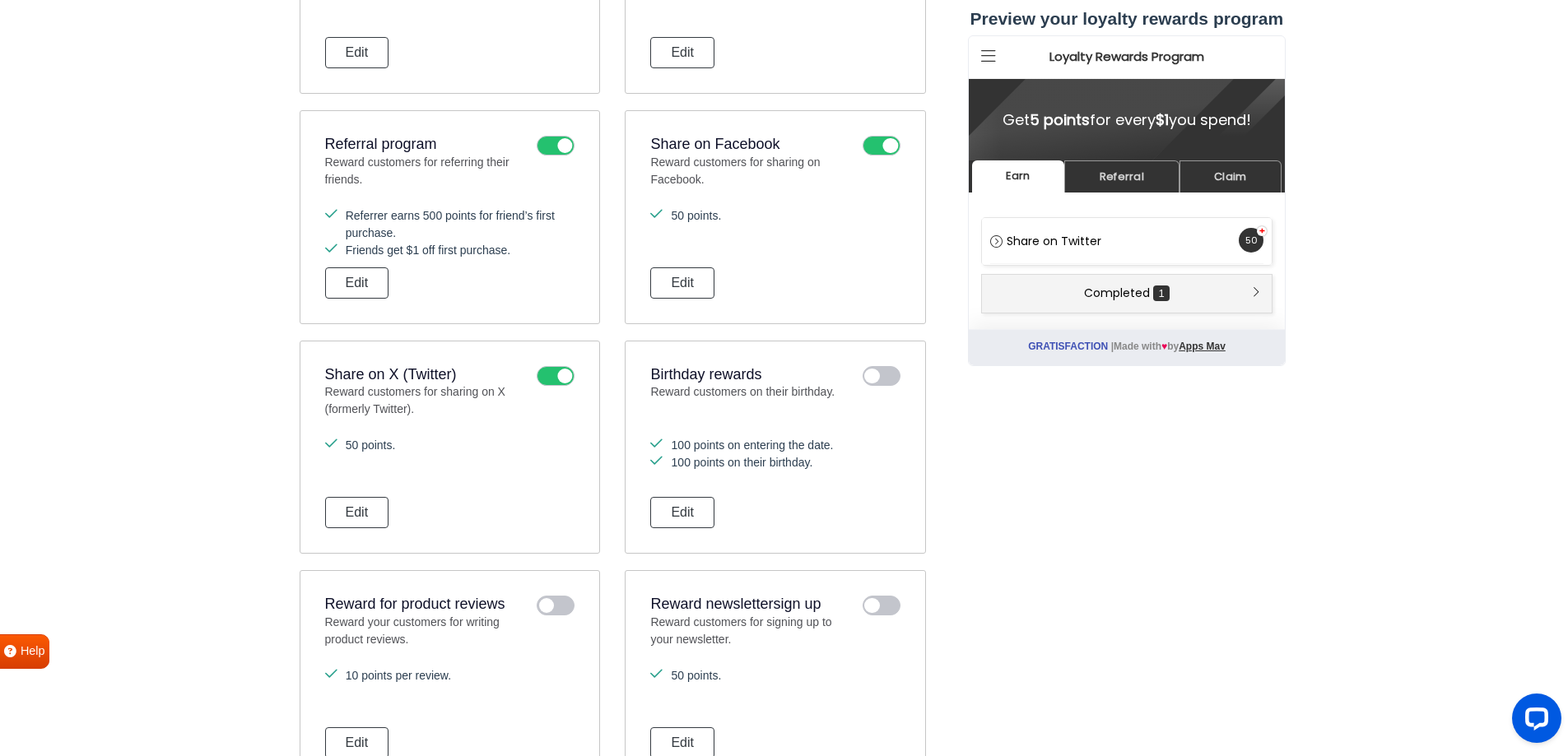
scroll to position [1077, 0]
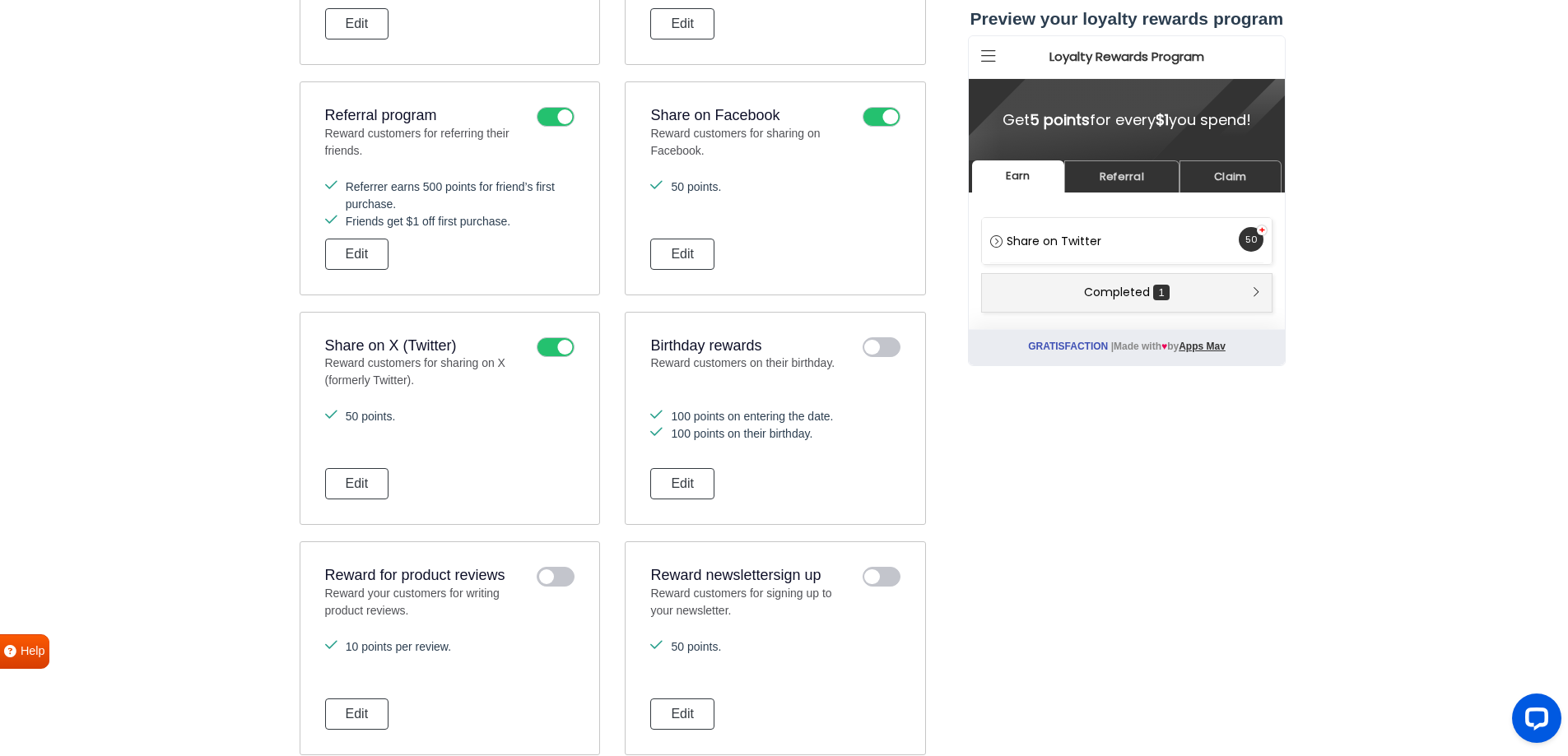
click at [563, 349] on icon at bounding box center [555, 348] width 38 height 20
click at [0, 0] on input "checkbox" at bounding box center [0, 0] width 0 height 0
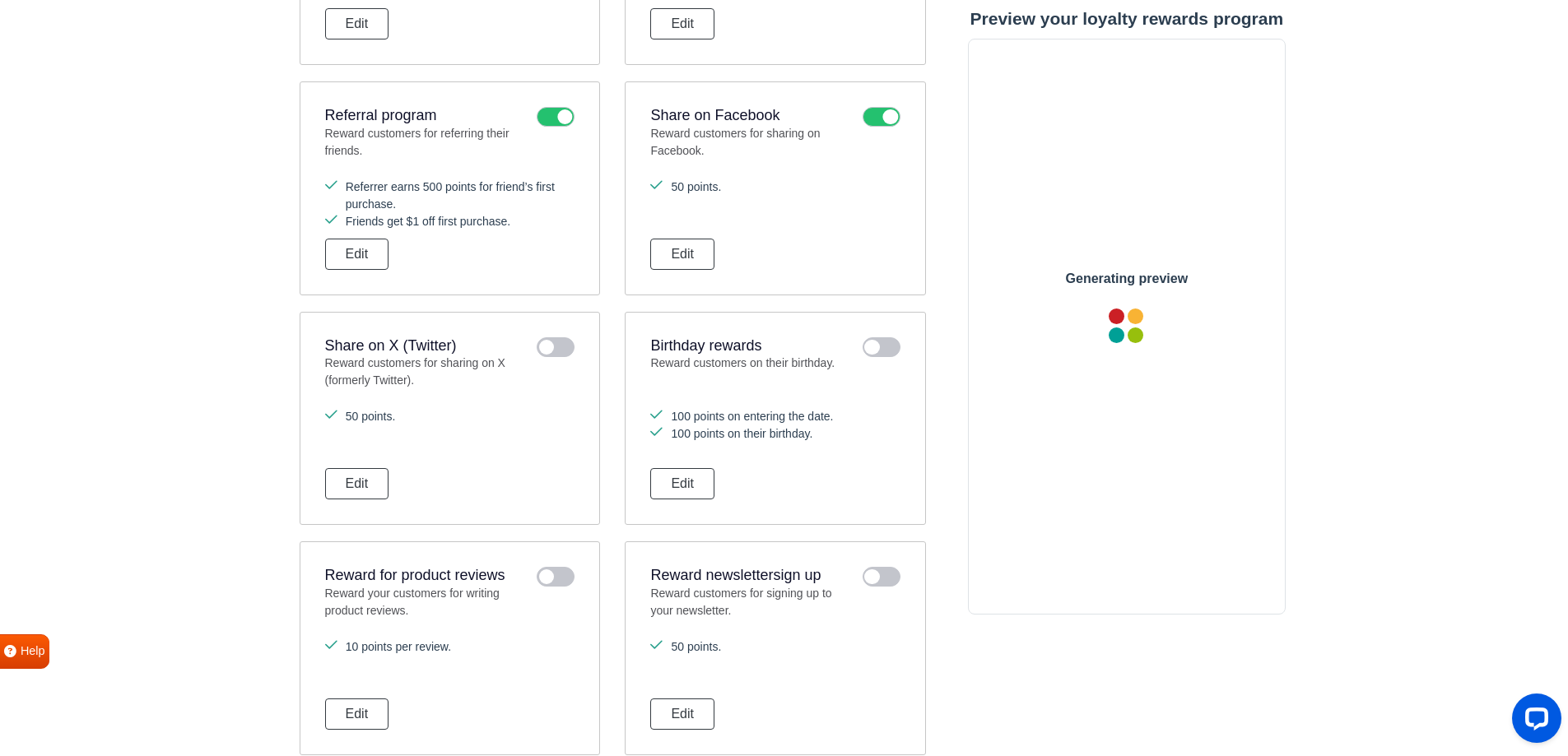
scroll to position [0, 0]
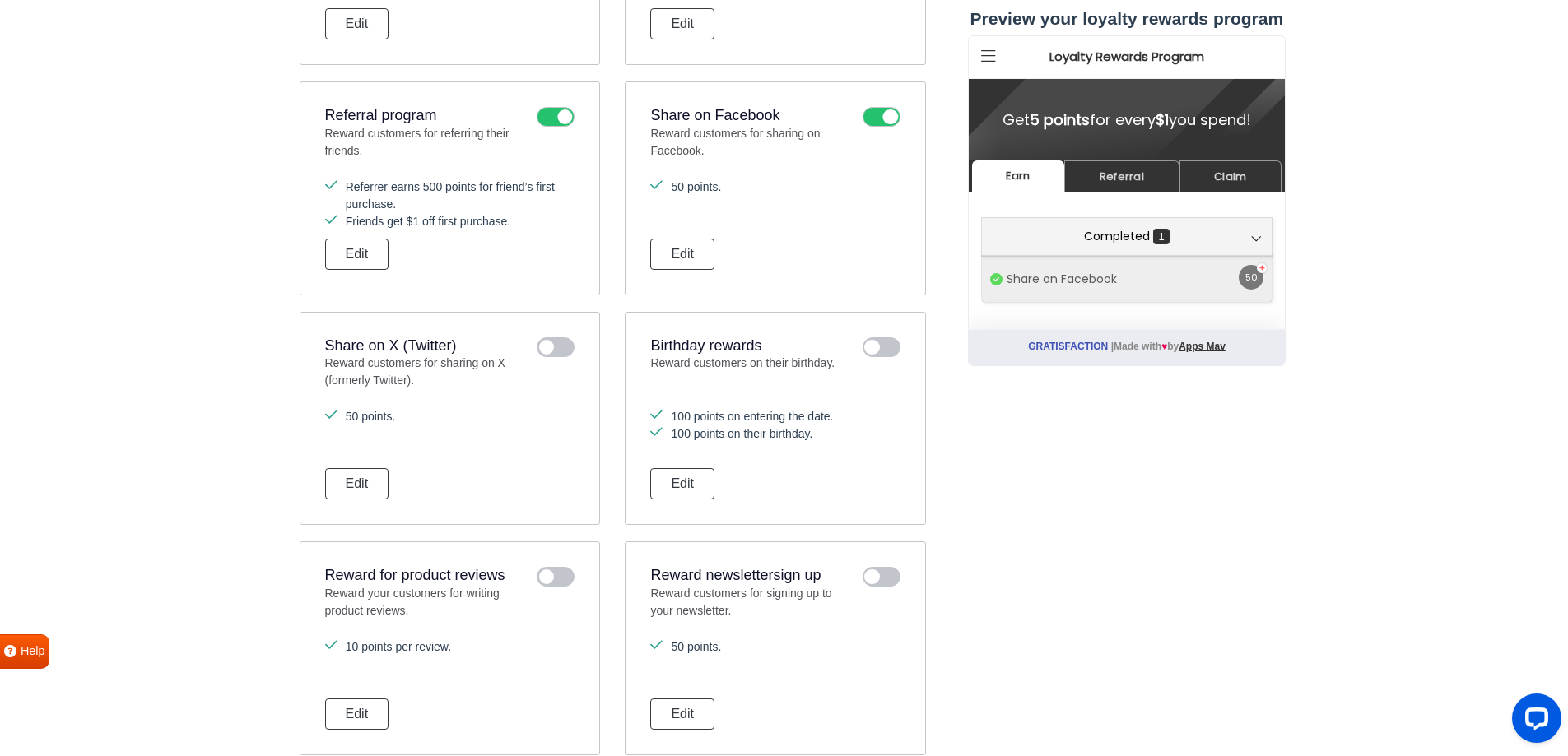
click at [887, 120] on icon at bounding box center [881, 117] width 38 height 20
click at [0, 0] on input "checkbox" at bounding box center [0, 0] width 0 height 0
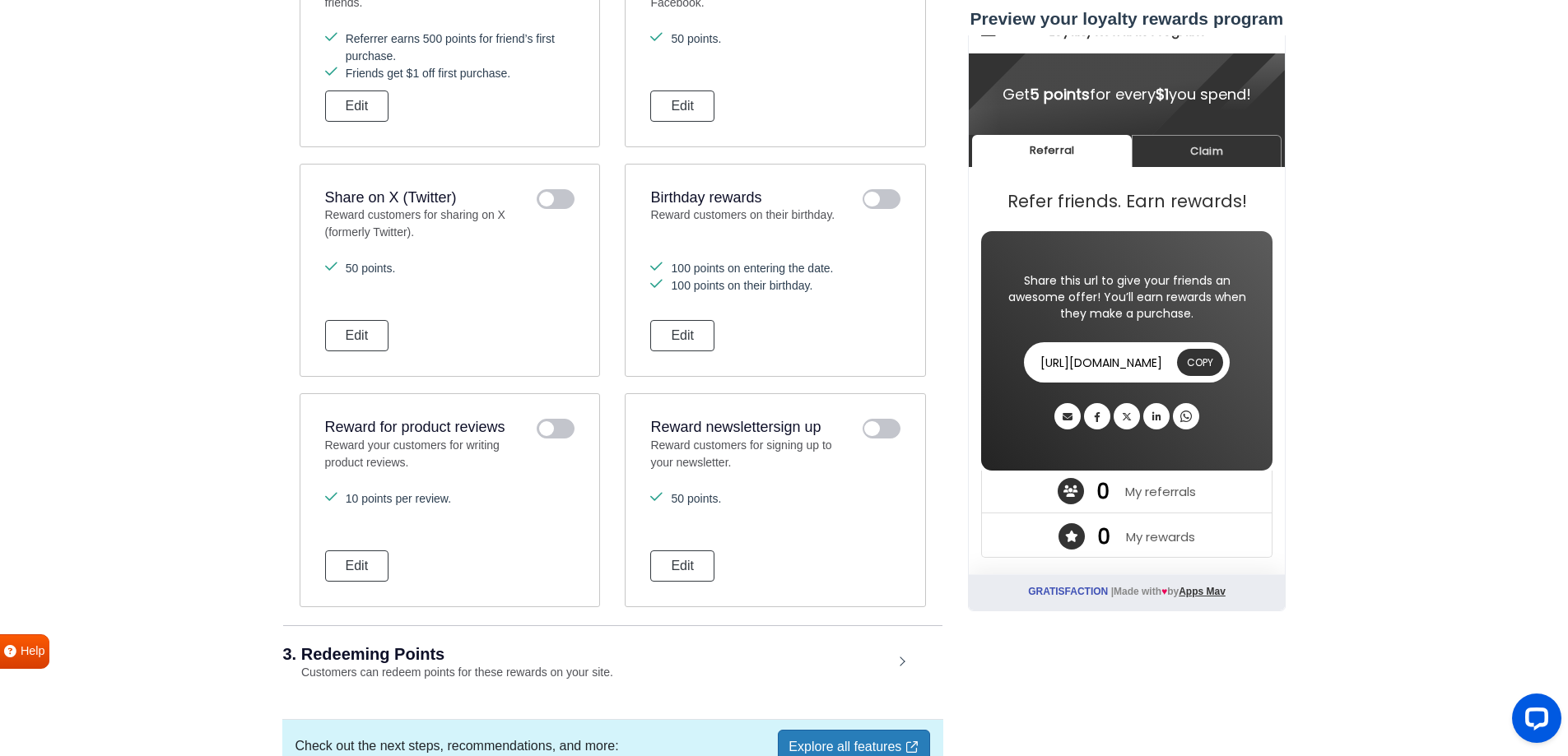
scroll to position [1324, 0]
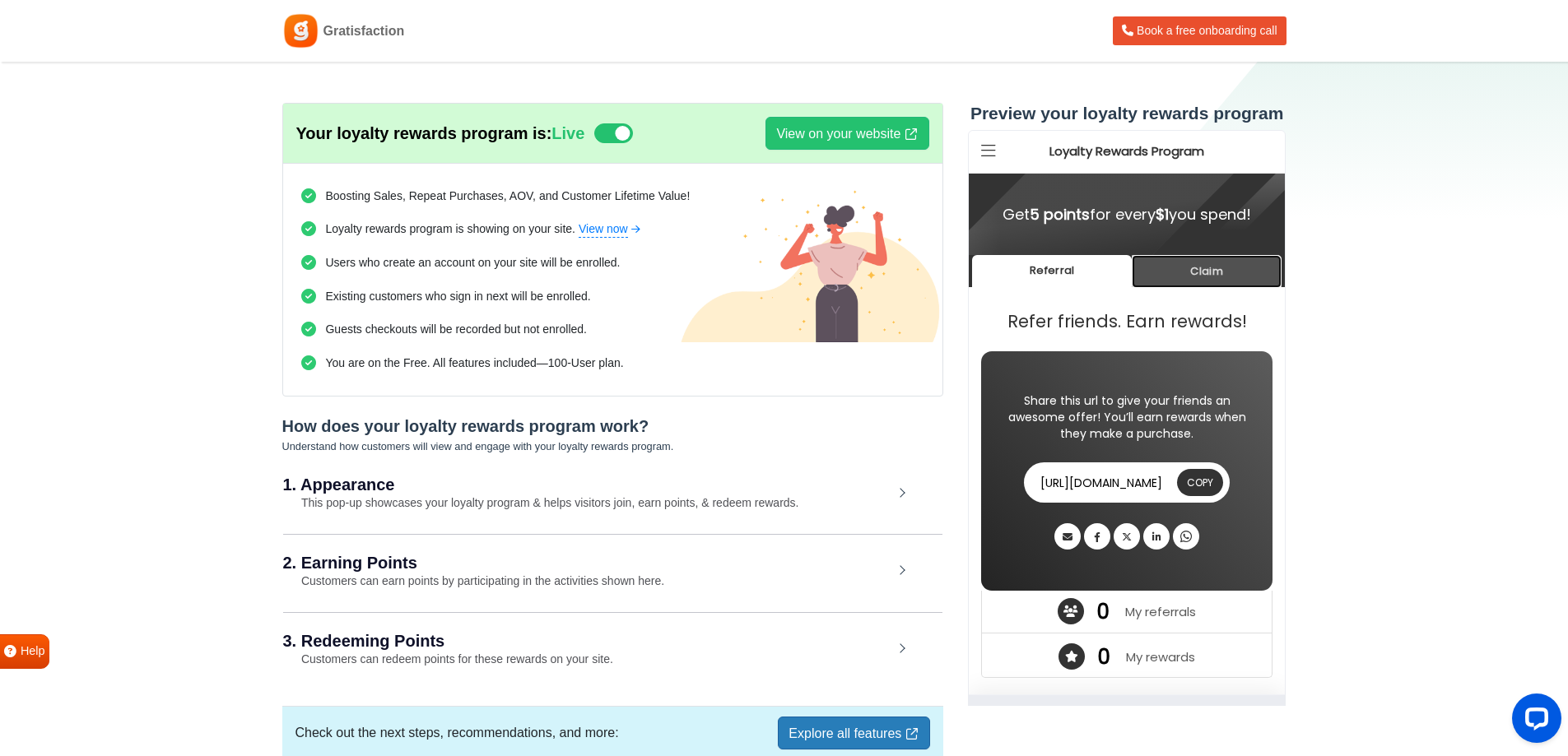
click at [1220, 277] on link "Claim" at bounding box center [1206, 271] width 149 height 32
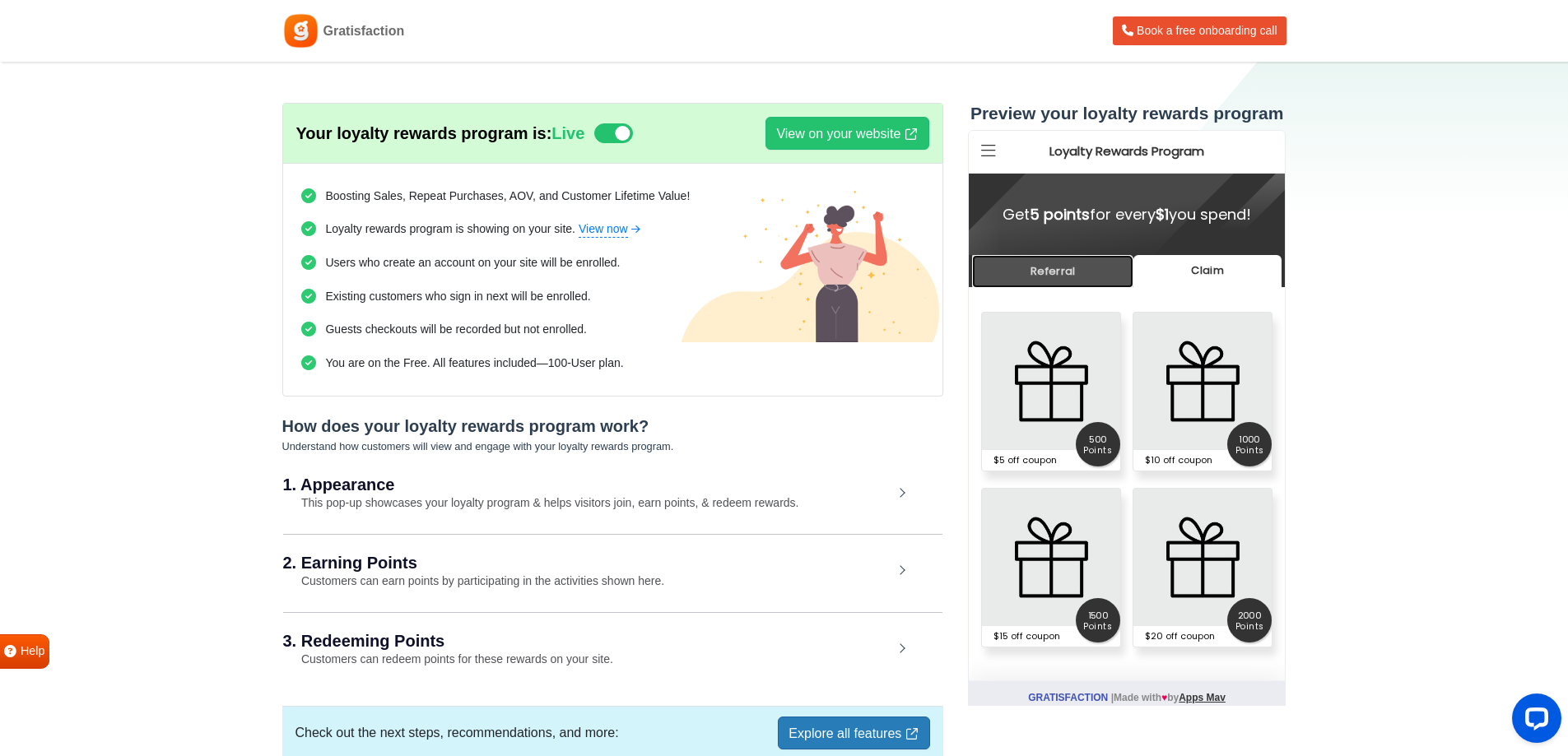
click at [1085, 268] on link "Referral" at bounding box center [1053, 271] width 161 height 32
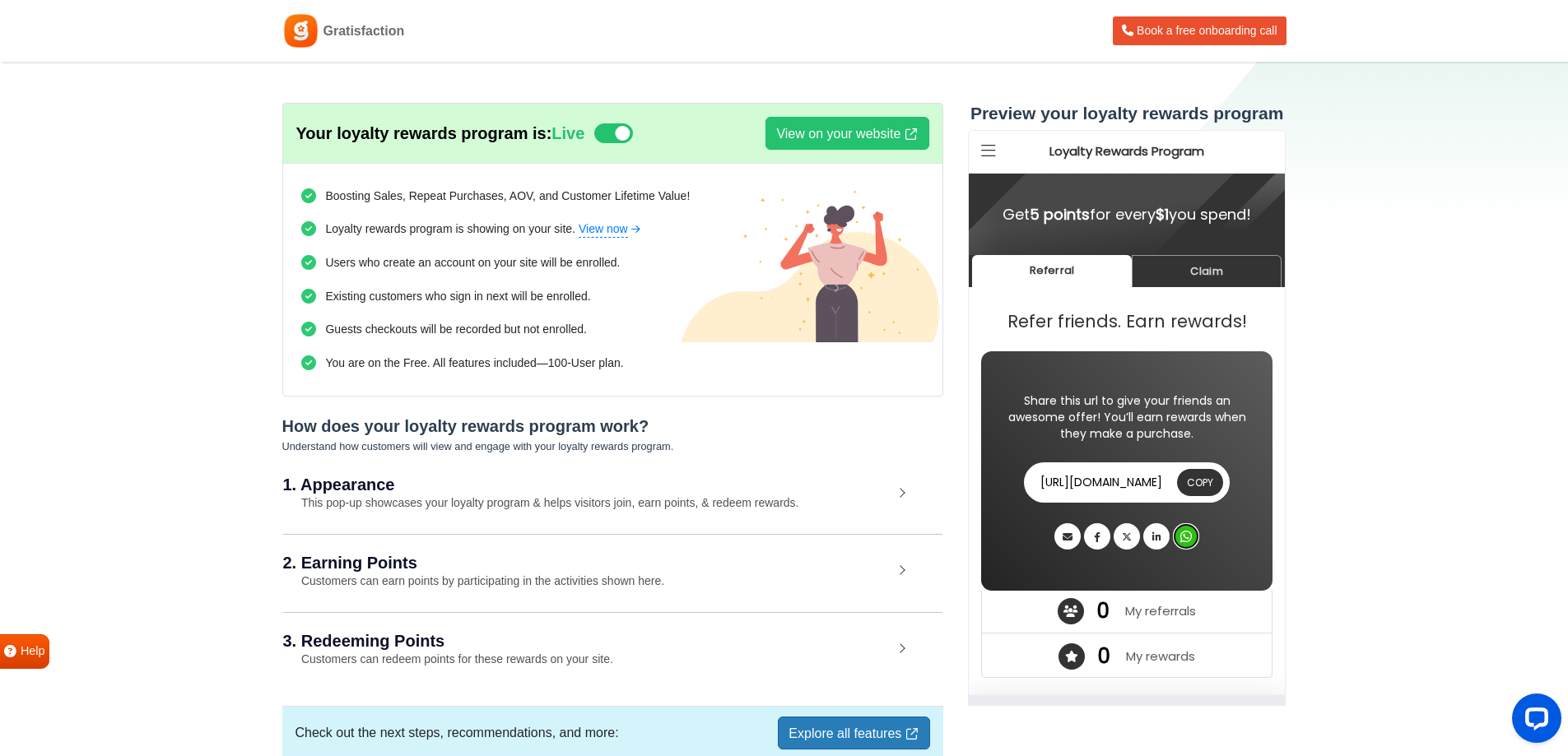
click at [1183, 540] on icon at bounding box center [1186, 536] width 12 height 14
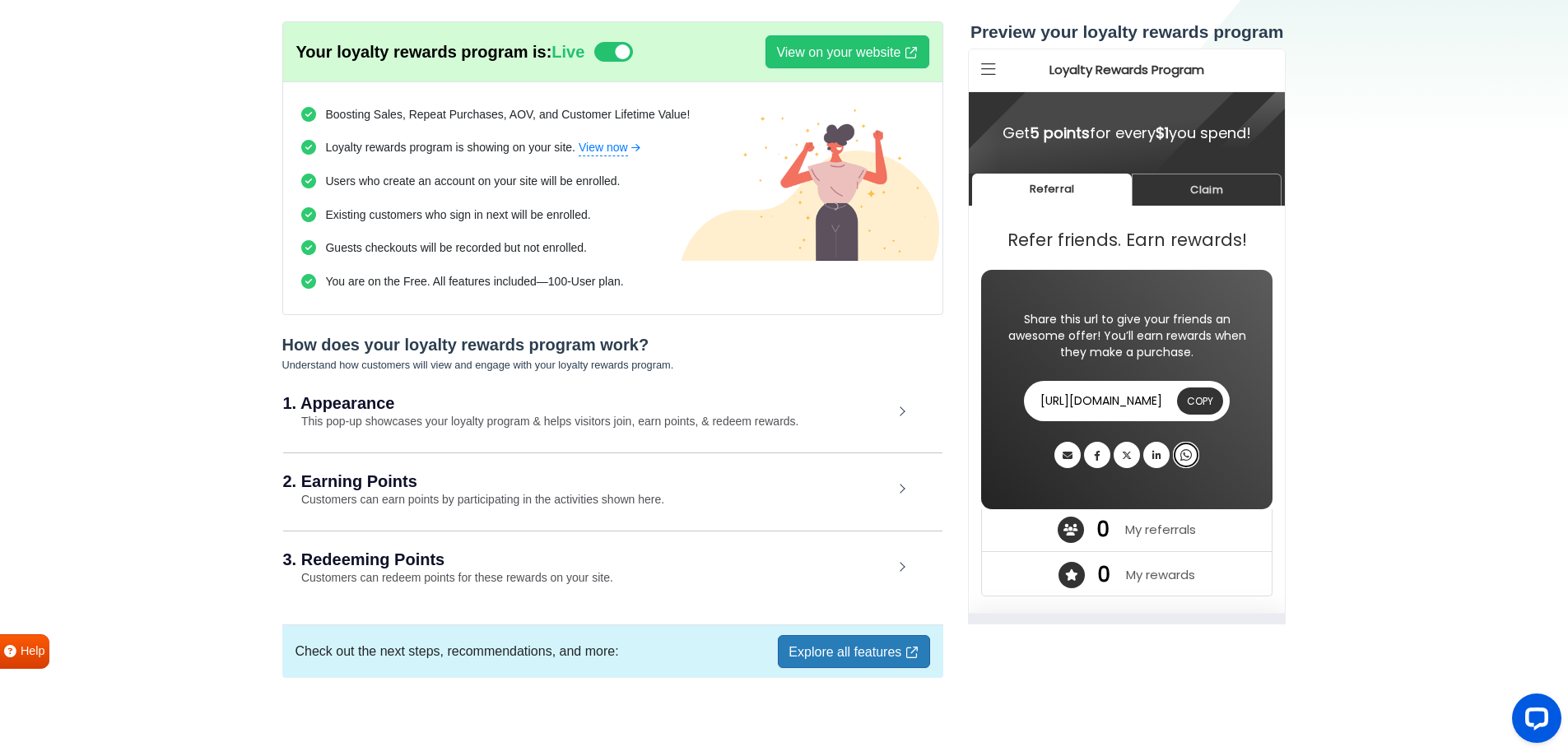
scroll to position [82, 0]
click at [884, 483] on h2 "2. Earning Points" at bounding box center [588, 481] width 610 height 16
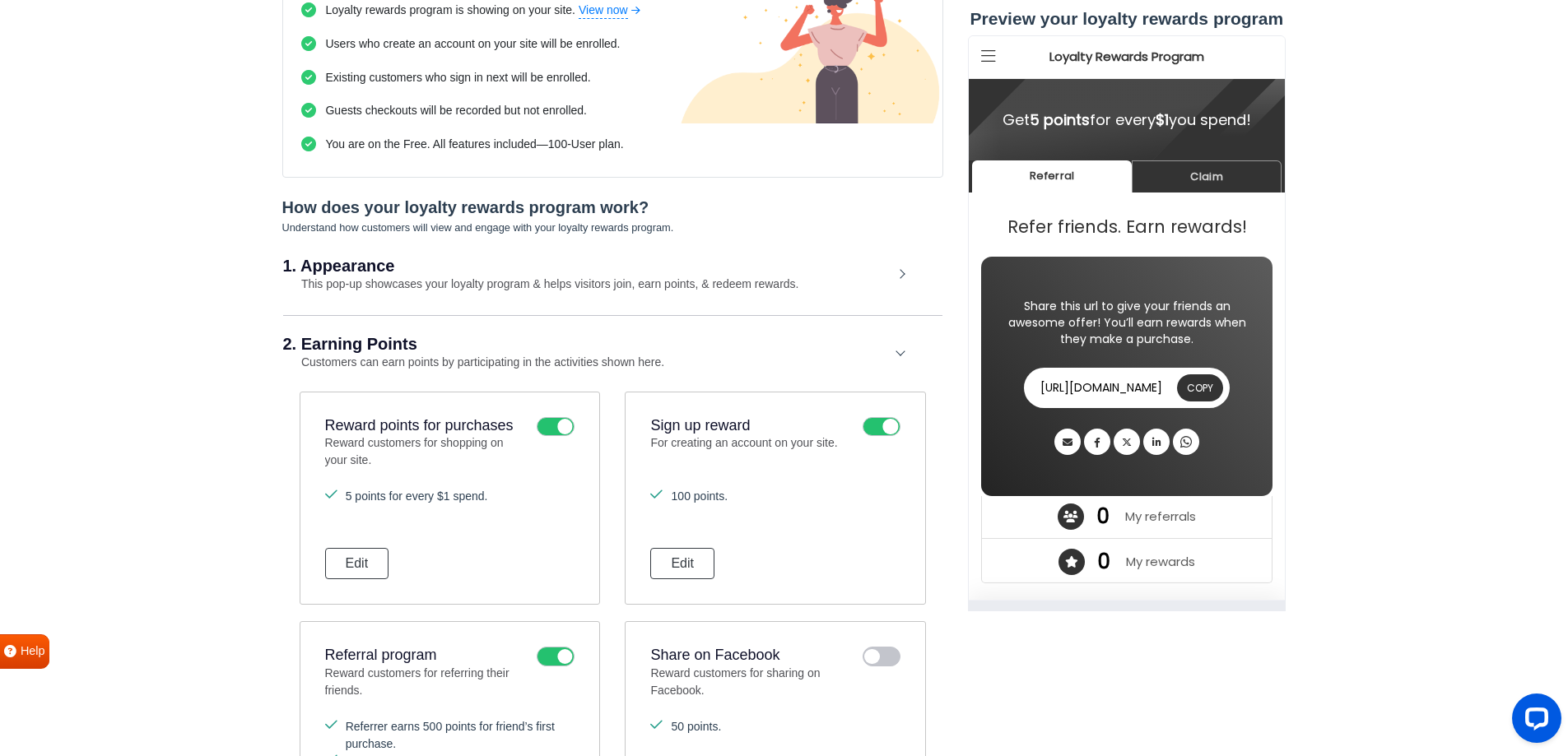
scroll to position [247, 0]
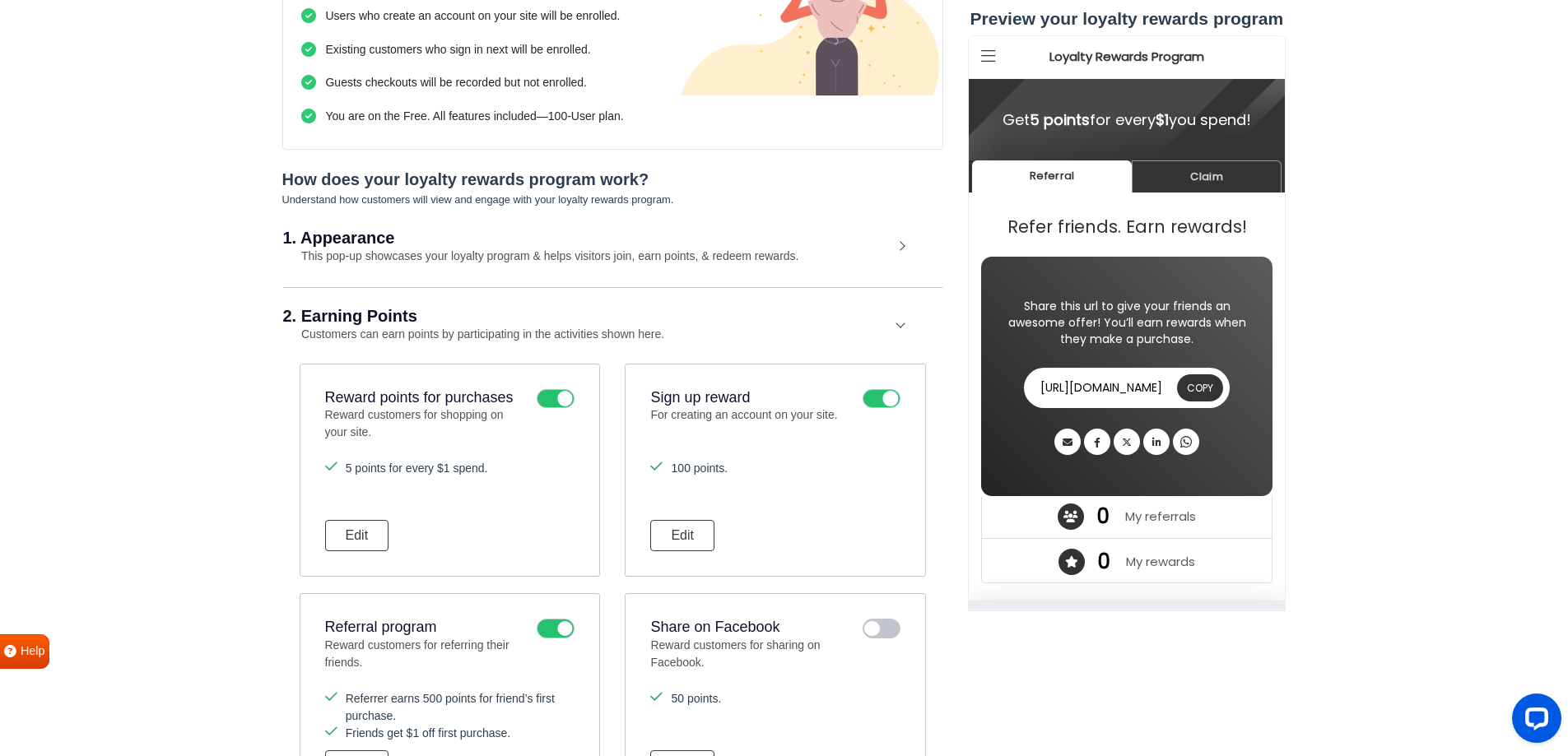
click at [553, 400] on icon at bounding box center [555, 399] width 38 height 20
click at [0, 0] on input "checkbox" at bounding box center [0, 0] width 0 height 0
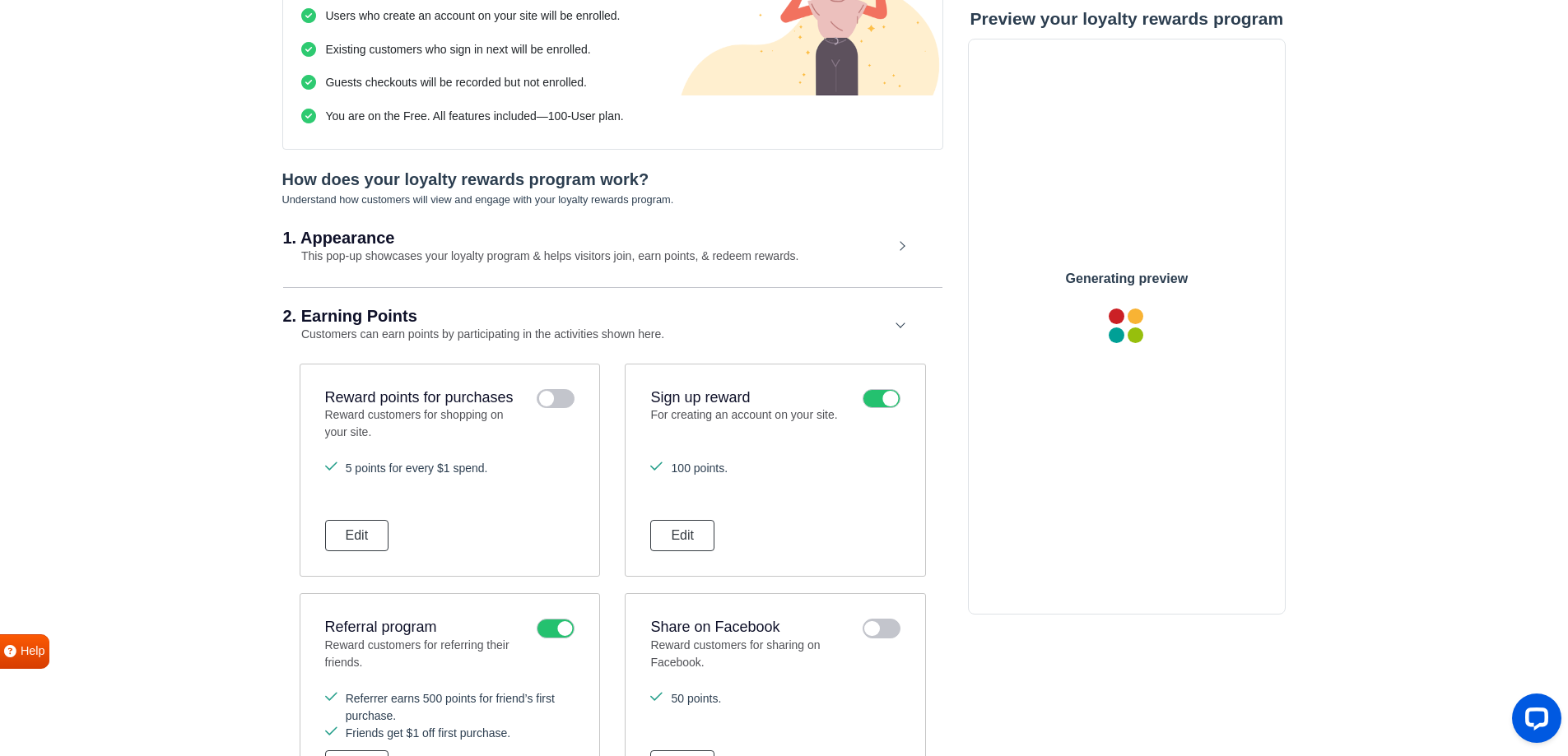
click at [553, 400] on icon at bounding box center [555, 399] width 38 height 20
click at [0, 0] on input "checkbox" at bounding box center [0, 0] width 0 height 0
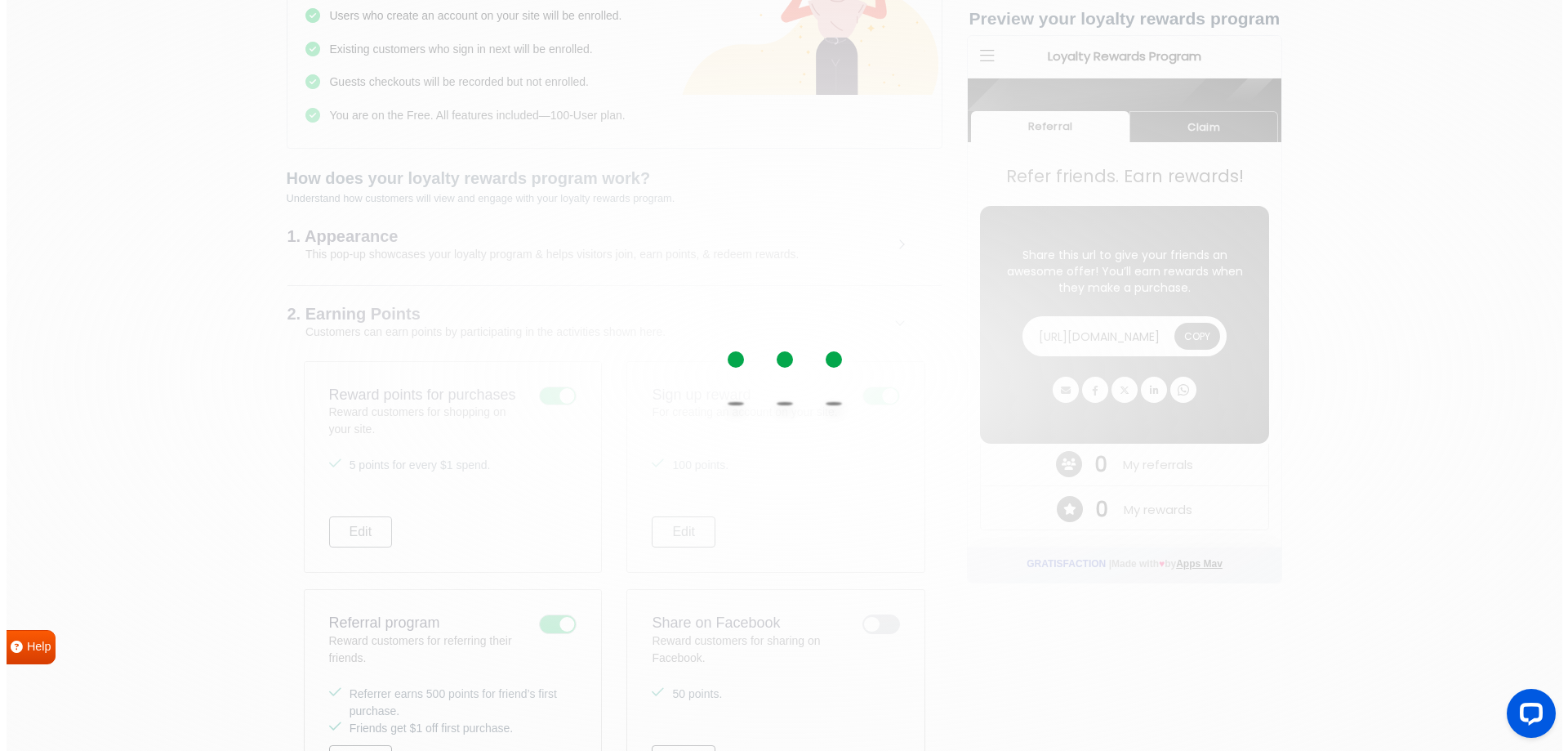
scroll to position [0, 0]
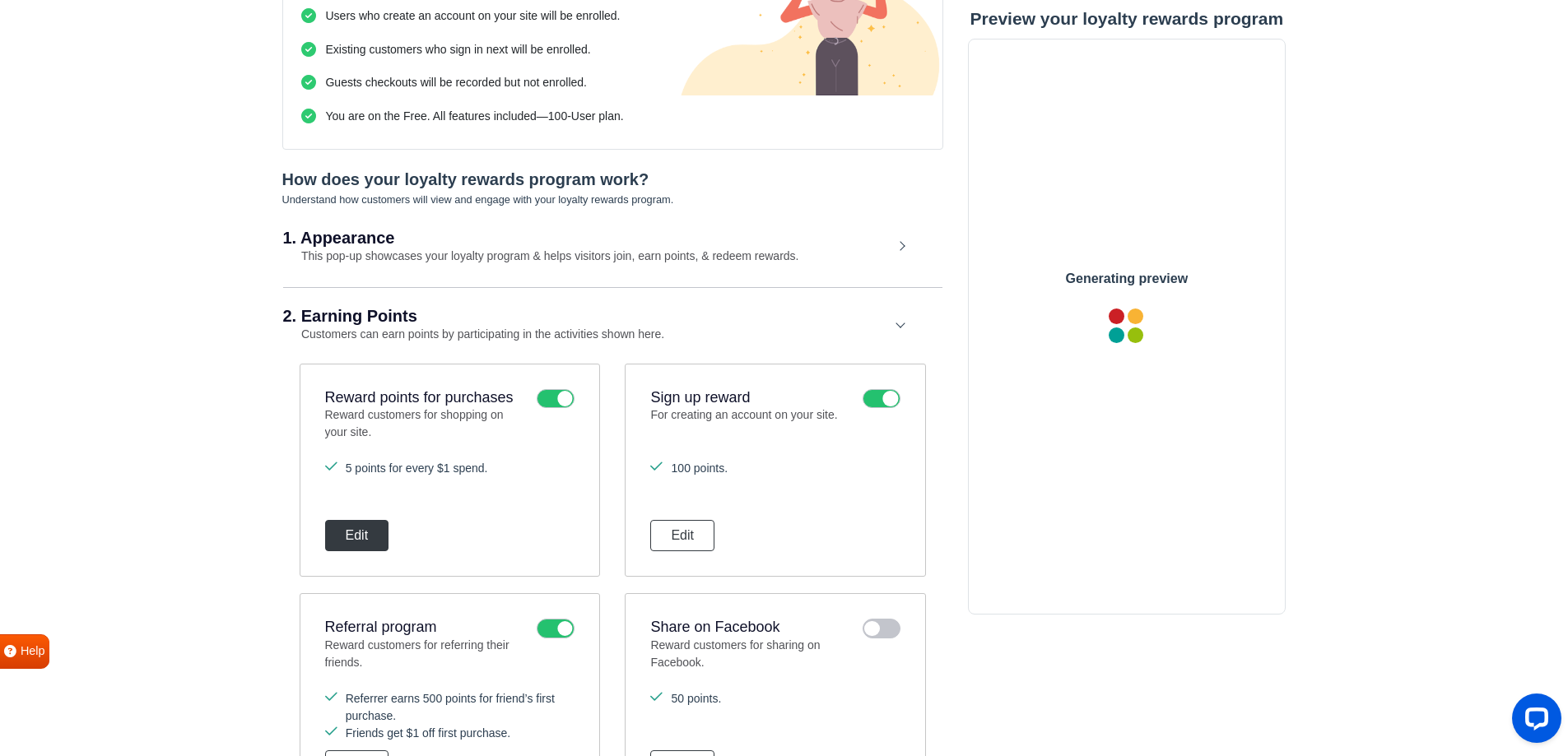
click at [361, 527] on button "Edit" at bounding box center [357, 535] width 64 height 32
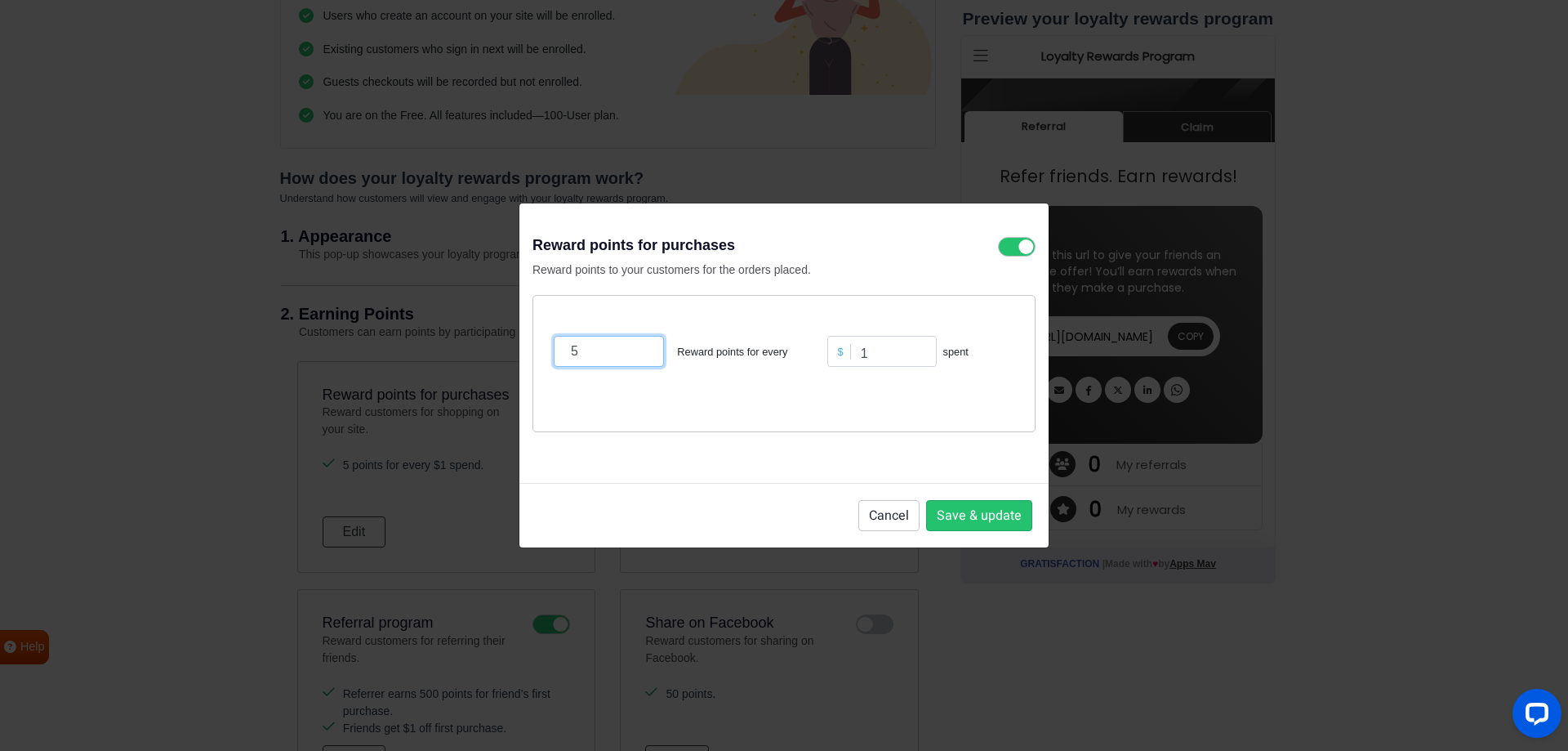
click at [623, 360] on input "5" at bounding box center [609, 351] width 111 height 31
type input "1"
click at [885, 344] on input "1" at bounding box center [882, 351] width 110 height 31
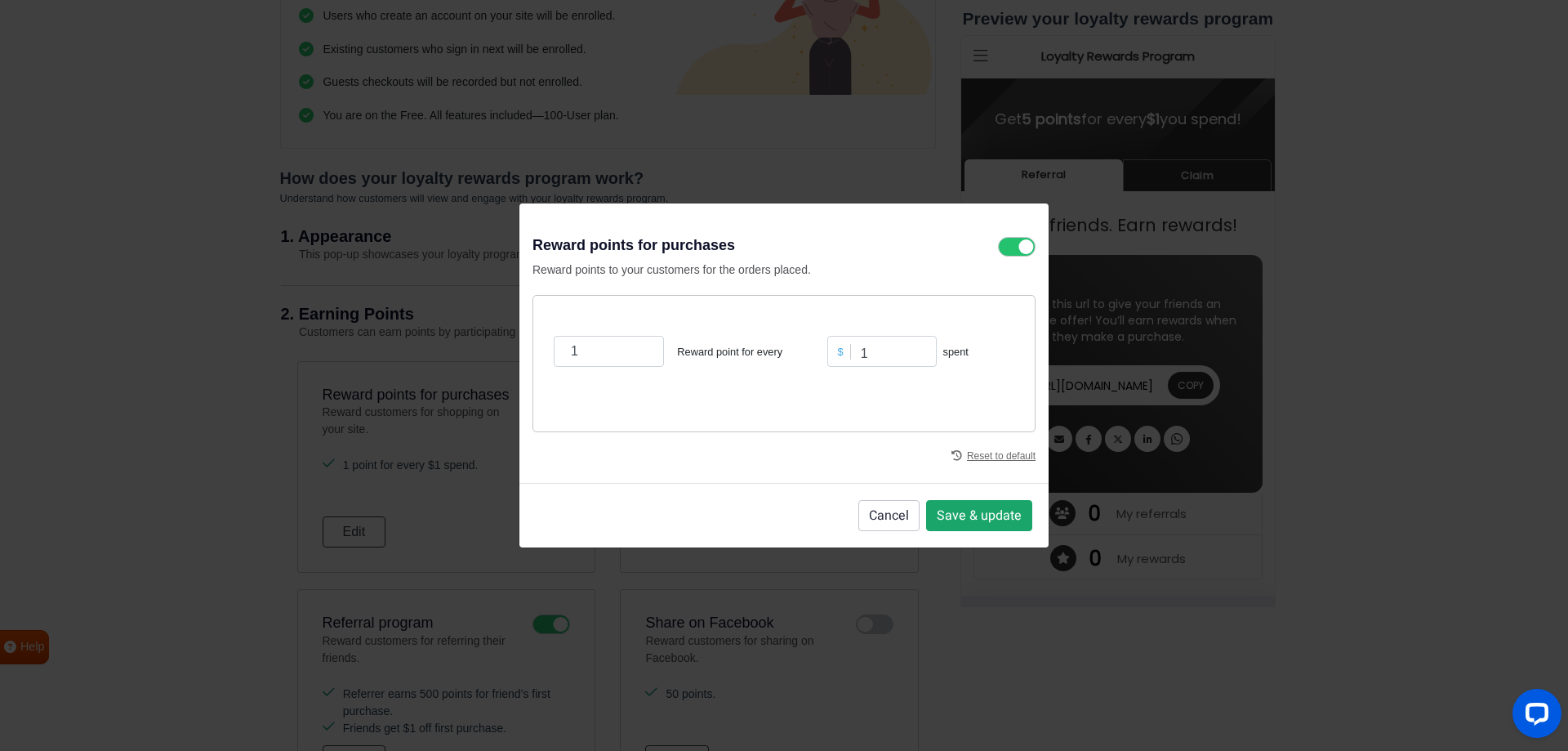
click at [979, 508] on button "Save & update" at bounding box center [979, 515] width 106 height 31
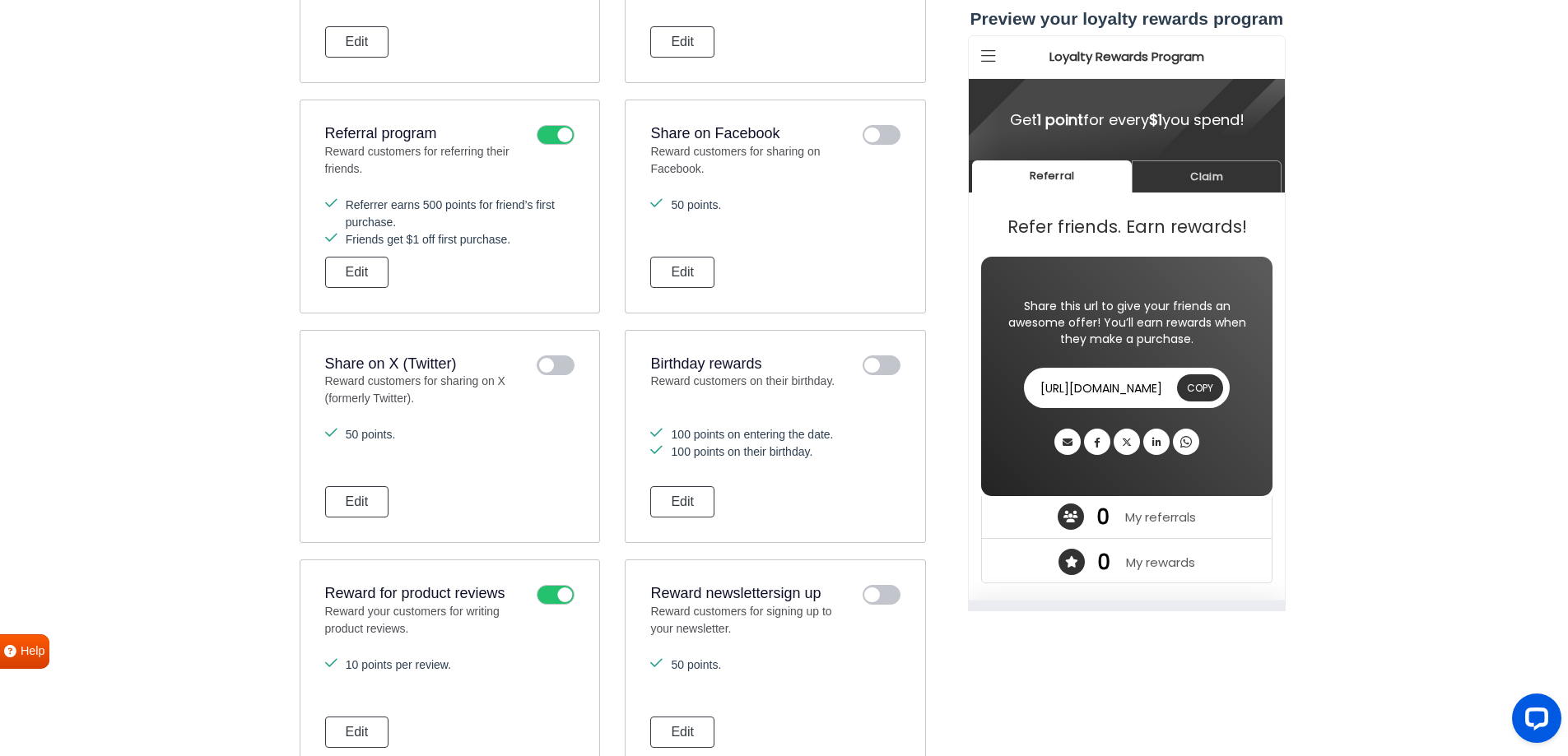
scroll to position [823, 0]
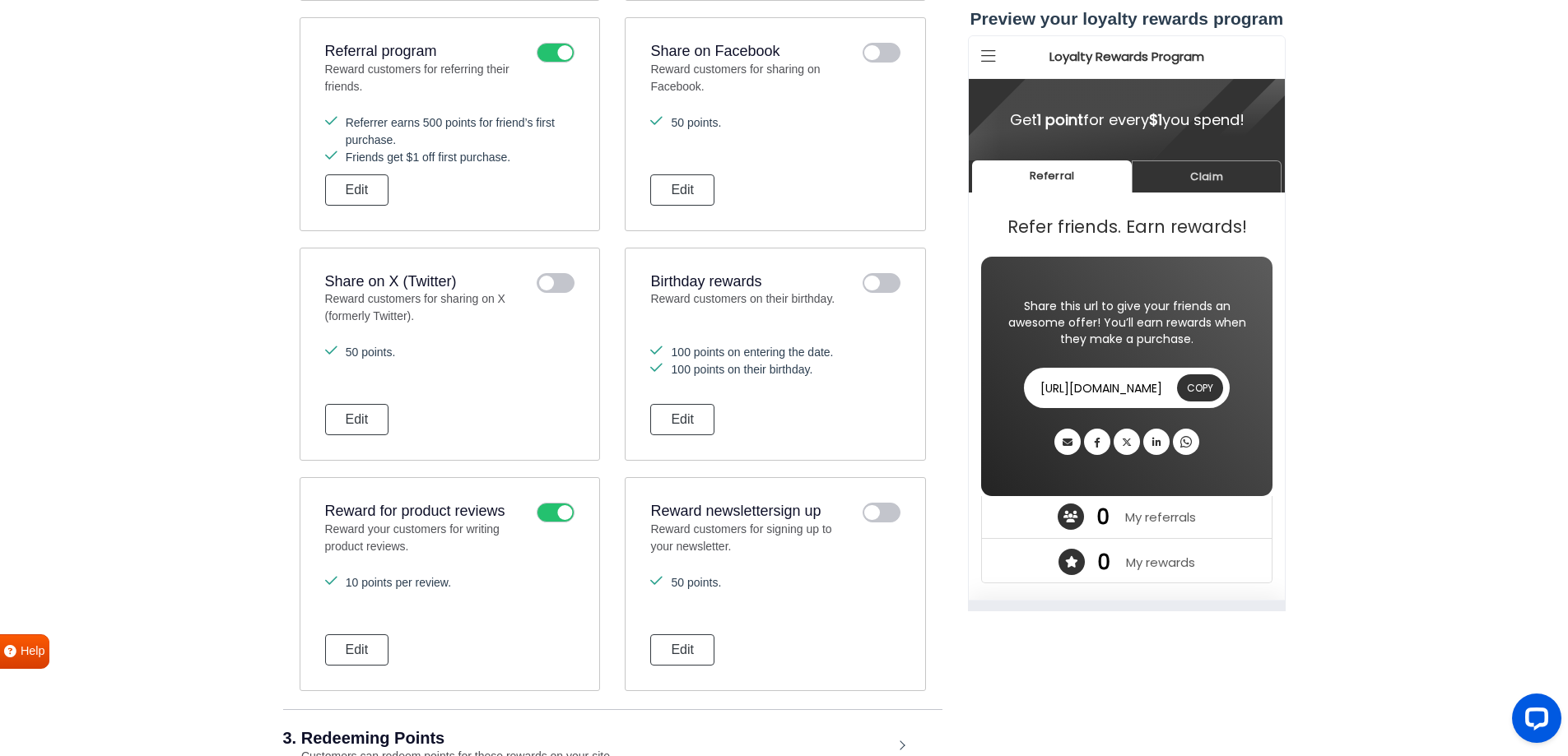
click at [556, 517] on icon at bounding box center [555, 512] width 38 height 20
click at [0, 0] on input "checkbox" at bounding box center [0, 0] width 0 height 0
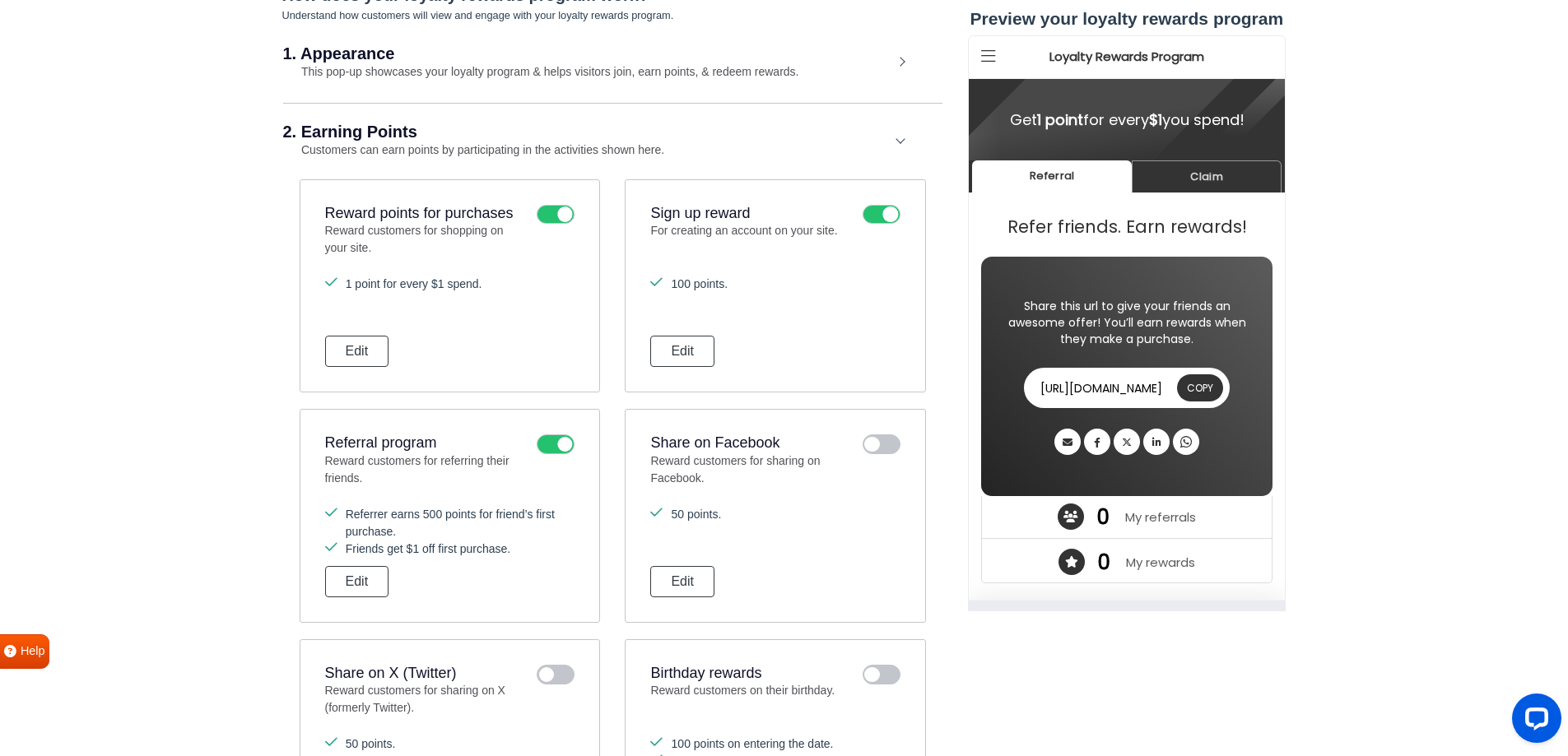
scroll to position [429, 0]
drag, startPoint x: 643, startPoint y: 206, endPoint x: 835, endPoint y: 232, distance: 193.8
click at [835, 232] on div "Sign up reward For creating an account on your site. 100 points. Edit" at bounding box center [775, 288] width 301 height 214
copy div "Sign up reward For creating an account on your site"
click at [861, 256] on div "Sign up reward For creating an account on your site." at bounding box center [774, 234] width 249 height 55
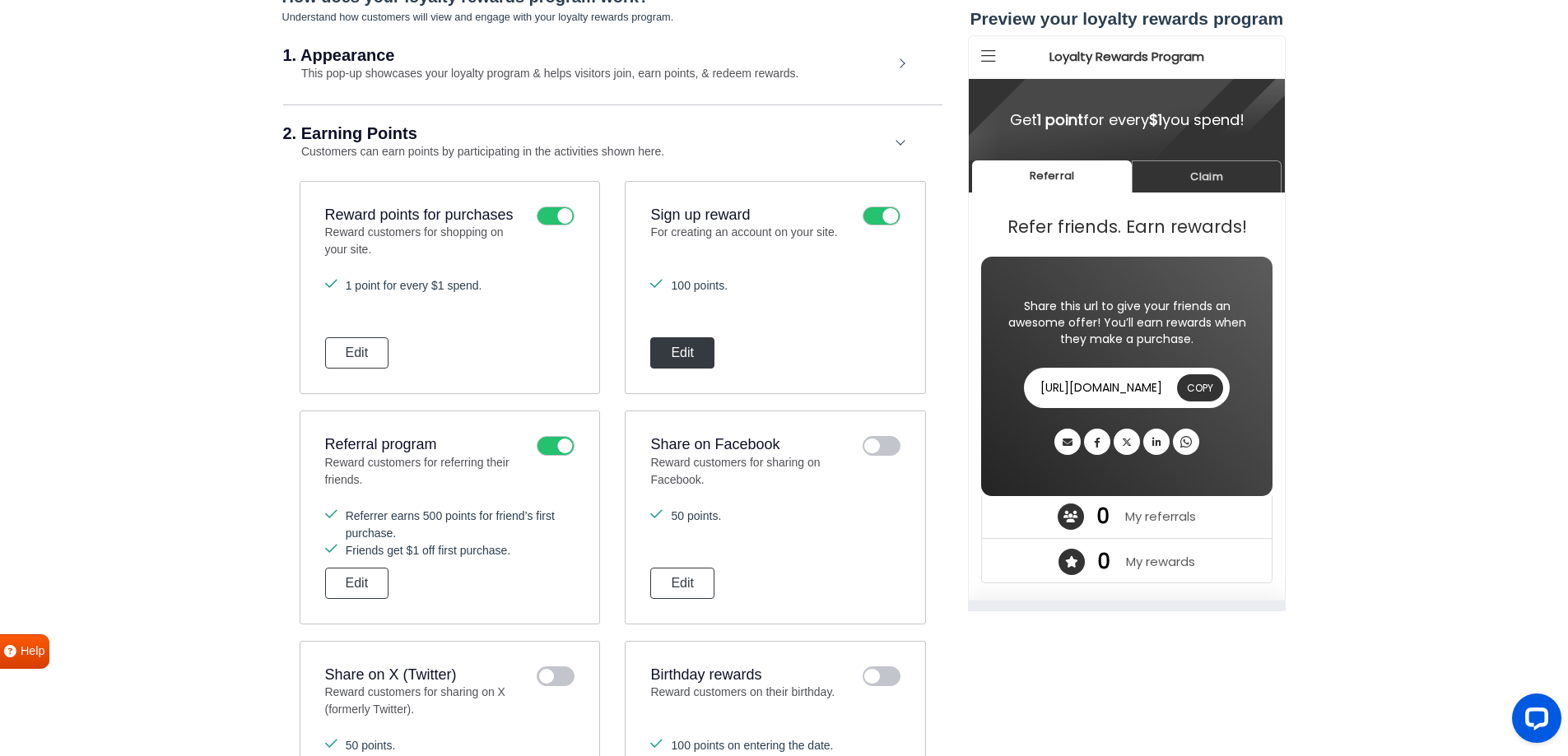
click at [704, 359] on button "Edit" at bounding box center [682, 353] width 64 height 32
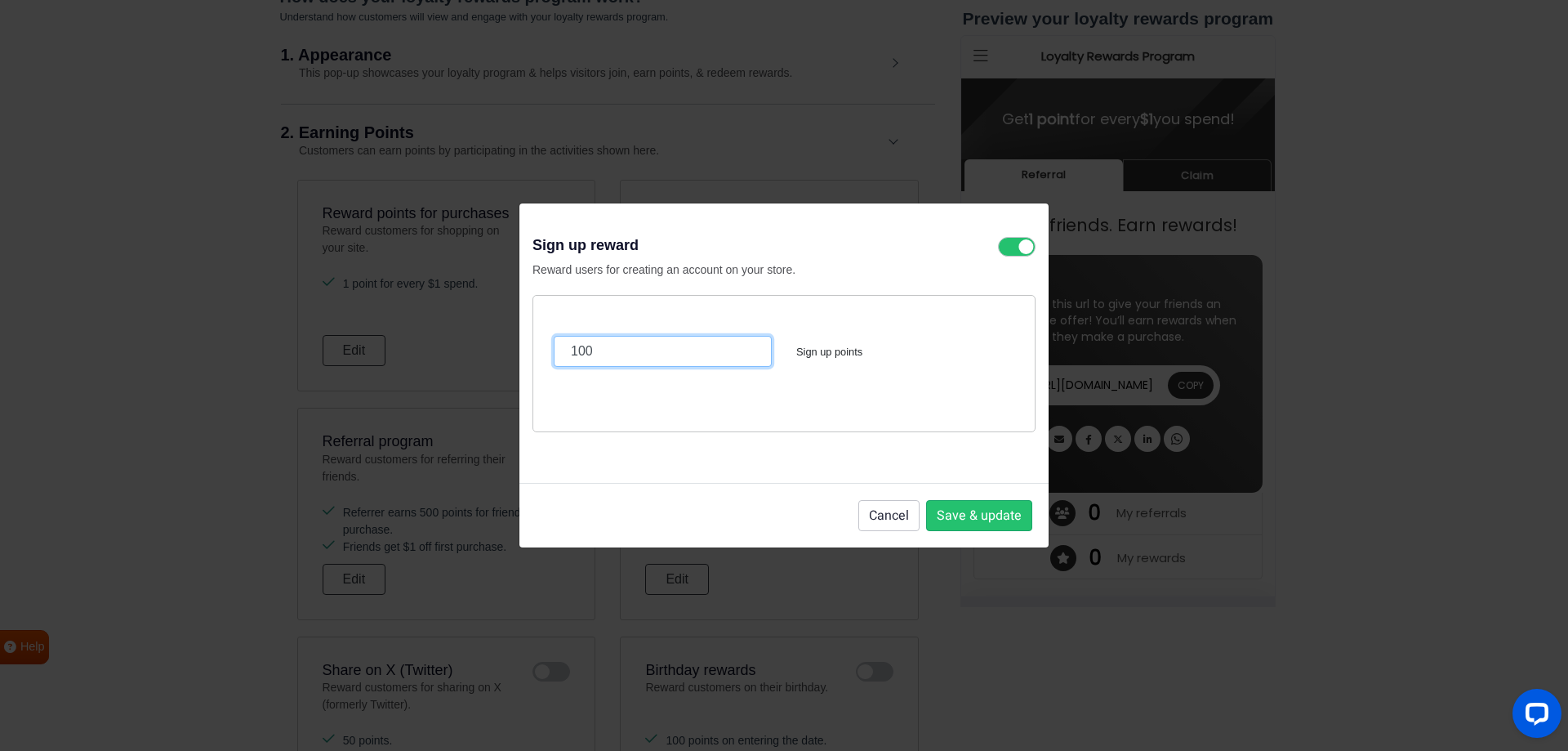
click at [708, 353] on input "100" at bounding box center [663, 351] width 218 height 31
type input "1"
click at [983, 506] on button "Save & update" at bounding box center [979, 515] width 106 height 31
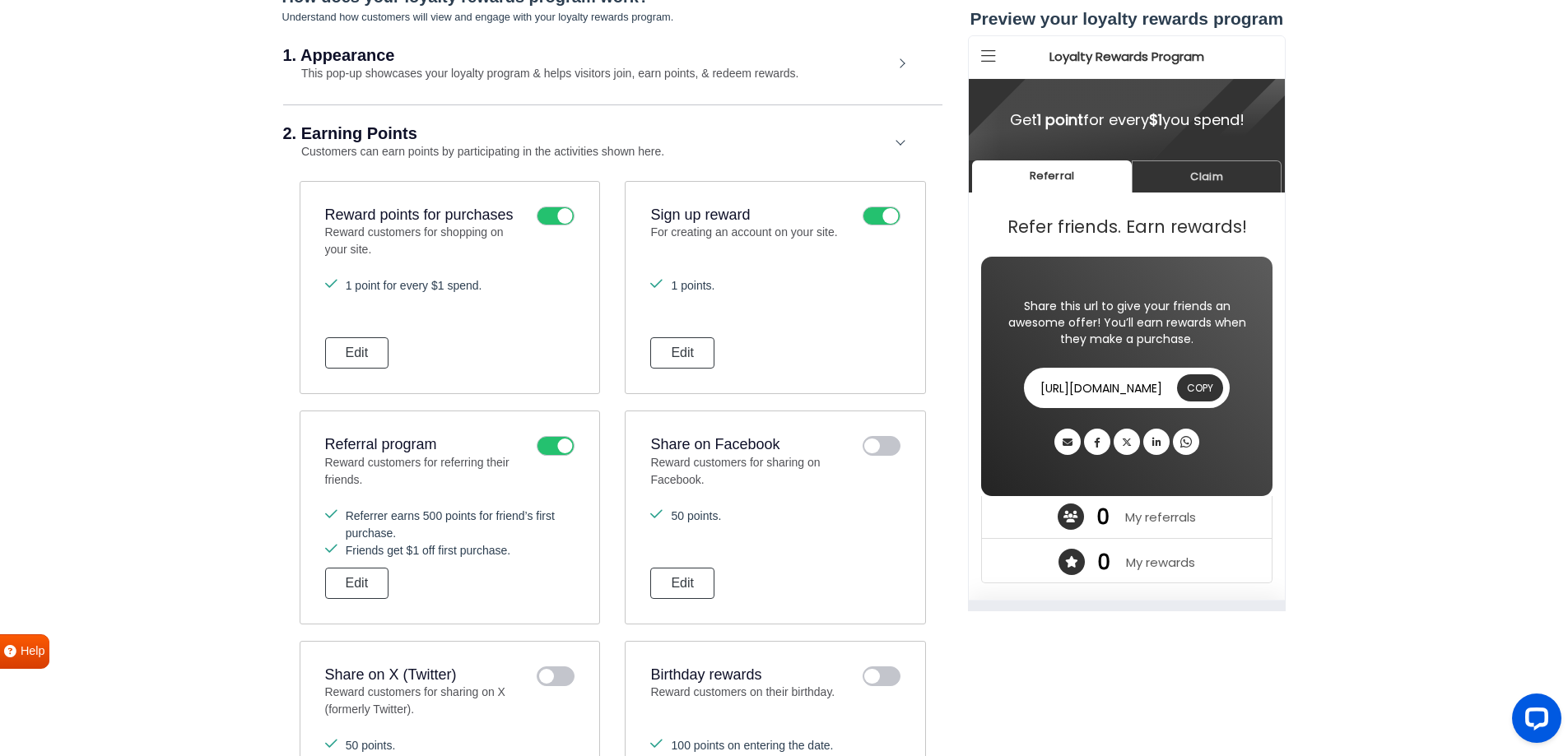
scroll to position [0, 0]
click at [707, 353] on button "Edit" at bounding box center [682, 353] width 64 height 32
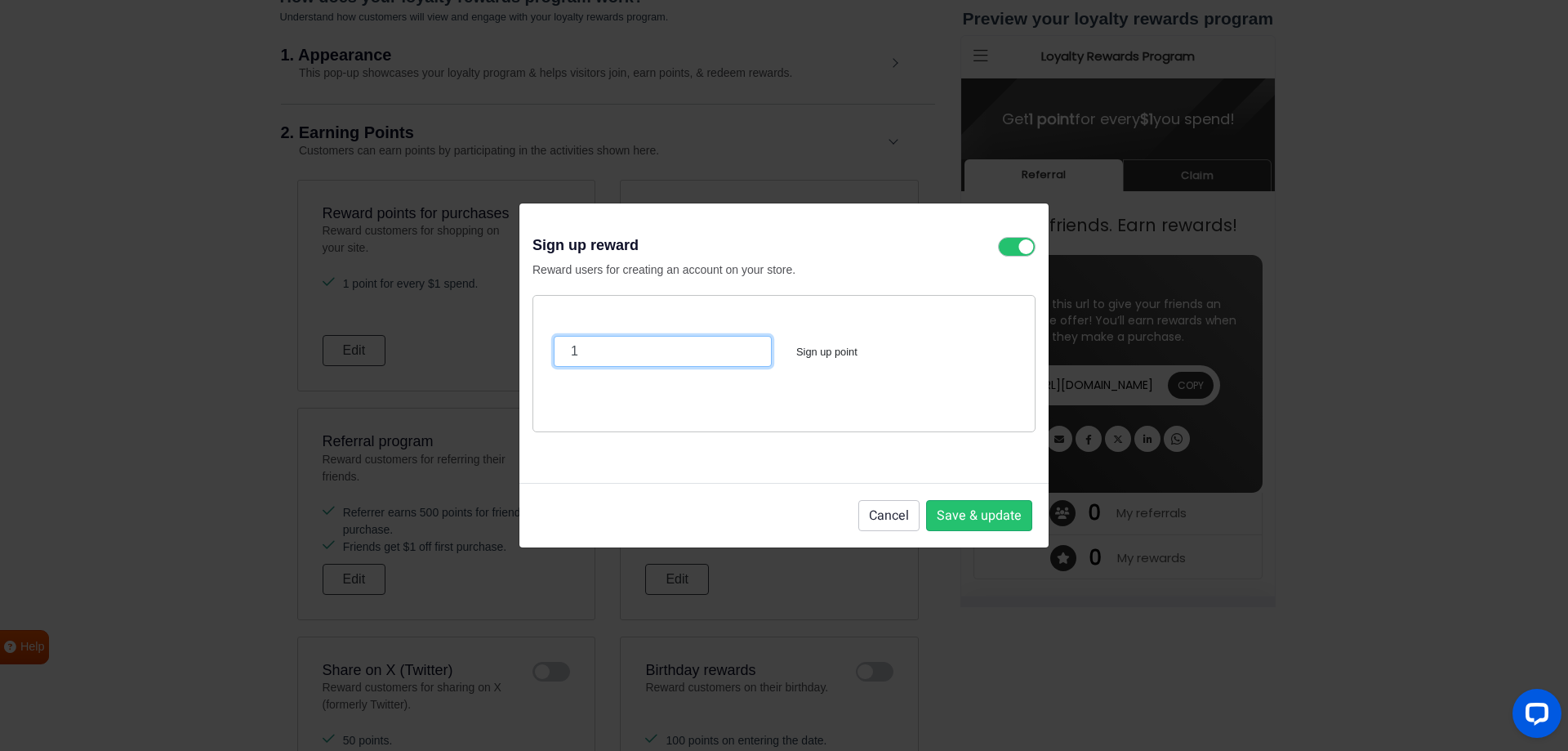
click at [684, 351] on input "1" at bounding box center [663, 351] width 218 height 31
click at [1021, 253] on icon at bounding box center [1017, 246] width 38 height 20
click at [0, 0] on input "checkbox" at bounding box center [0, 0] width 0 height 0
type input "1"
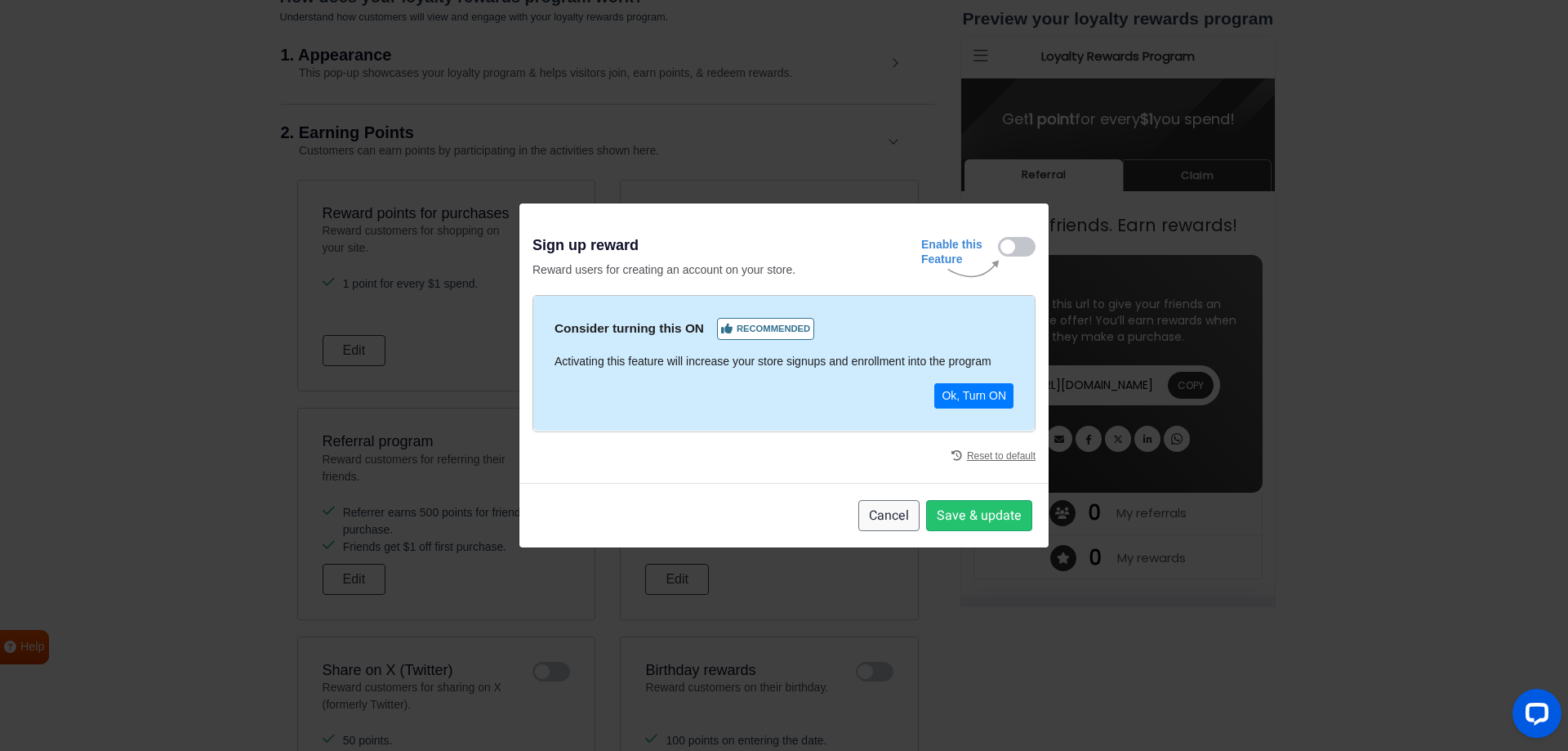
click at [901, 514] on button "Cancel" at bounding box center [889, 515] width 61 height 31
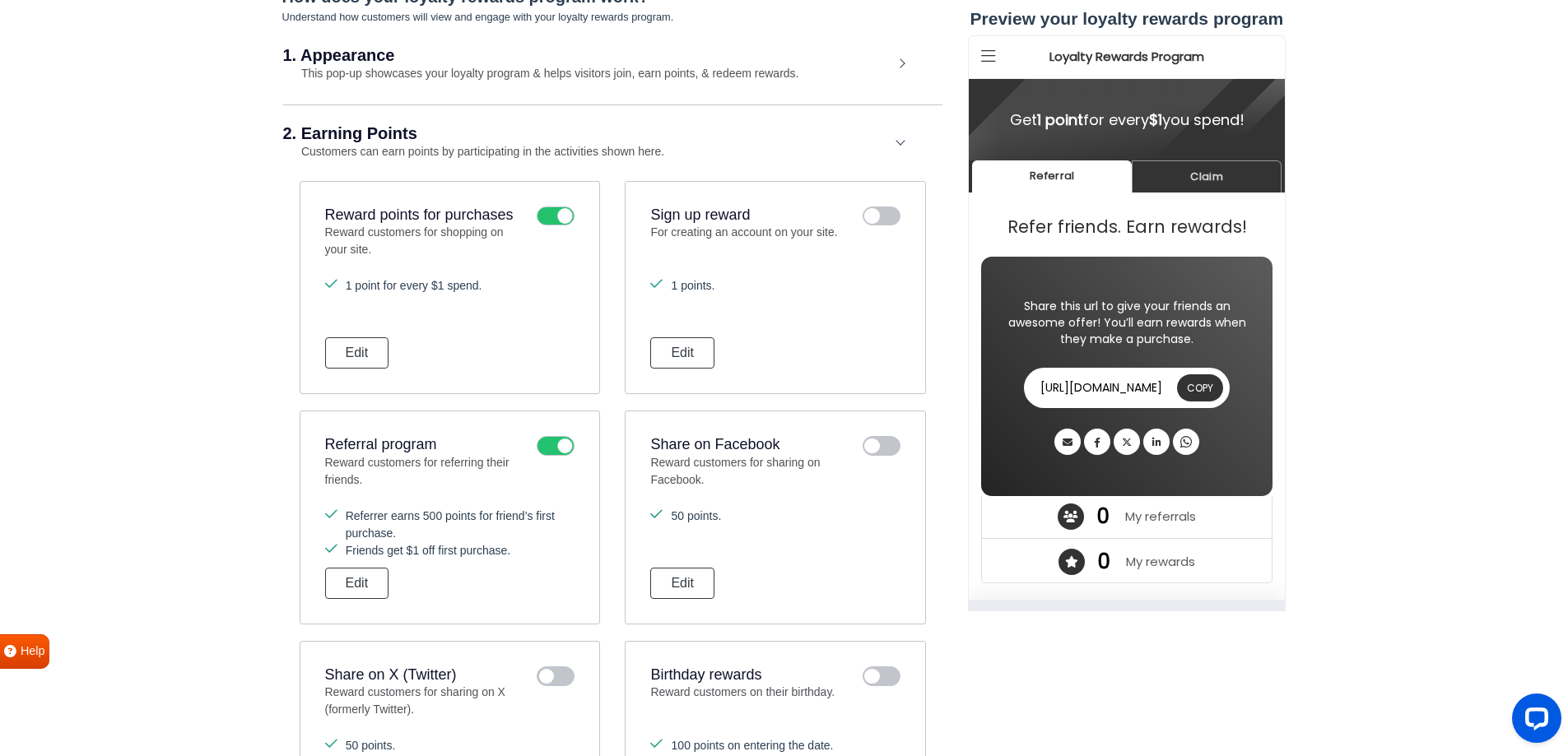
click at [561, 217] on icon at bounding box center [555, 216] width 38 height 20
click at [0, 0] on input "checkbox" at bounding box center [0, 0] width 0 height 0
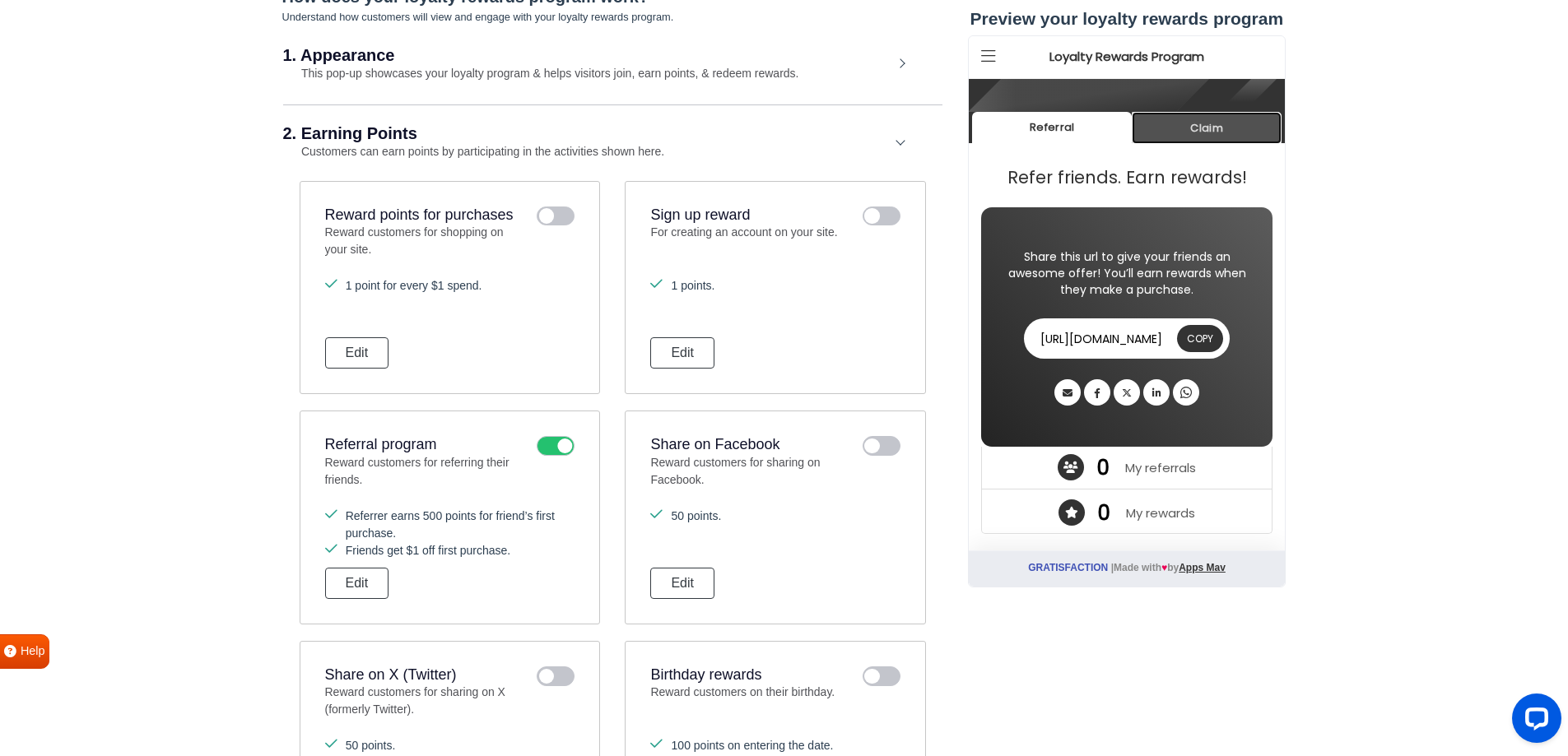
click at [1193, 122] on link "Claim" at bounding box center [1205, 128] width 149 height 32
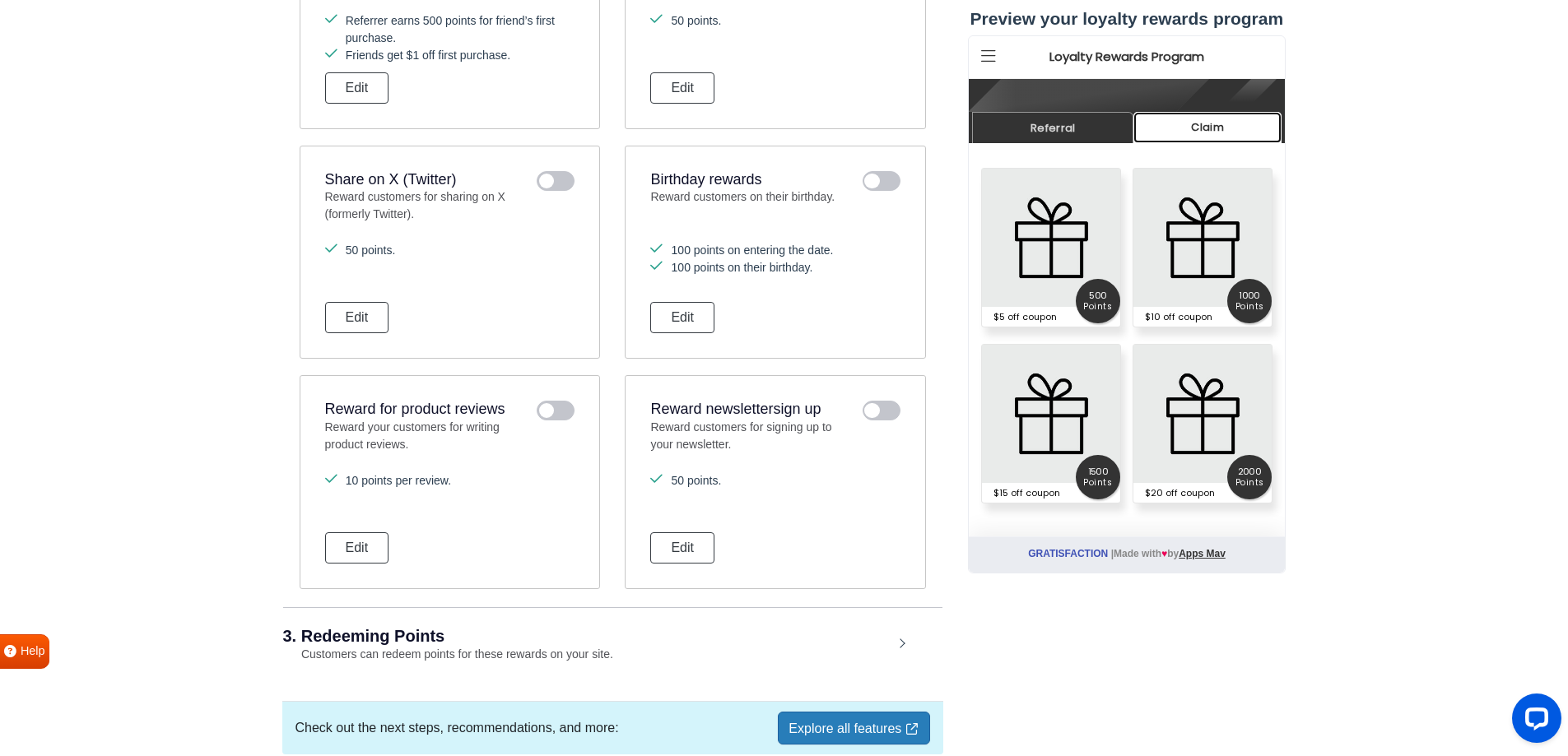
scroll to position [1005, 0]
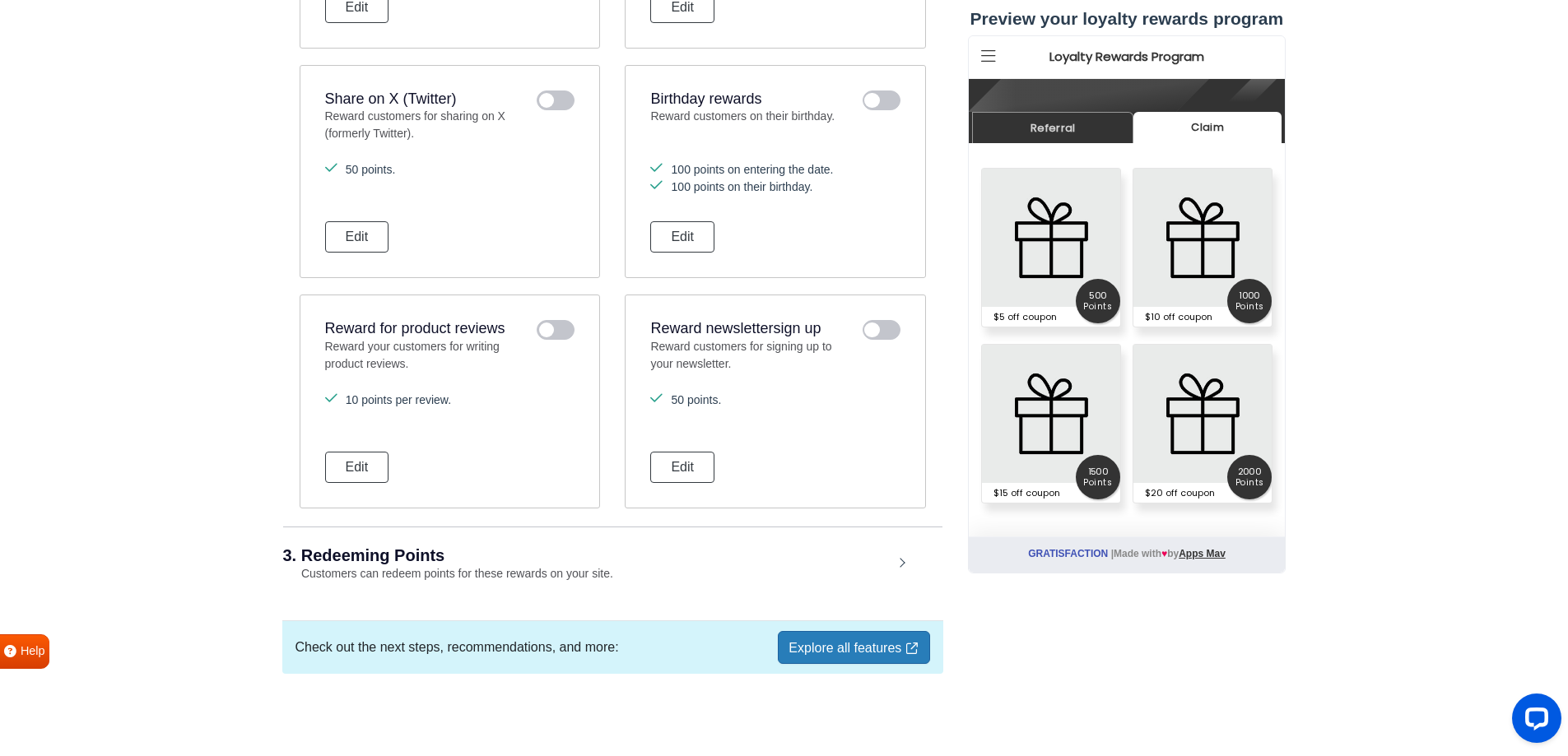
click at [889, 565] on div "3. Redeeming Points Customers can redeem points for these rewards on your site." at bounding box center [613, 564] width 659 height 76
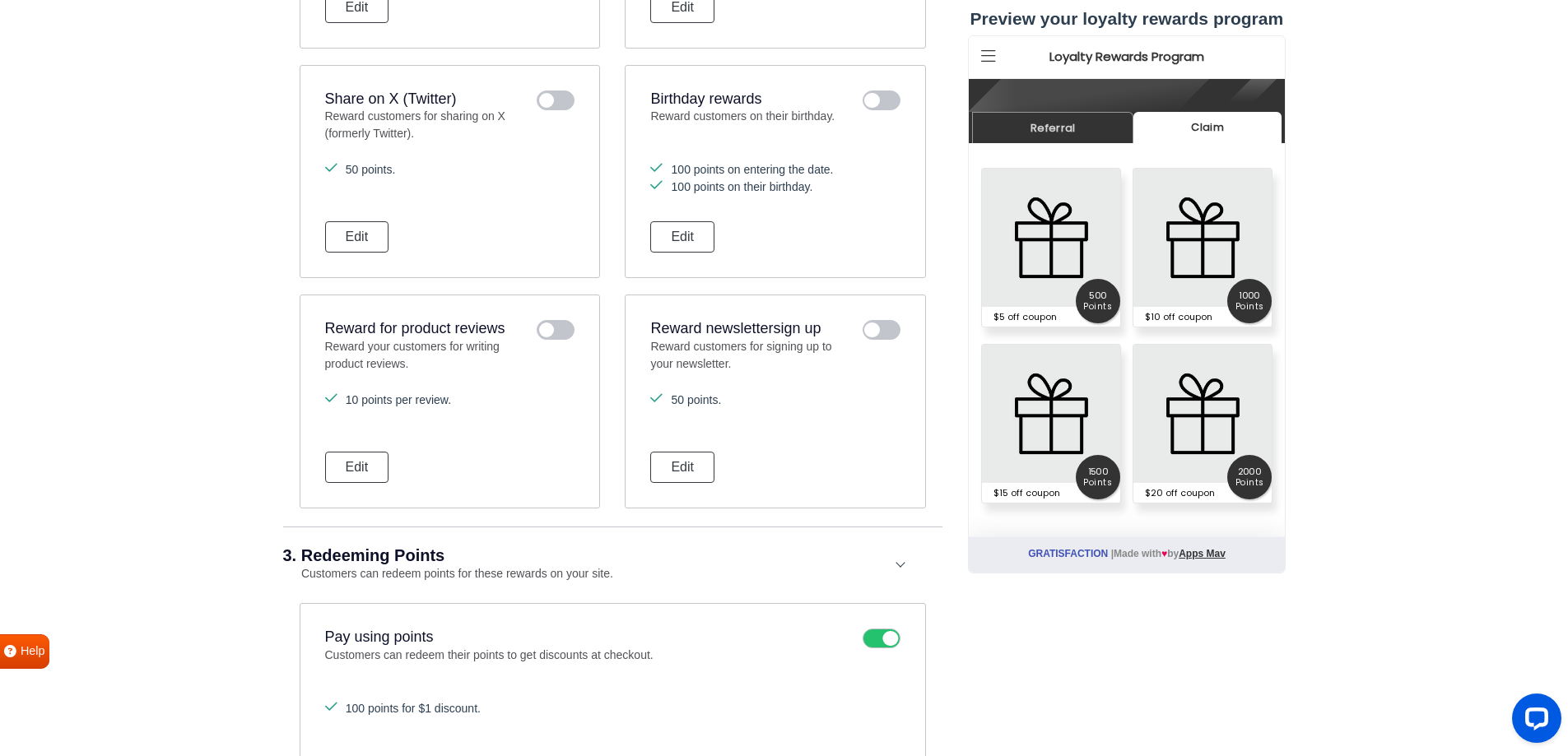
scroll to position [1252, 0]
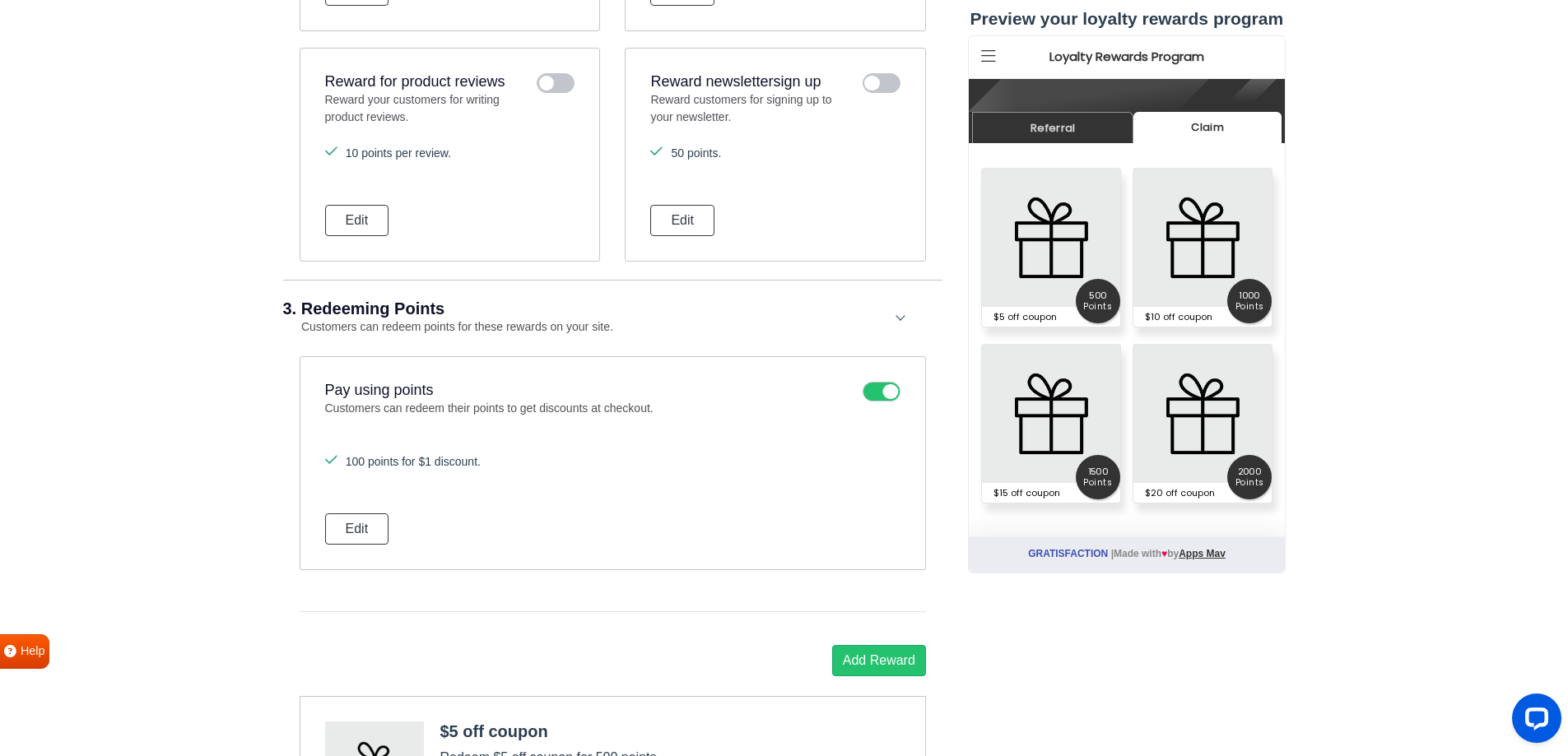
click at [888, 393] on icon at bounding box center [881, 392] width 38 height 20
click at [0, 0] on input "checkbox" at bounding box center [0, 0] width 0 height 0
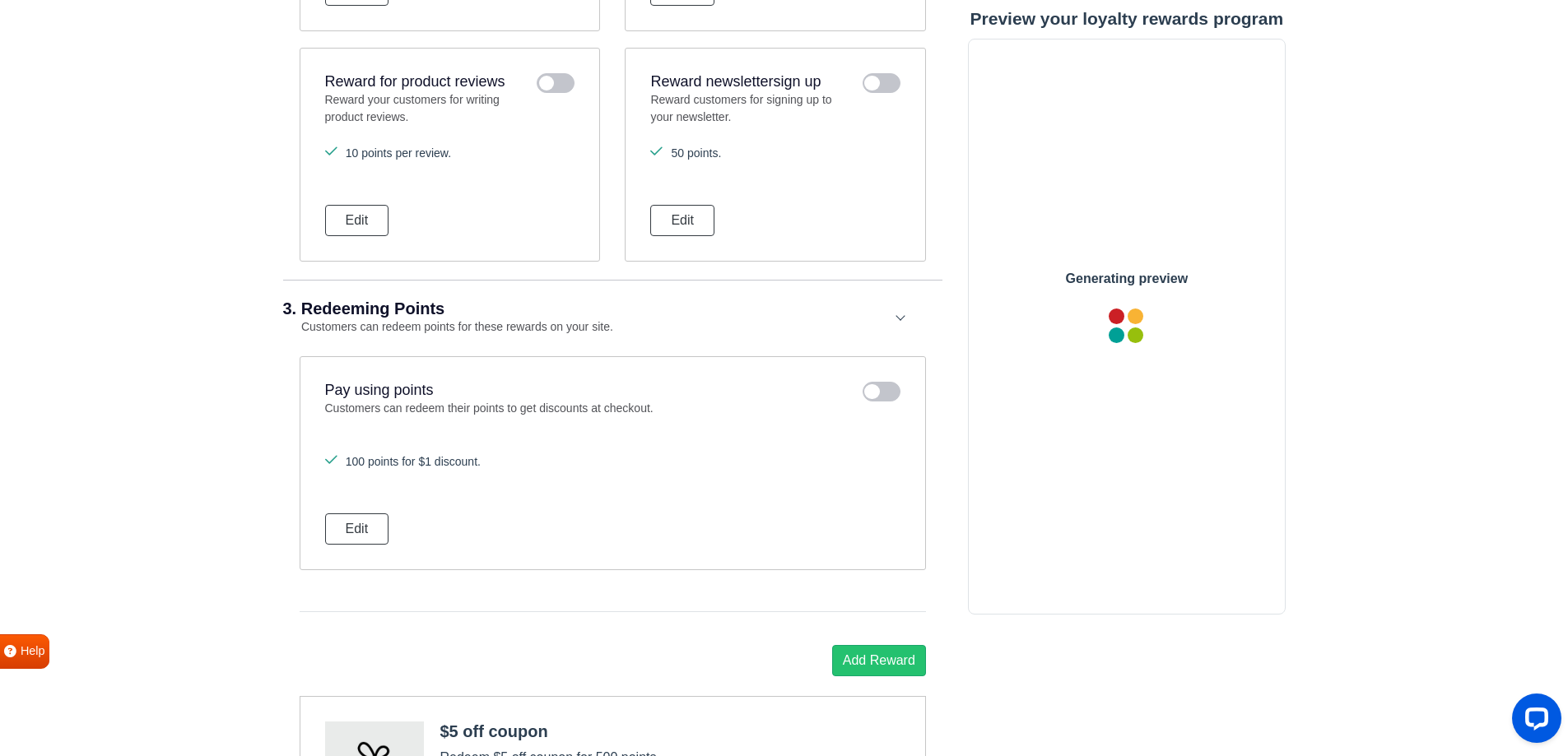
scroll to position [0, 0]
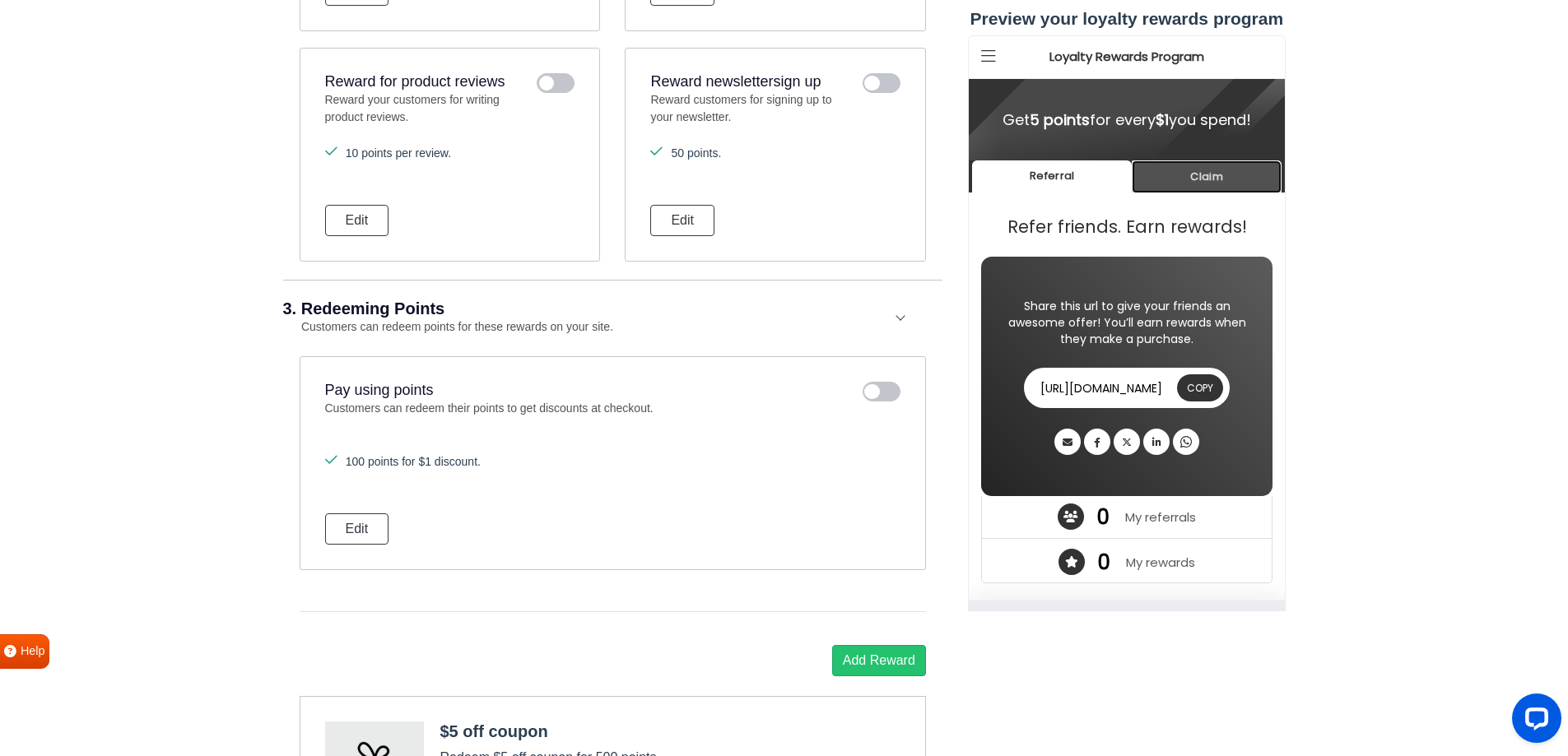
click at [1193, 186] on link "Claim" at bounding box center [1205, 176] width 149 height 32
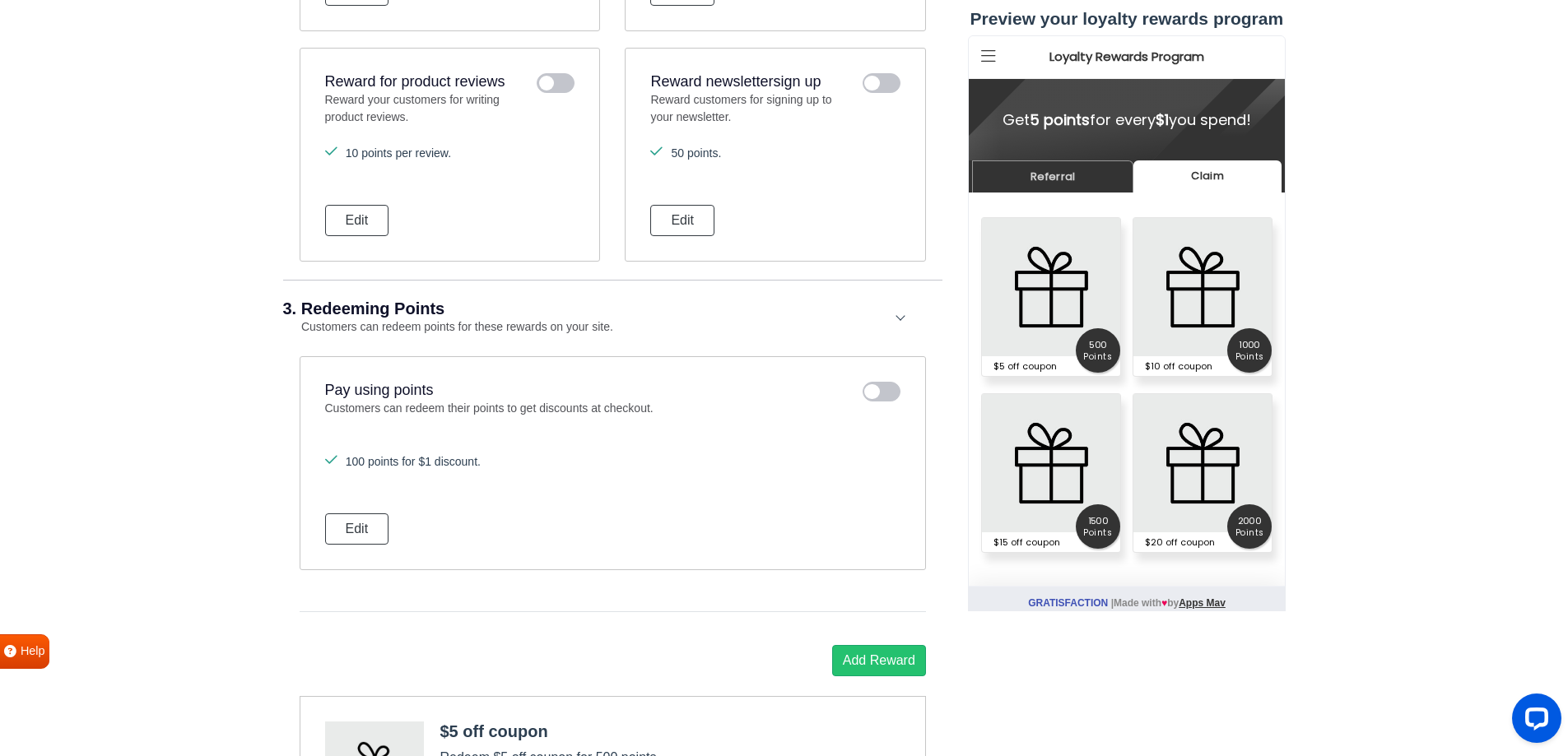
drag, startPoint x: 302, startPoint y: 307, endPoint x: 537, endPoint y: 461, distance: 281.0
drag, startPoint x: 537, startPoint y: 461, endPoint x: 296, endPoint y: 296, distance: 292.1
copy div "Customers can redeem points for these rewards on your site. Pay using points Cu…"
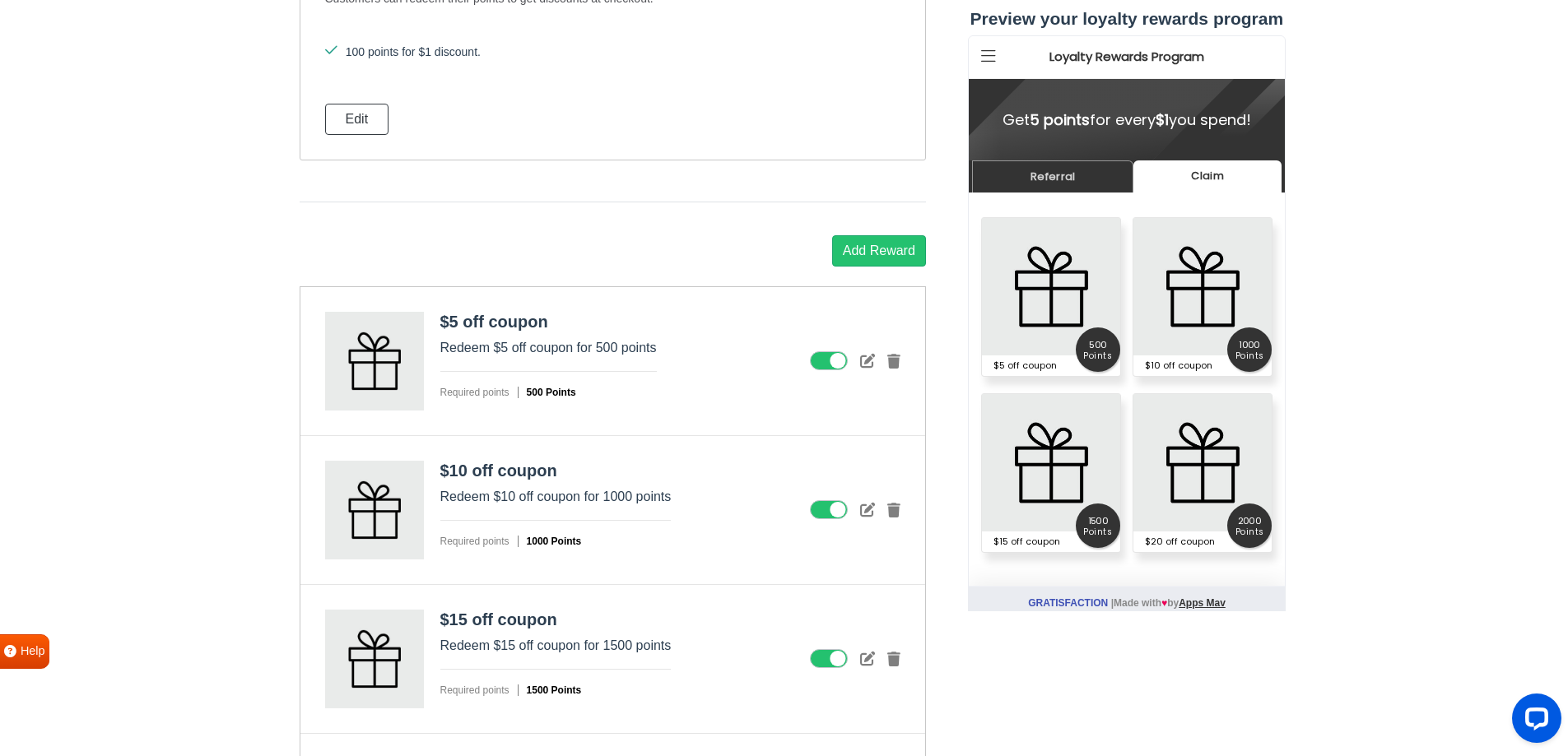
scroll to position [1663, 0]
click at [831, 365] on icon at bounding box center [829, 359] width 38 height 20
click at [0, 0] on input "checkbox" at bounding box center [0, 0] width 0 height 0
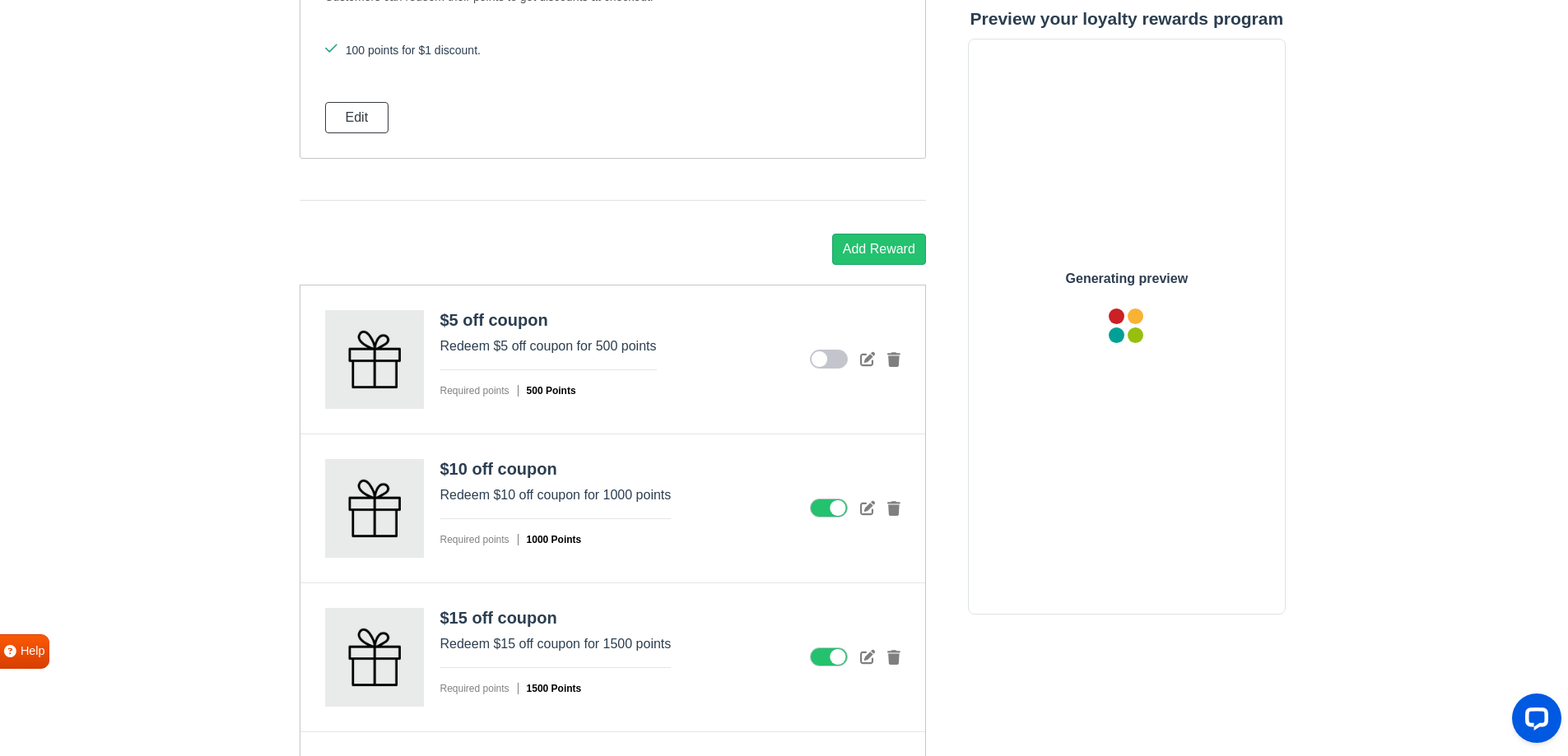
click at [823, 510] on icon at bounding box center [829, 509] width 38 height 20
click at [0, 0] on input "checkbox" at bounding box center [0, 0] width 0 height 0
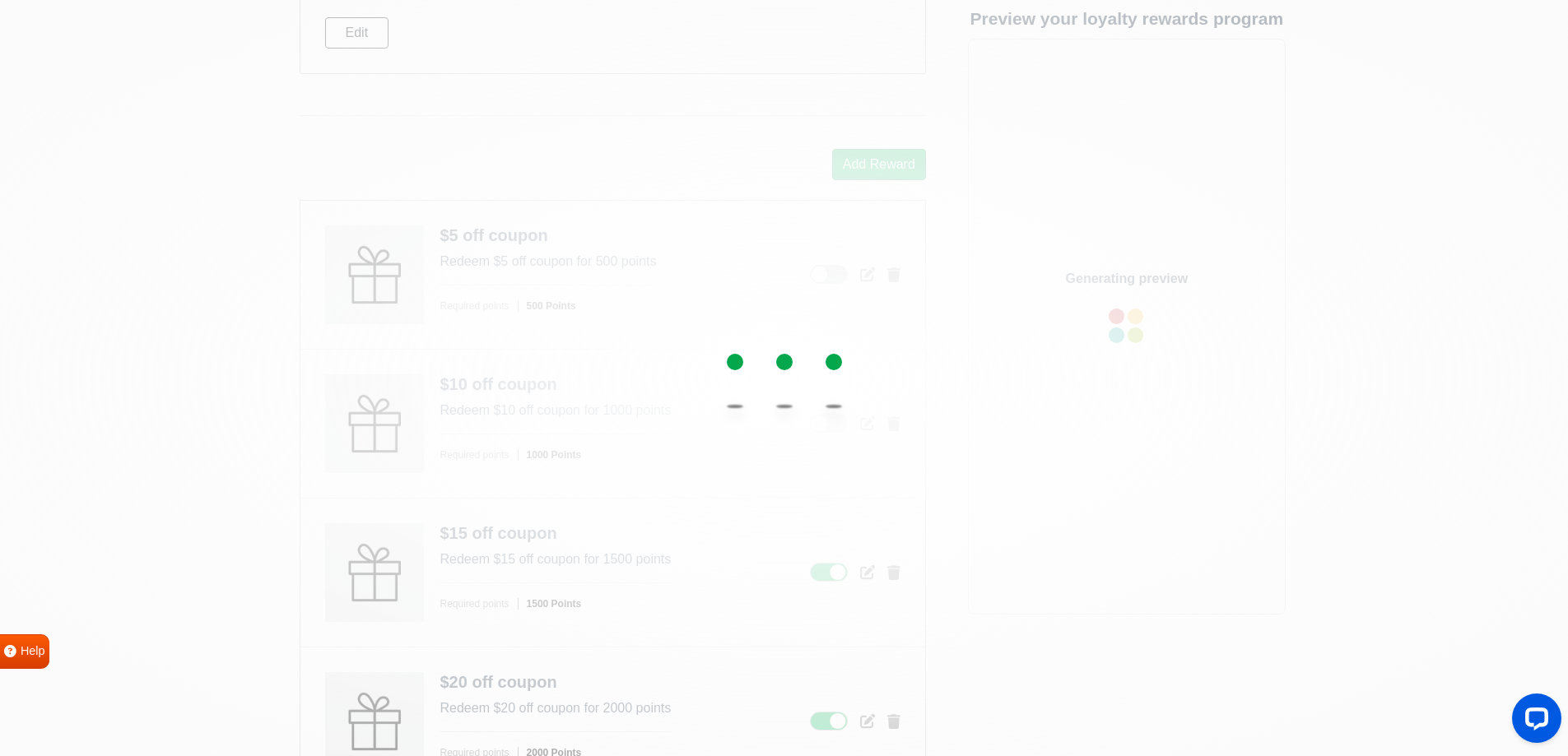
scroll to position [1828, 0]
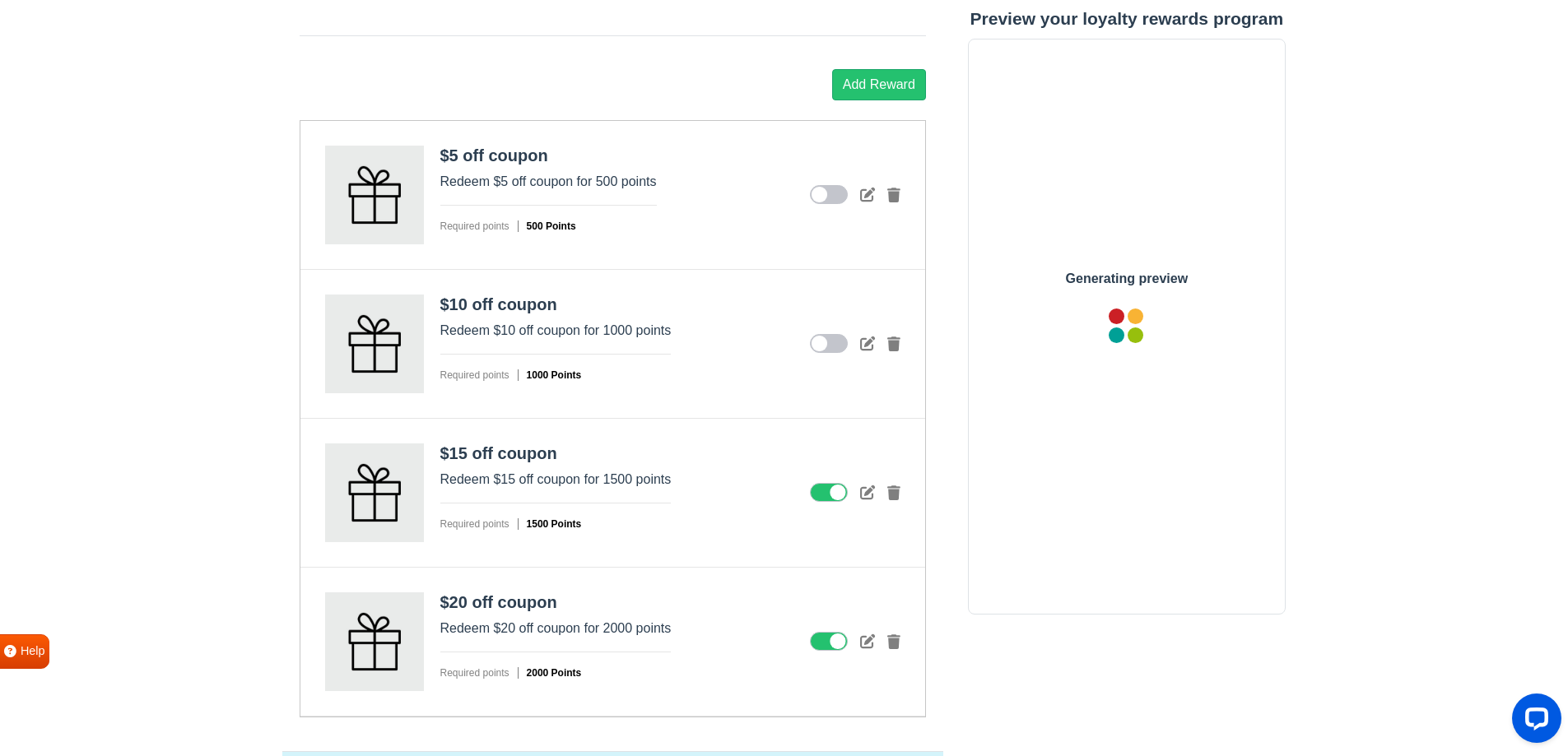
click at [832, 493] on icon at bounding box center [829, 493] width 38 height 20
click at [0, 0] on input "checkbox" at bounding box center [0, 0] width 0 height 0
click at [827, 636] on icon at bounding box center [829, 642] width 38 height 20
click at [0, 0] on input "checkbox" at bounding box center [0, 0] width 0 height 0
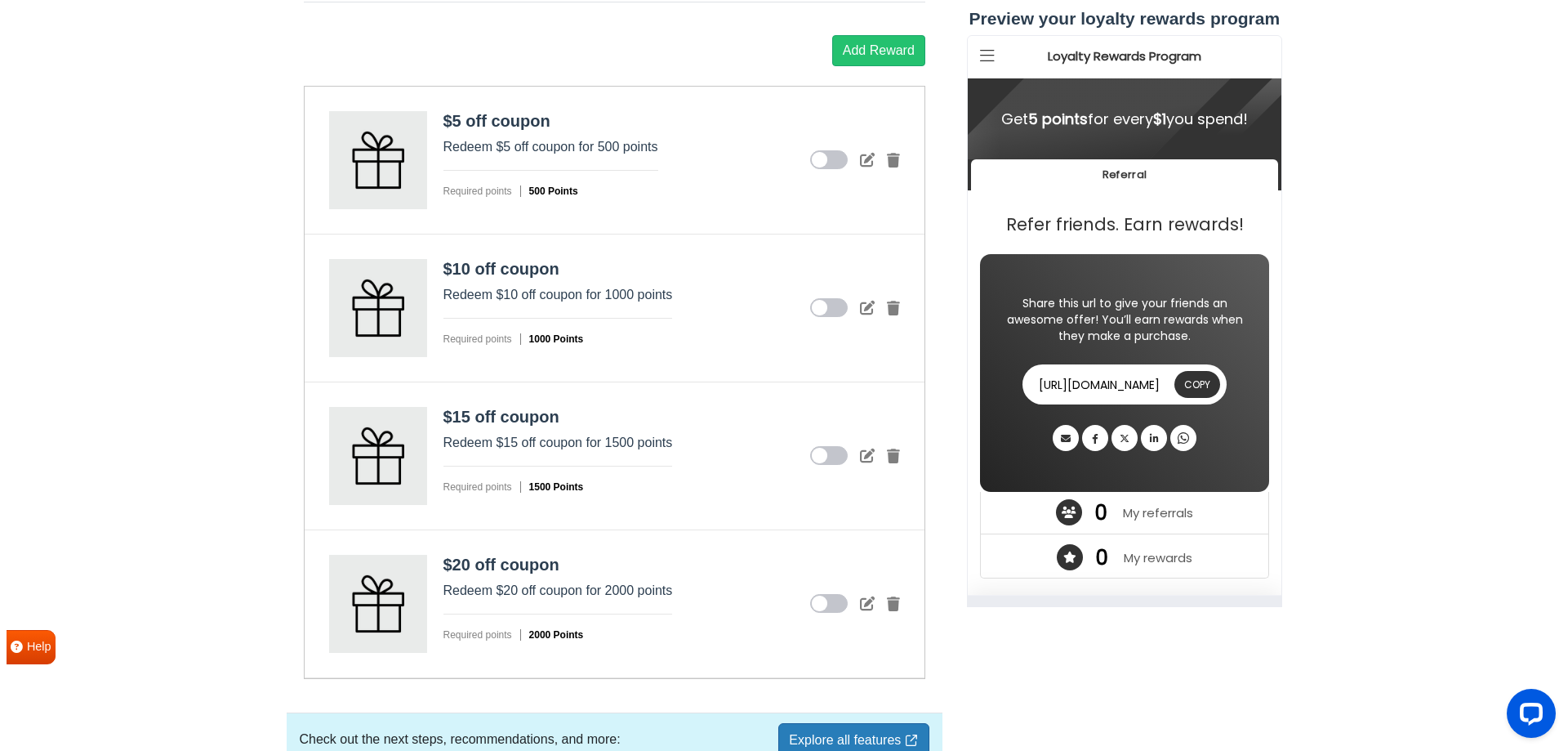
scroll to position [1619, 0]
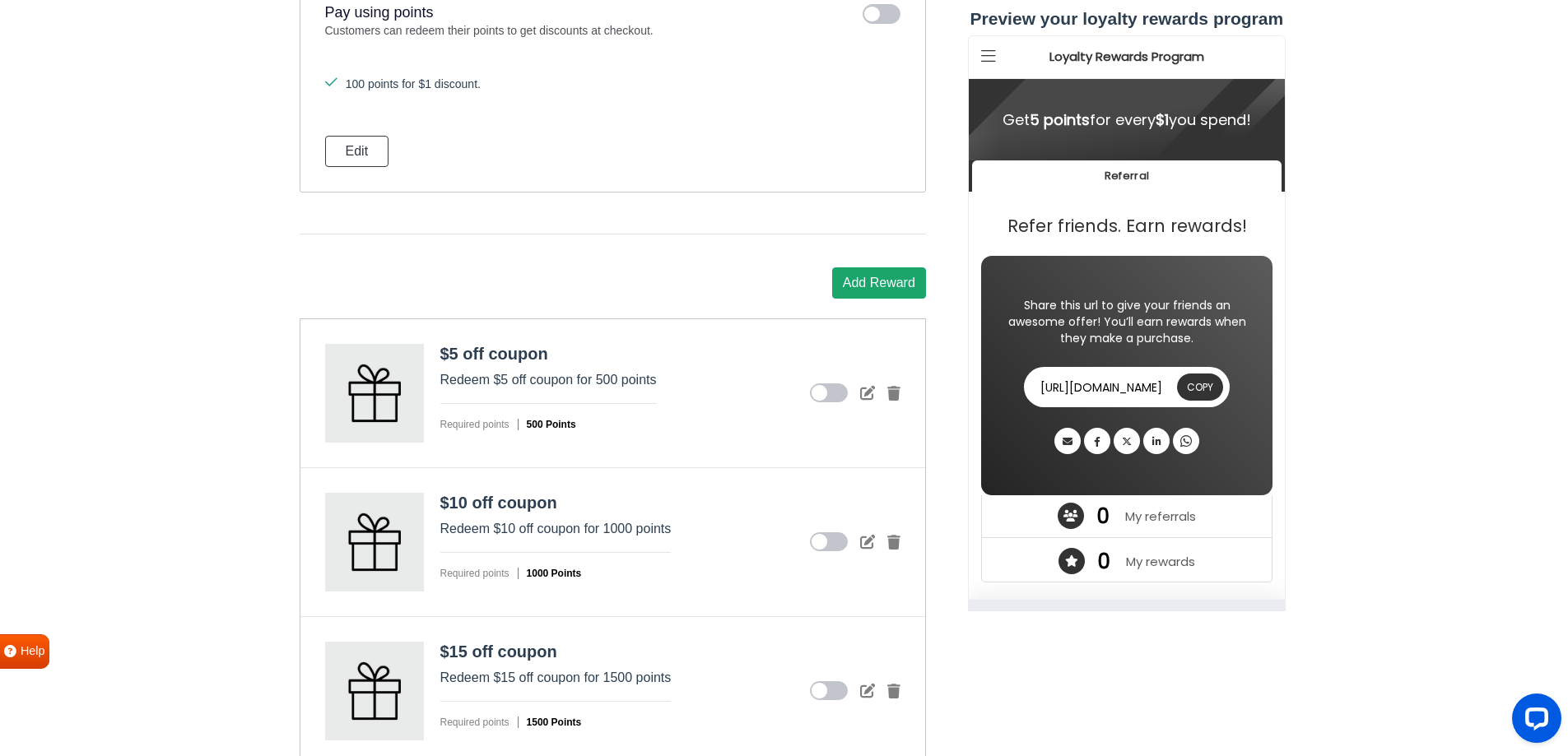
click at [895, 279] on button "Add Reward" at bounding box center [880, 282] width 94 height 32
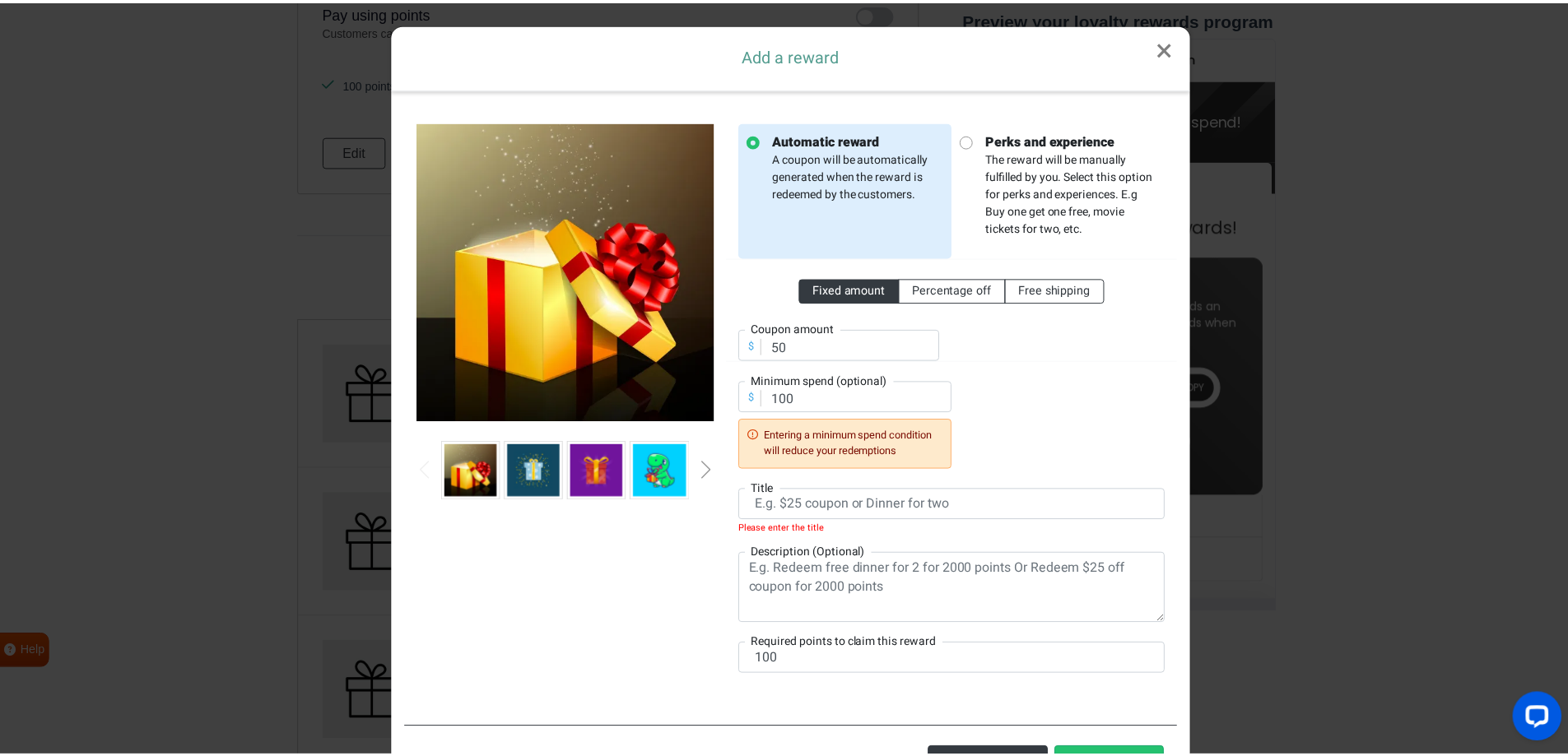
scroll to position [73, 0]
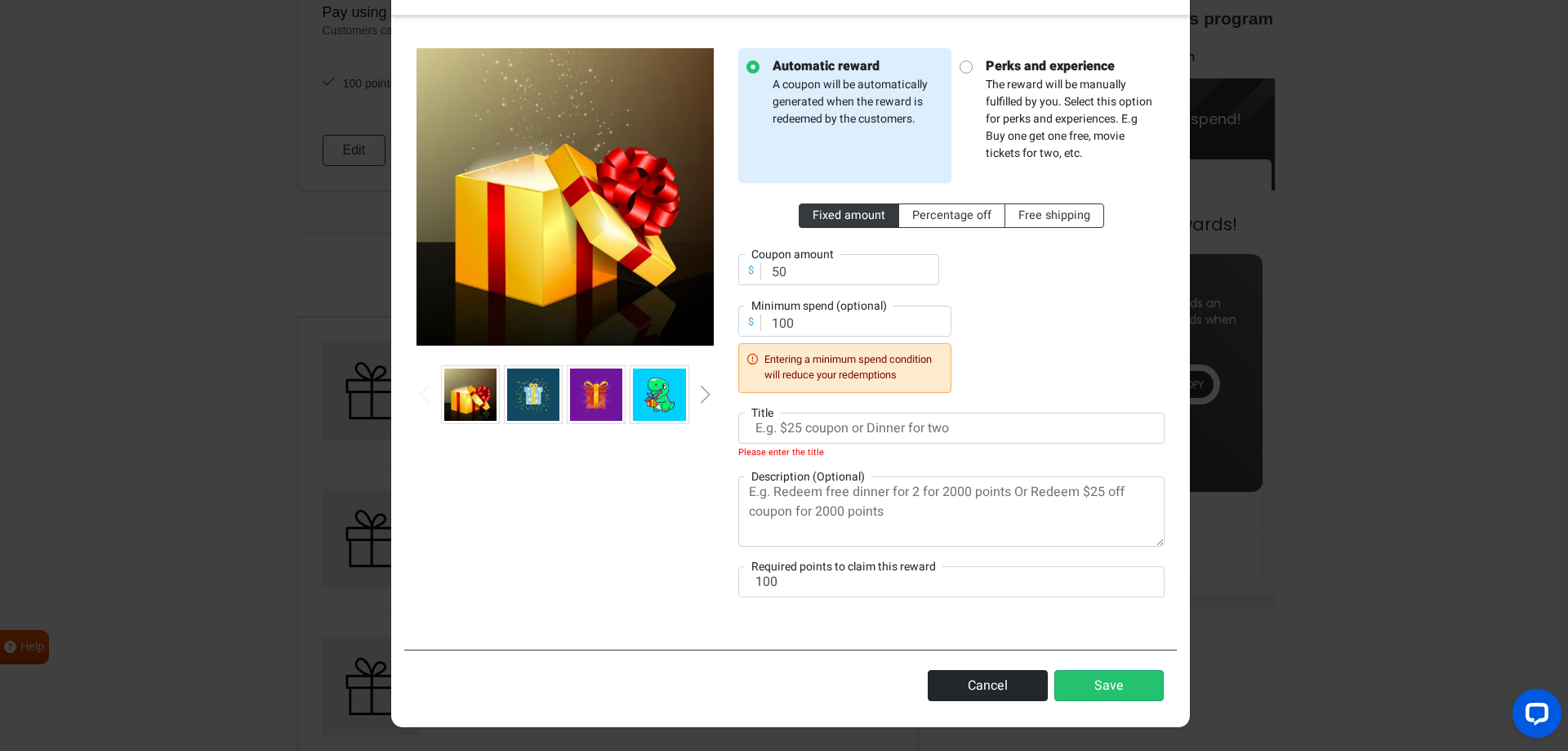
click at [1004, 693] on button "Cancel" at bounding box center [988, 685] width 120 height 31
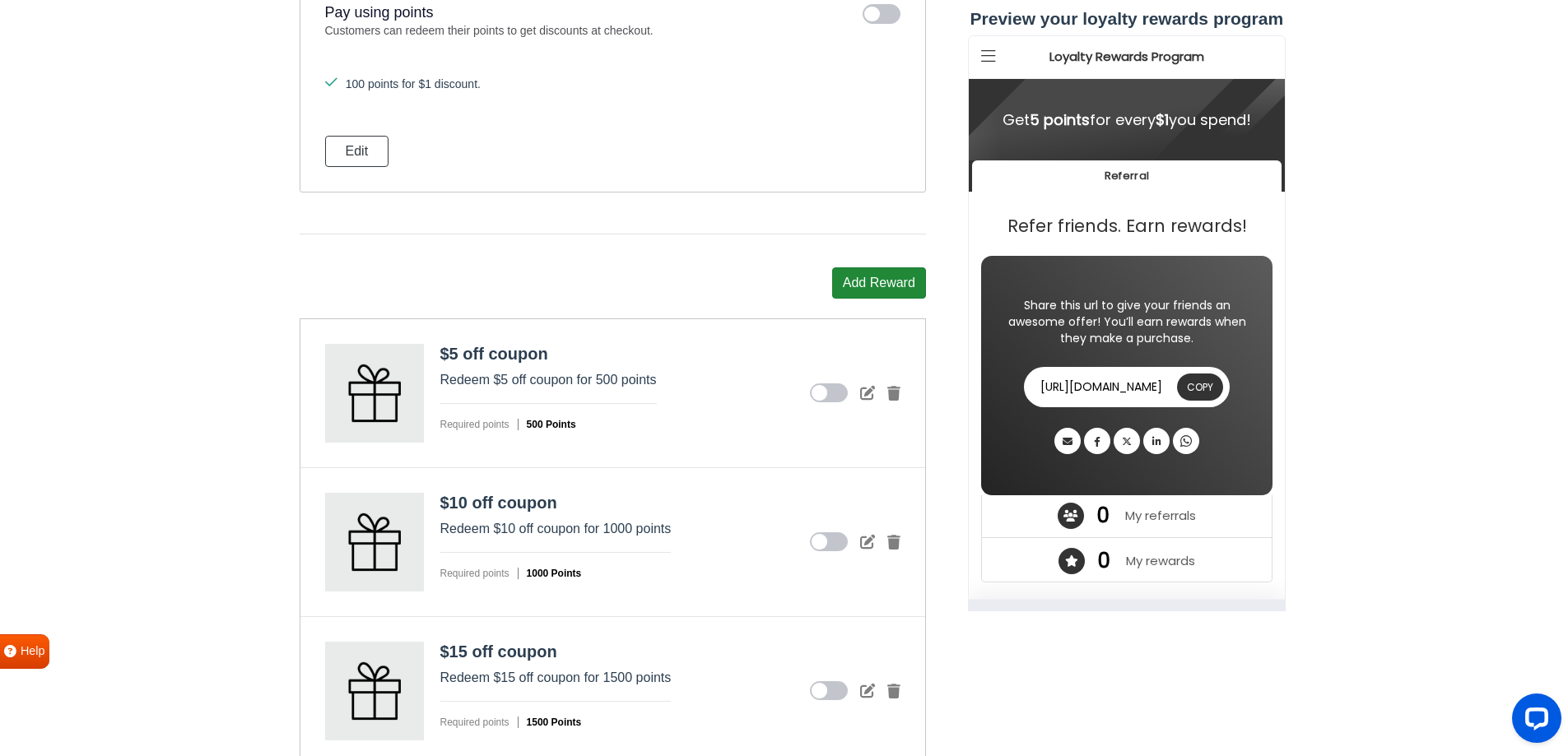
scroll to position [1547, 0]
